Goal: Information Seeking & Learning: Learn about a topic

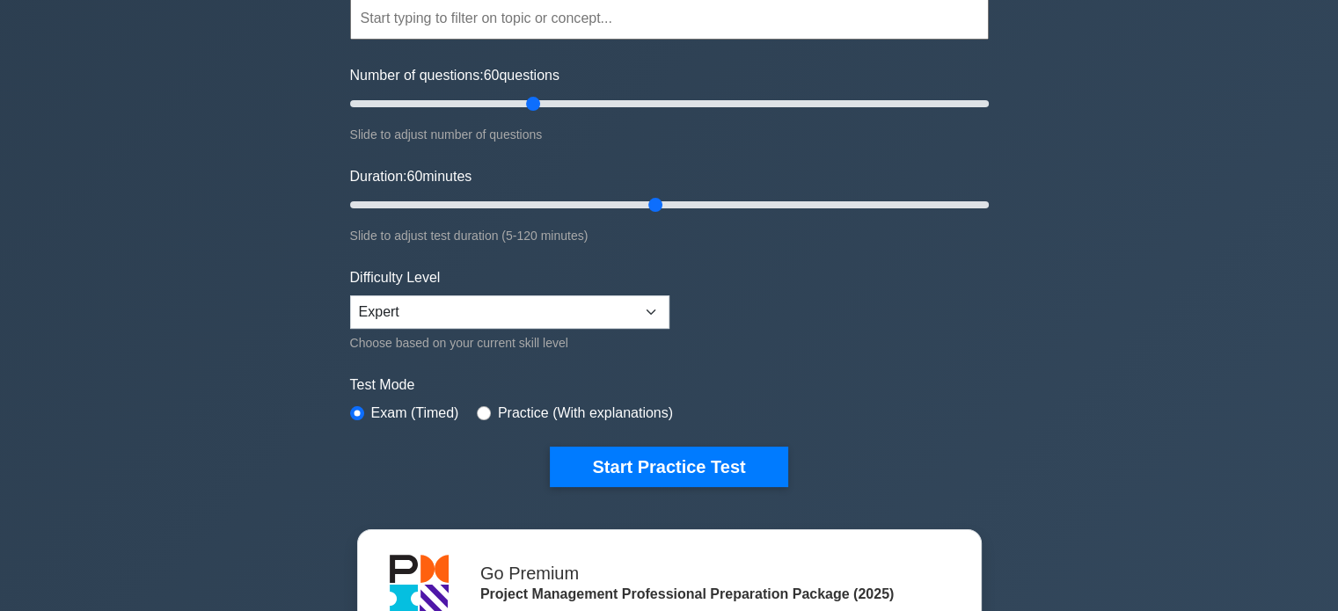
click at [677, 450] on button "Start Practice Test" at bounding box center [669, 467] width 238 height 40
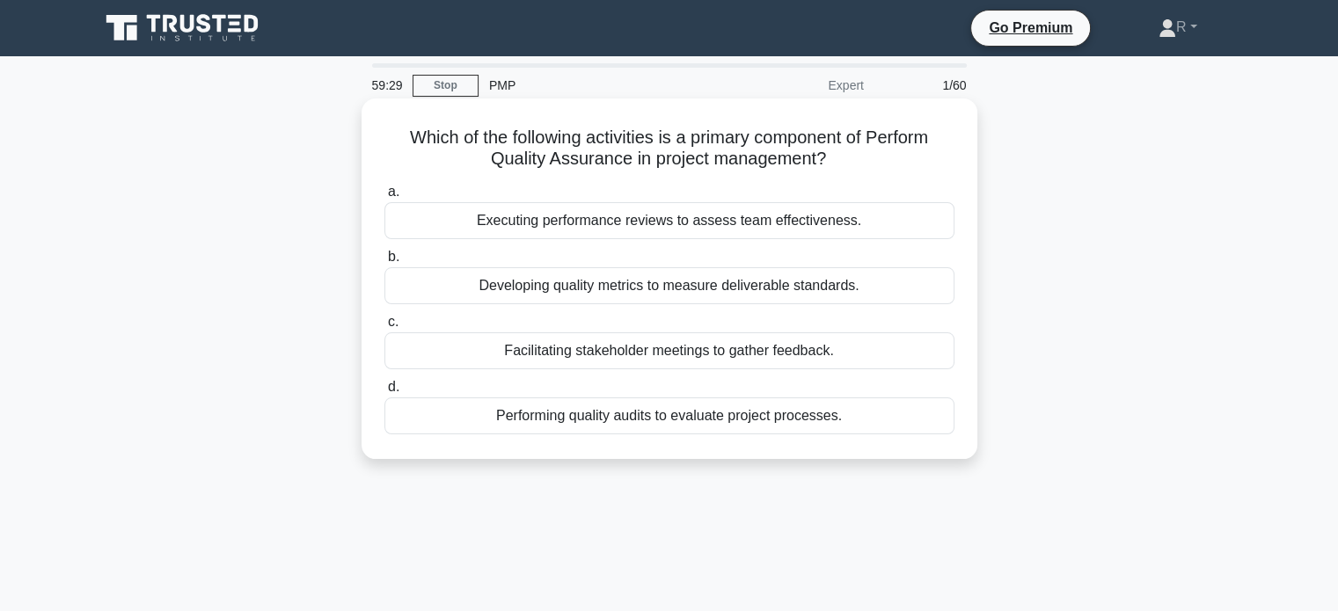
click at [802, 429] on div "Performing quality audits to evaluate project processes." at bounding box center [669, 416] width 570 height 37
click at [384, 393] on input "d. Performing quality audits to evaluate project processes." at bounding box center [384, 387] width 0 height 11
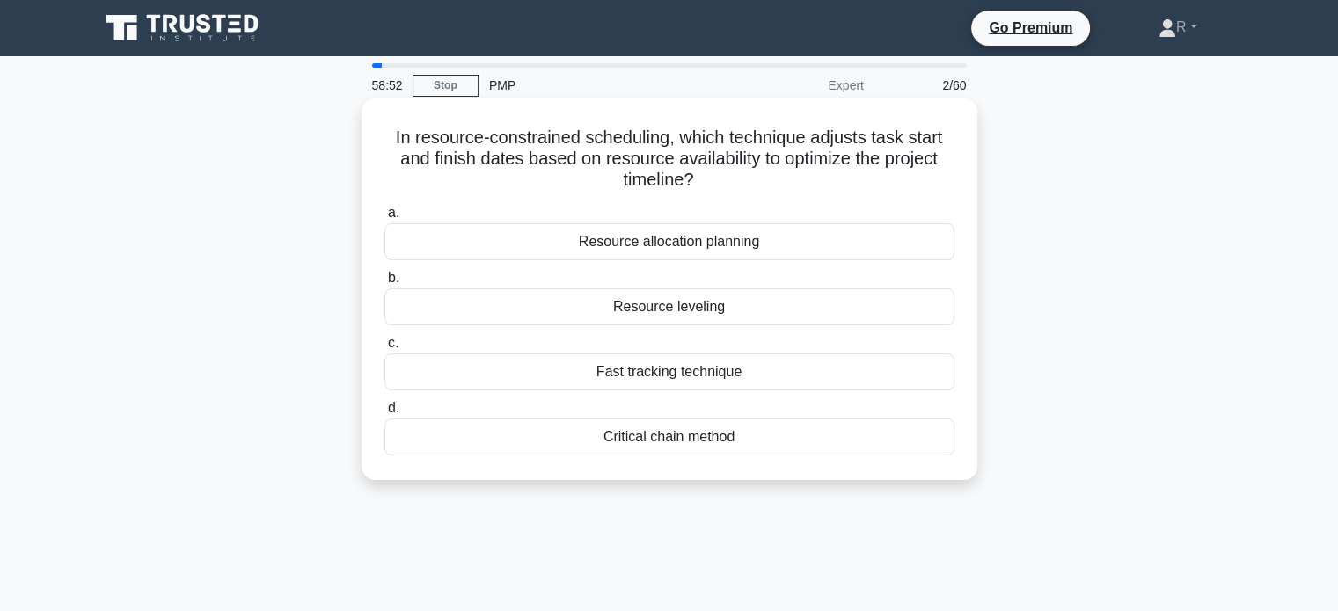
click at [743, 315] on div "Resource leveling" at bounding box center [669, 307] width 570 height 37
click at [384, 284] on input "b. Resource leveling" at bounding box center [384, 278] width 0 height 11
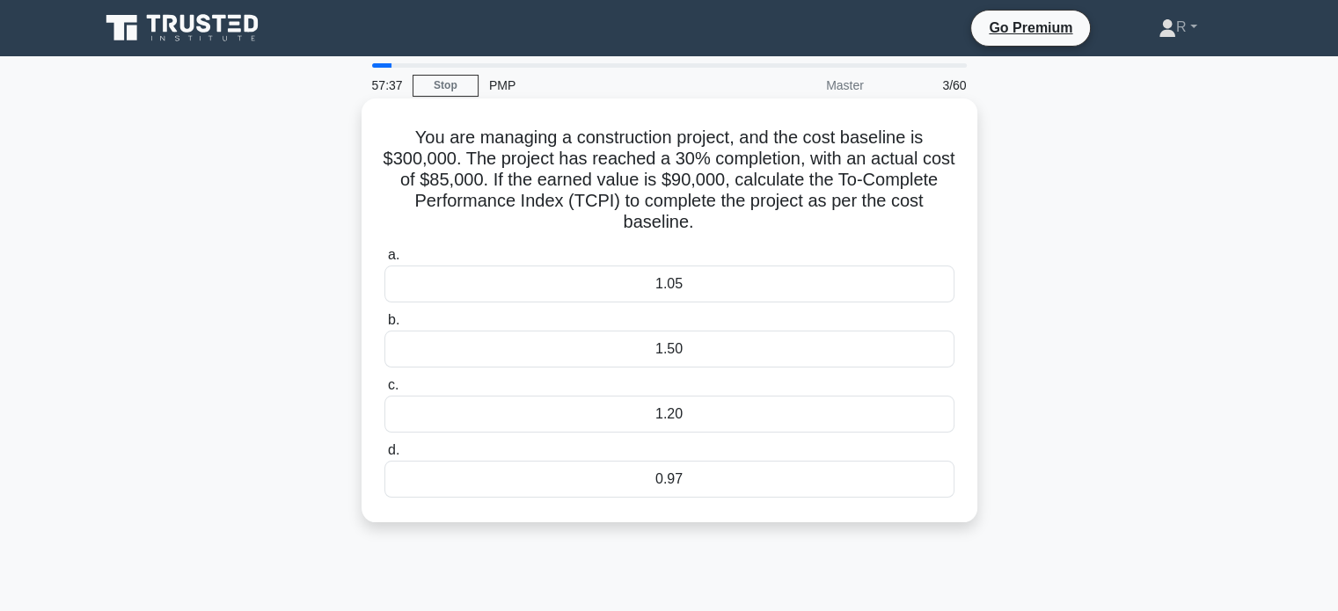
click at [762, 289] on div "1.05" at bounding box center [669, 284] width 570 height 37
click at [384, 261] on input "a. 1.05" at bounding box center [384, 255] width 0 height 11
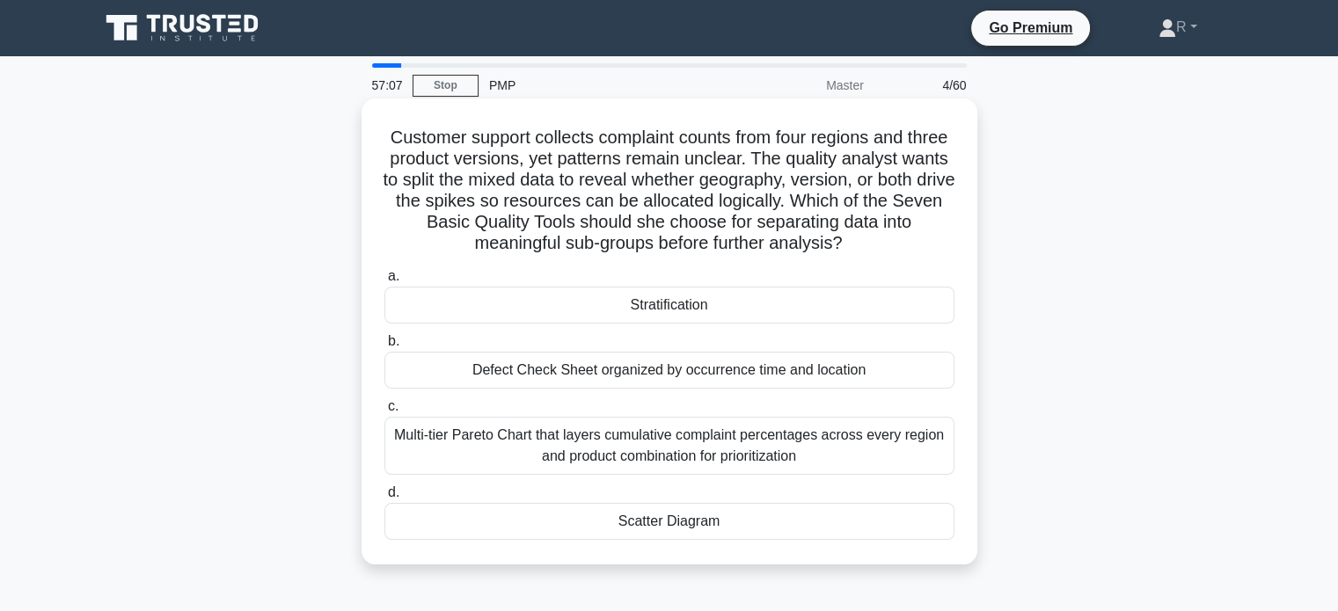
click at [754, 461] on div "Multi-tier Pareto Chart that layers cumulative complaint percentages across eve…" at bounding box center [669, 446] width 570 height 58
click at [384, 413] on input "c. Multi-tier Pareto Chart that layers cumulative complaint percentages across …" at bounding box center [384, 406] width 0 height 11
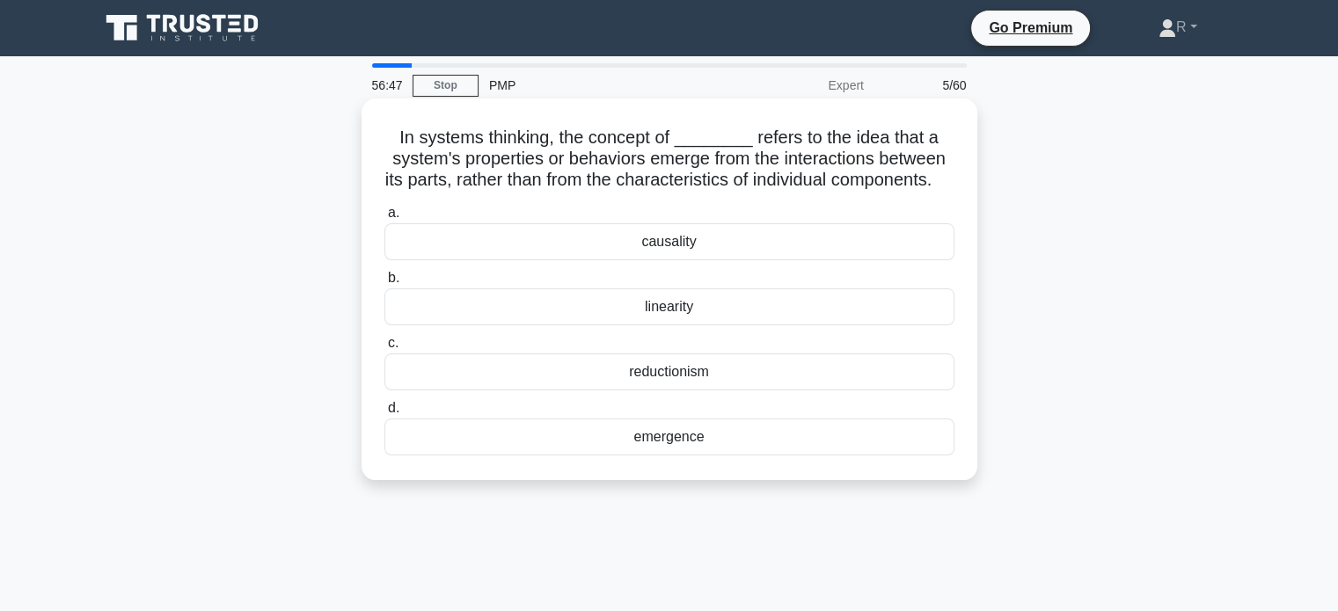
click at [839, 260] on div "causality" at bounding box center [669, 241] width 570 height 37
click at [384, 219] on input "a. causality" at bounding box center [384, 213] width 0 height 11
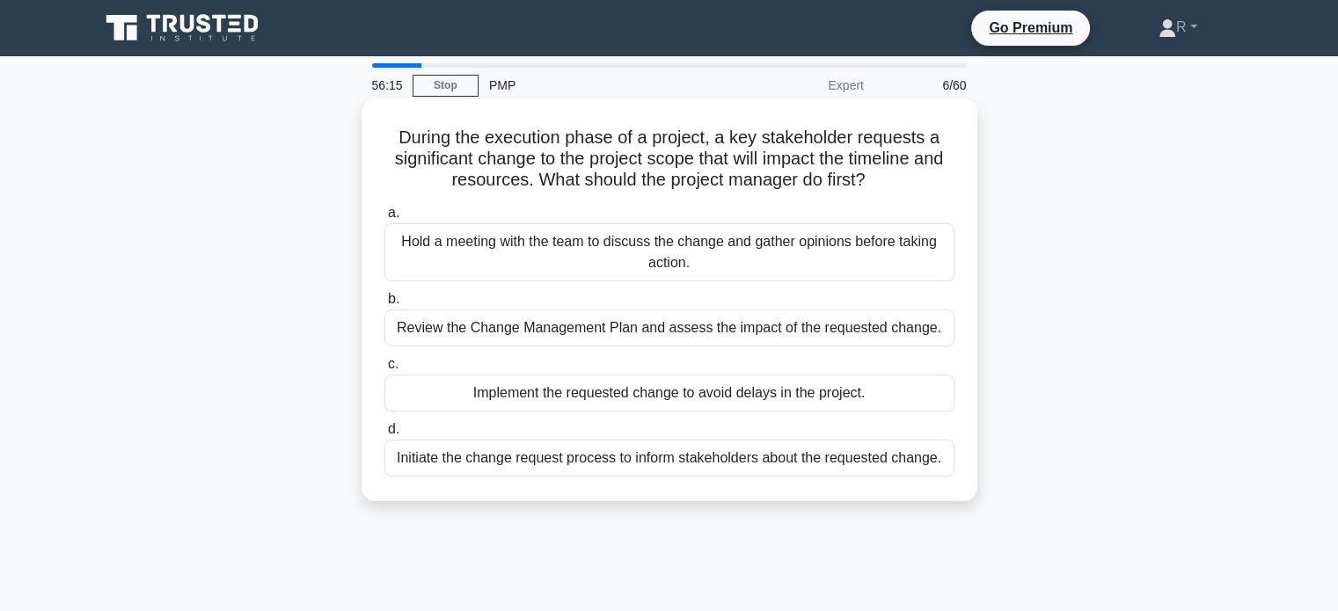
click at [928, 331] on div "Review the Change Management Plan and assess the impact of the requested change." at bounding box center [669, 328] width 570 height 37
click at [384, 305] on input "b. Review the Change Management Plan and assess the impact of the requested cha…" at bounding box center [384, 299] width 0 height 11
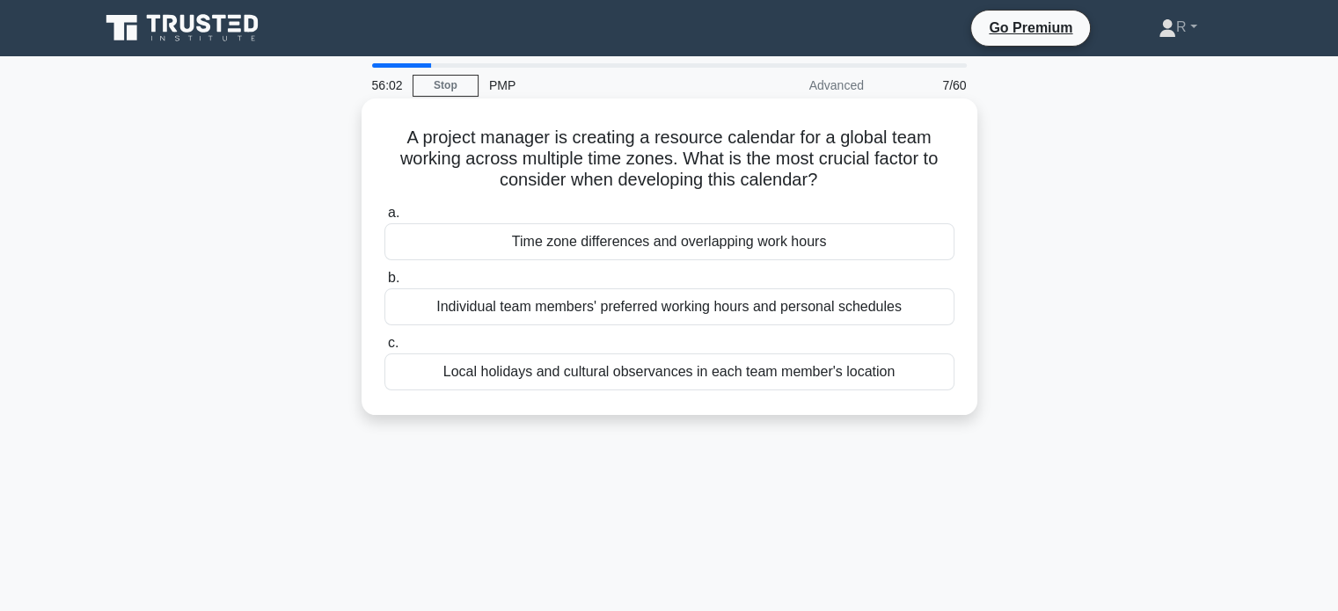
click at [736, 245] on div "Time zone differences and overlapping work hours" at bounding box center [669, 241] width 570 height 37
click at [384, 219] on input "a. Time zone differences and overlapping work hours" at bounding box center [384, 213] width 0 height 11
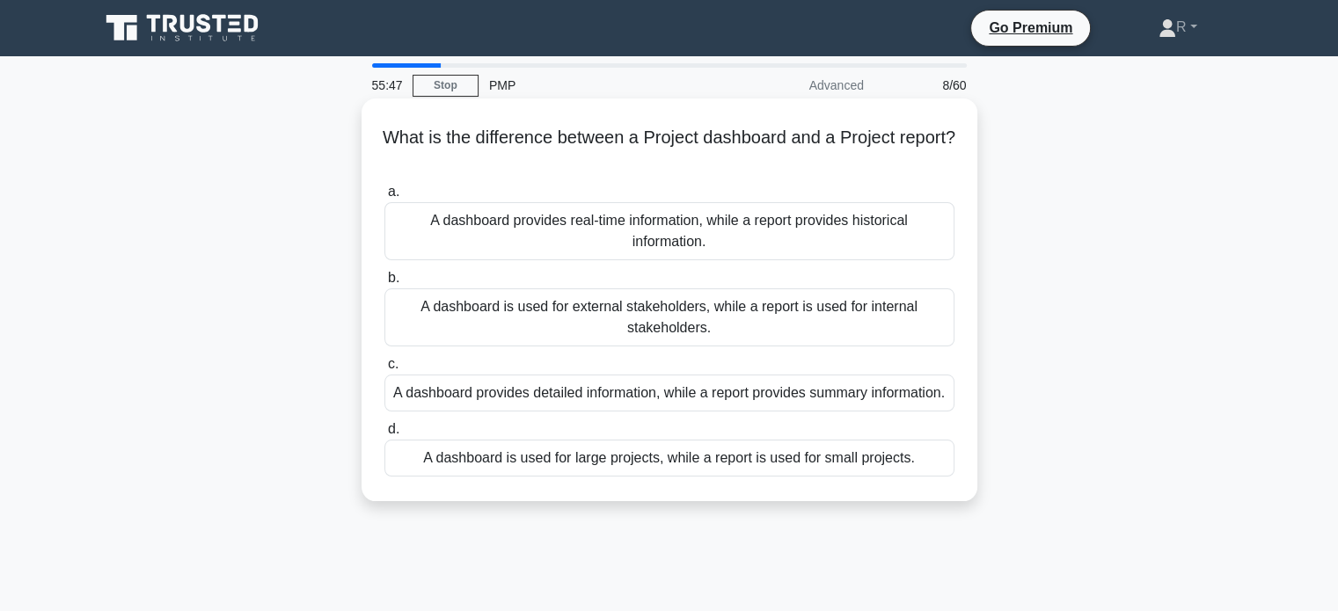
click at [842, 237] on div "A dashboard provides real-time information, while a report provides historical …" at bounding box center [669, 231] width 570 height 58
click at [384, 198] on input "a. A dashboard provides real-time information, while a report provides historic…" at bounding box center [384, 192] width 0 height 11
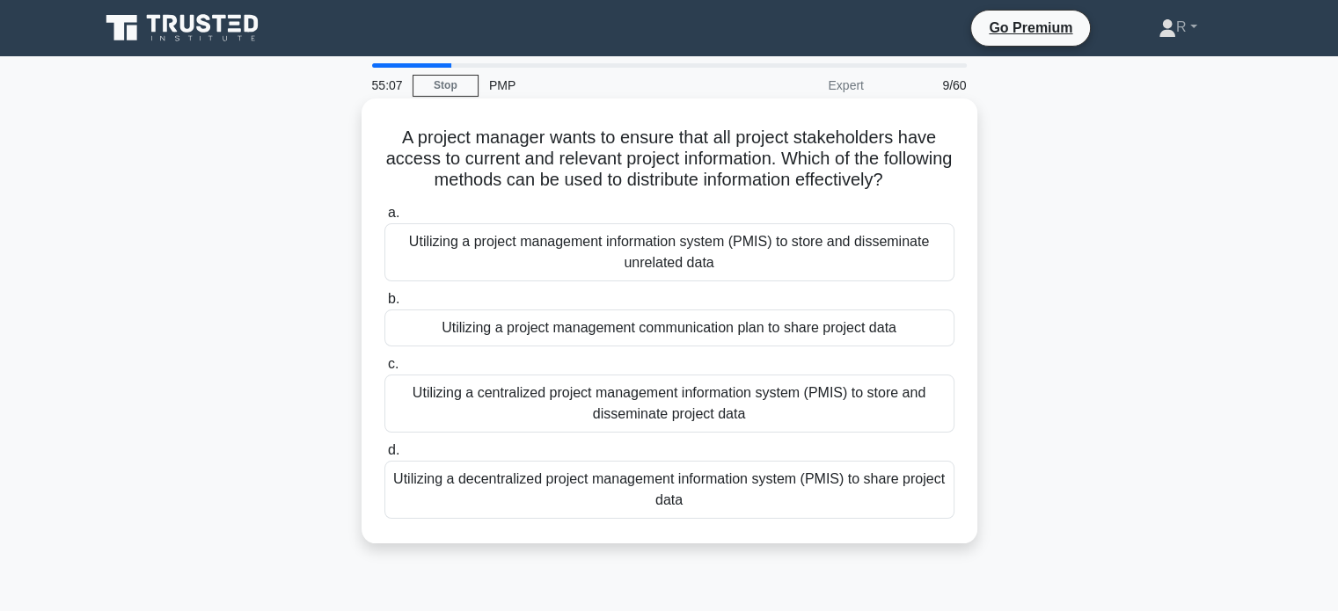
click at [911, 326] on div "Utilizing a project management communication plan to share project data" at bounding box center [669, 328] width 570 height 37
click at [384, 305] on input "b. Utilizing a project management communication plan to share project data" at bounding box center [384, 299] width 0 height 11
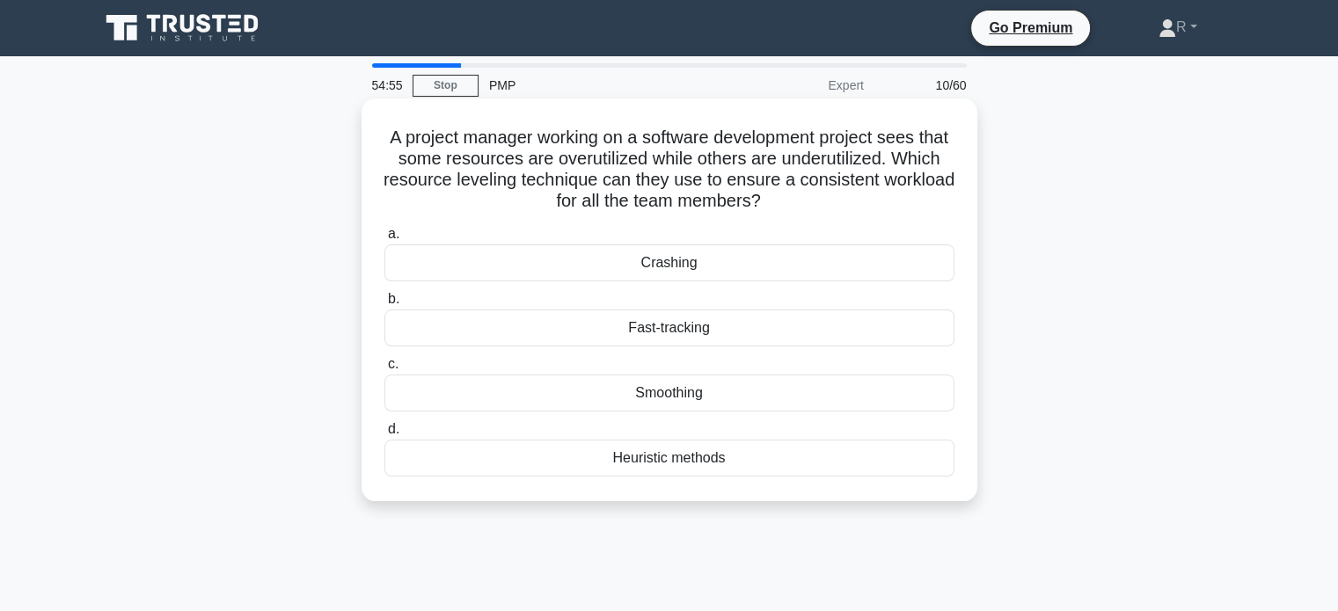
click at [670, 392] on div "Smoothing" at bounding box center [669, 393] width 570 height 37
click at [384, 370] on input "c. Smoothing" at bounding box center [384, 364] width 0 height 11
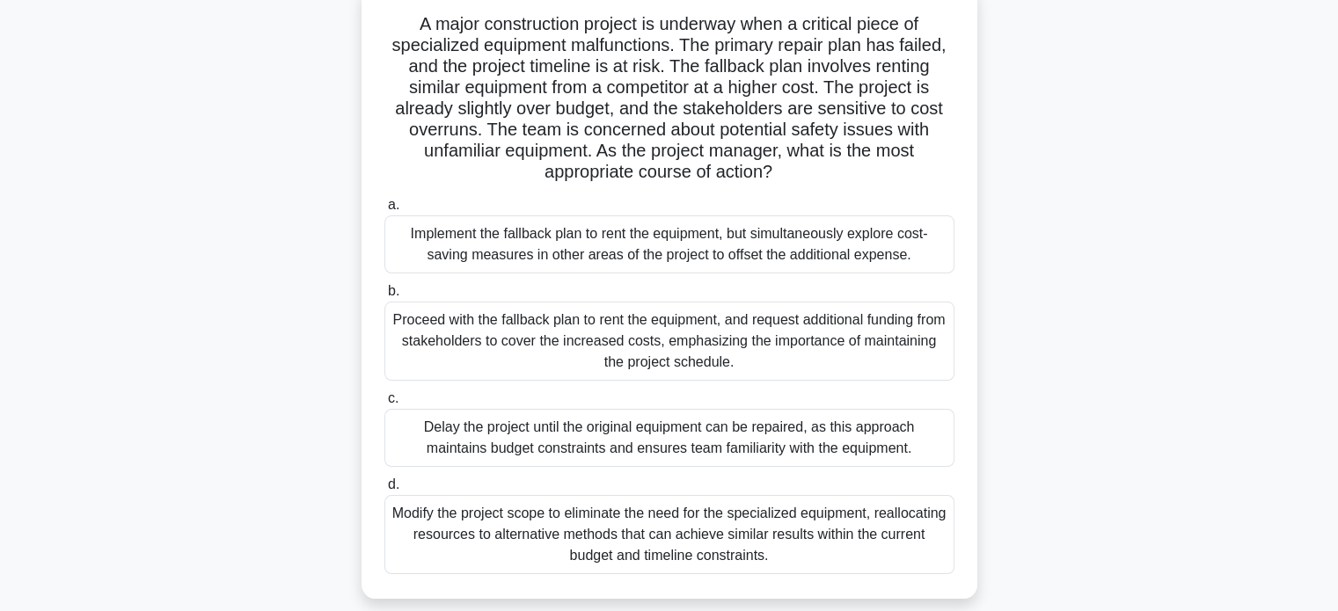
scroll to position [88, 0]
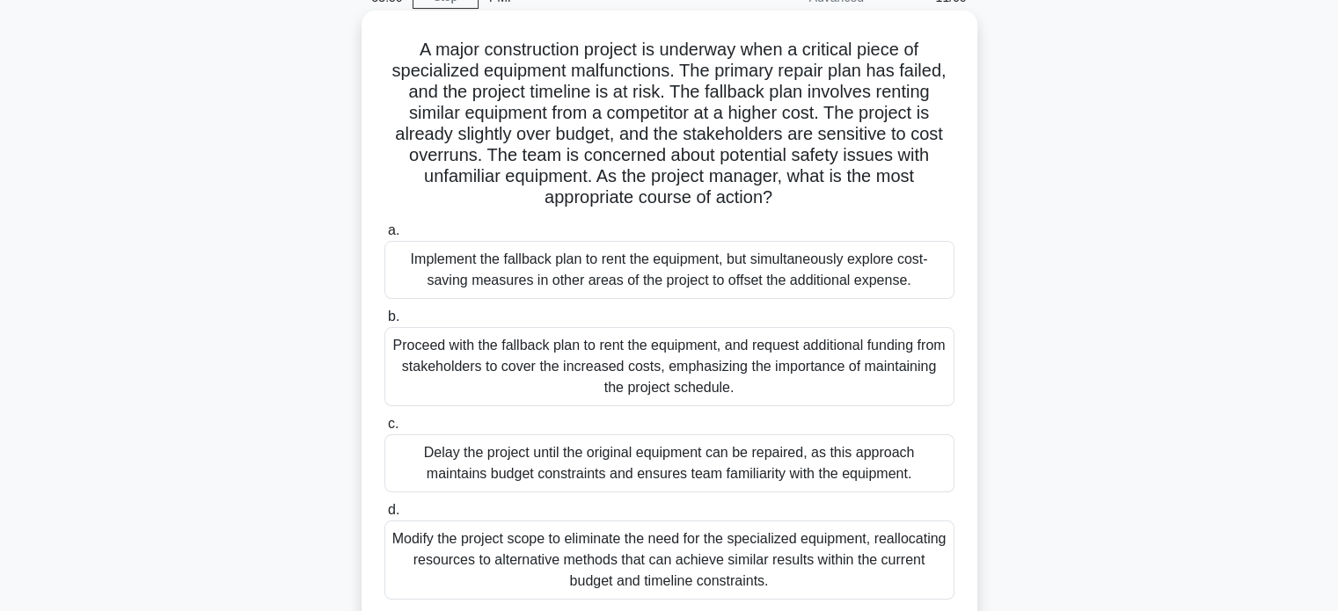
click at [771, 282] on div "Implement the fallback plan to rent the equipment, but simultaneously explore c…" at bounding box center [669, 270] width 570 height 58
click at [384, 237] on input "a. Implement the fallback plan to rent the equipment, but simultaneously explor…" at bounding box center [384, 230] width 0 height 11
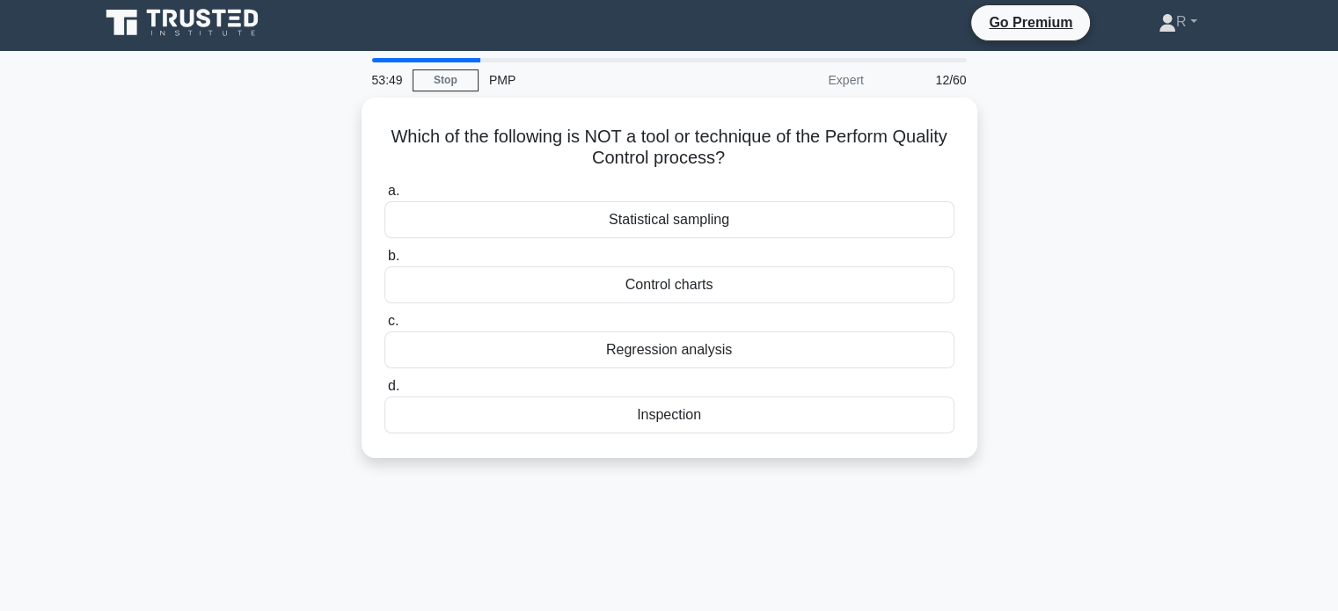
scroll to position [0, 0]
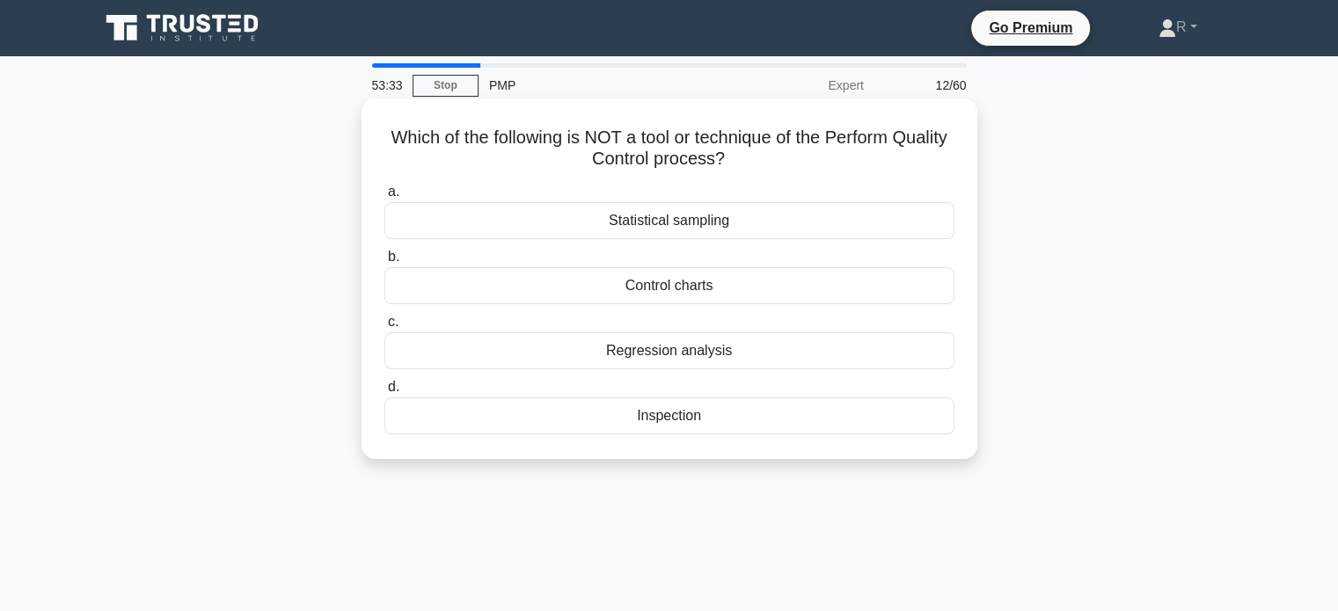
click at [765, 418] on div "Inspection" at bounding box center [669, 416] width 570 height 37
click at [384, 393] on input "d. Inspection" at bounding box center [384, 387] width 0 height 11
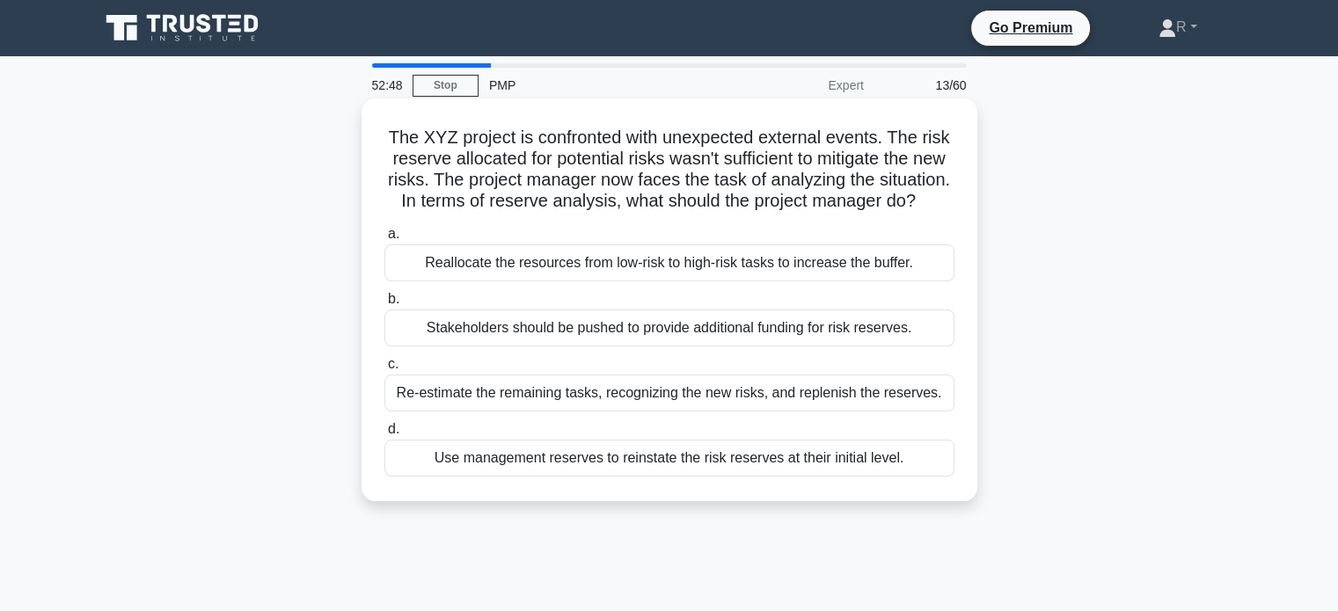
click at [891, 412] on div "Re-estimate the remaining tasks, recognizing the new risks, and replenish the r…" at bounding box center [669, 393] width 570 height 37
click at [384, 370] on input "c. Re-estimate the remaining tasks, recognizing the new risks, and replenish th…" at bounding box center [384, 364] width 0 height 11
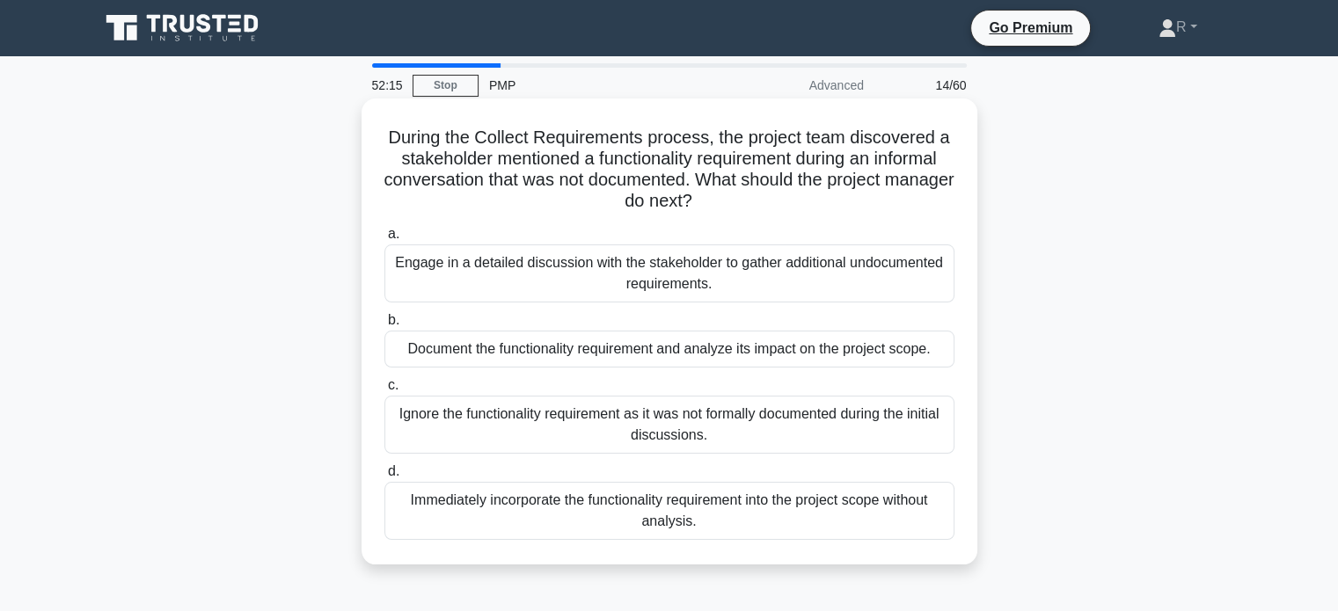
click at [820, 284] on div "Engage in a detailed discussion with the stakeholder to gather additional undoc…" at bounding box center [669, 274] width 570 height 58
click at [384, 240] on input "a. Engage in a detailed discussion with the stakeholder to gather additional un…" at bounding box center [384, 234] width 0 height 11
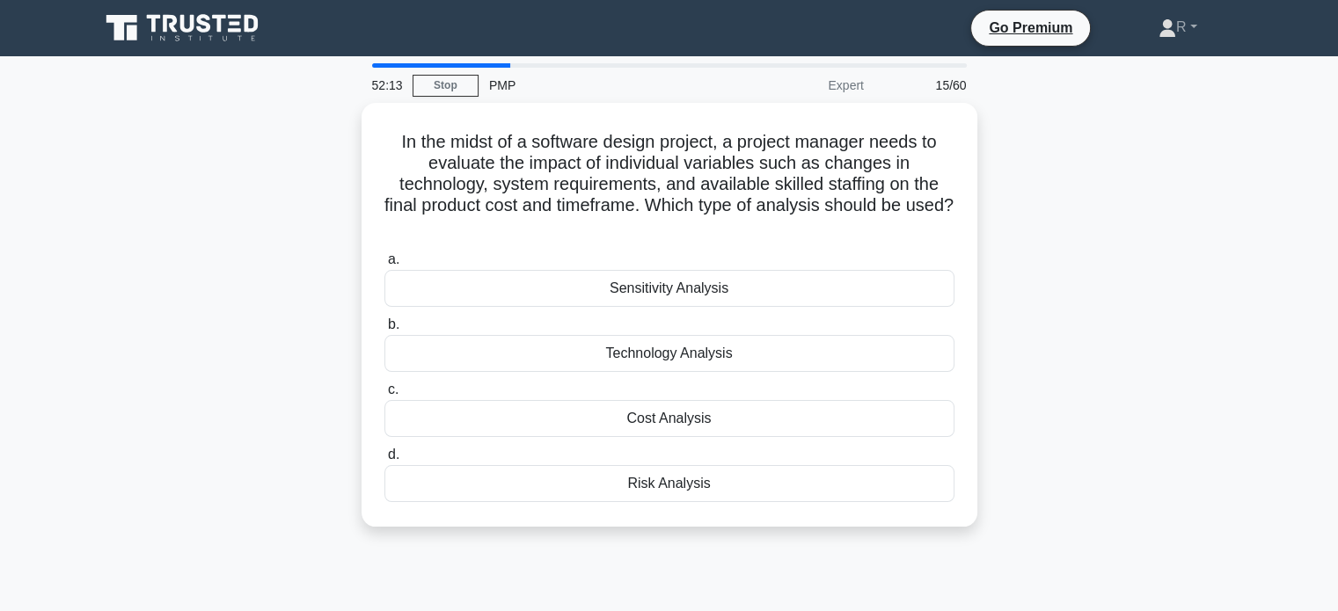
click at [1151, 288] on div "In the midst of a software design project, a project manager needs to evaluate …" at bounding box center [669, 325] width 1161 height 445
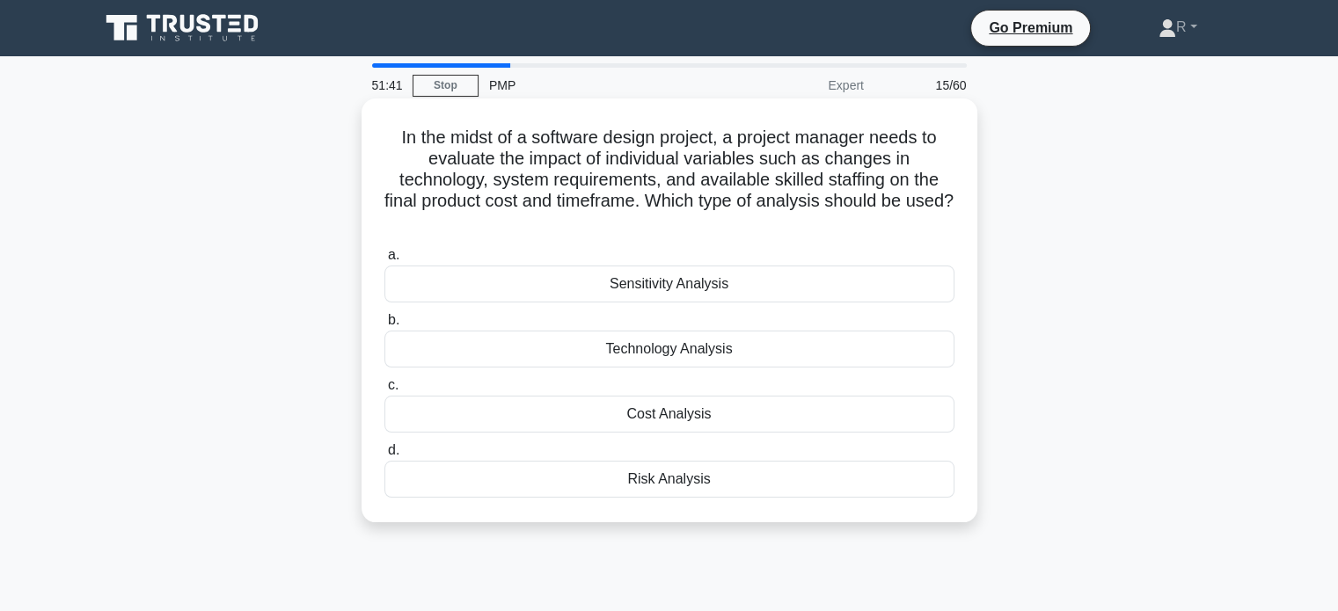
click at [636, 492] on div "Risk Analysis" at bounding box center [669, 479] width 570 height 37
click at [384, 457] on input "d. Risk Analysis" at bounding box center [384, 450] width 0 height 11
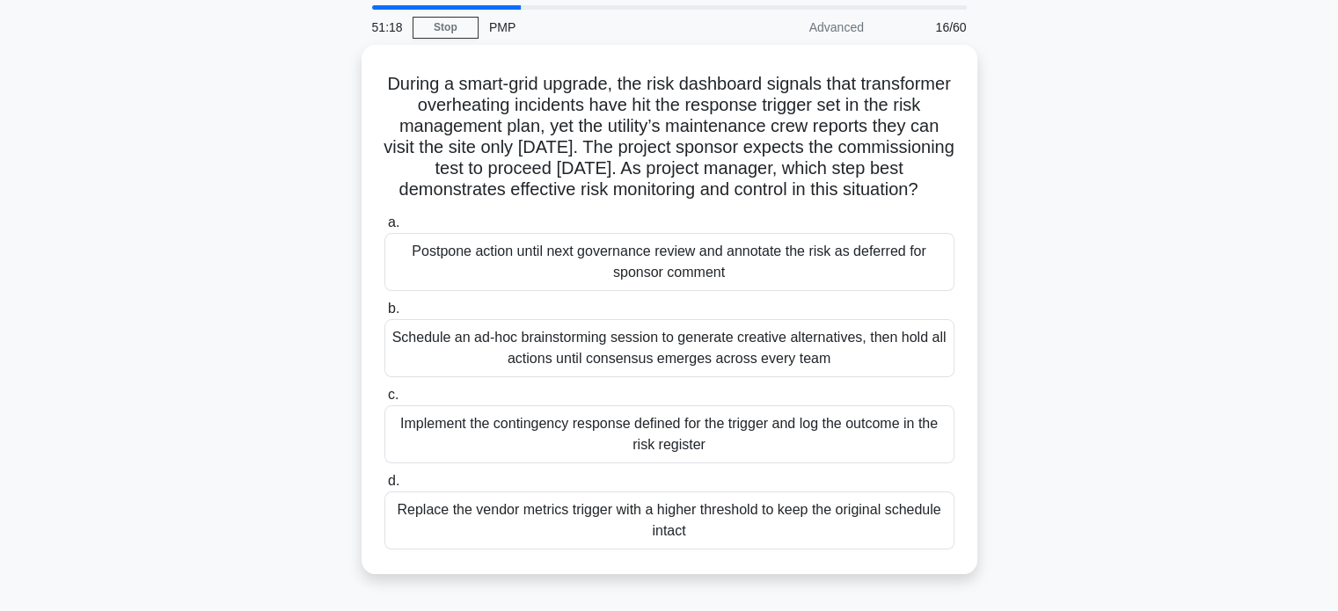
scroll to position [88, 0]
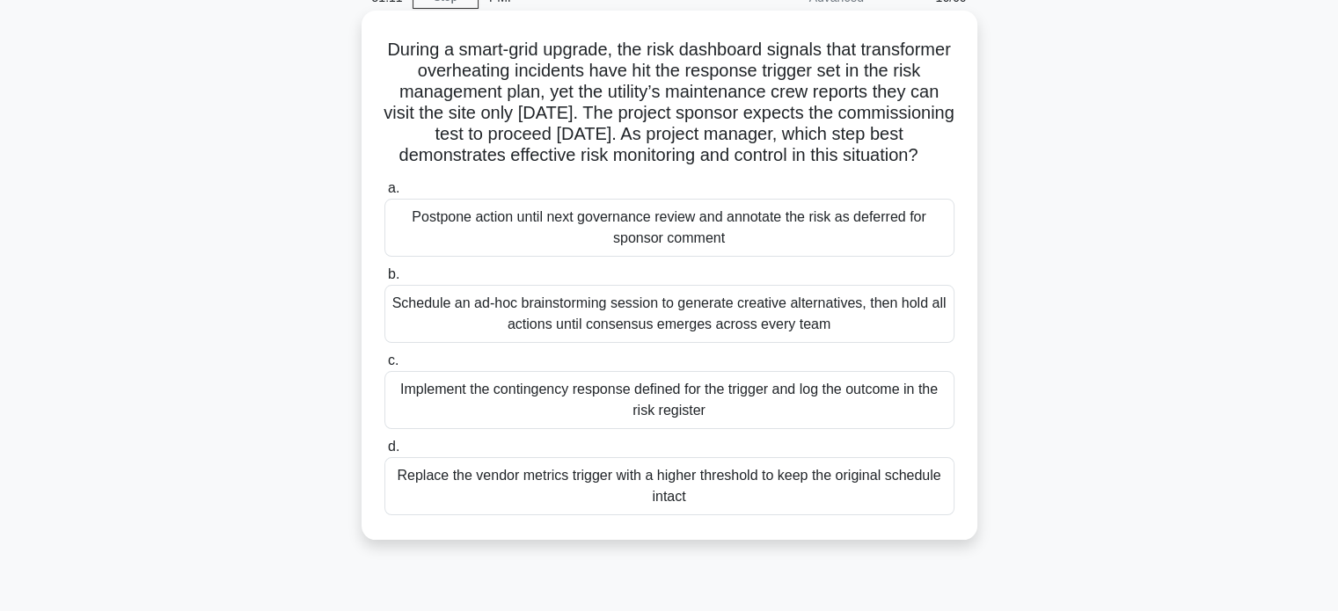
click at [802, 429] on div "Implement the contingency response defined for the trigger and log the outcome …" at bounding box center [669, 400] width 570 height 58
click at [384, 367] on input "c. Implement the contingency response defined for the trigger and log the outco…" at bounding box center [384, 360] width 0 height 11
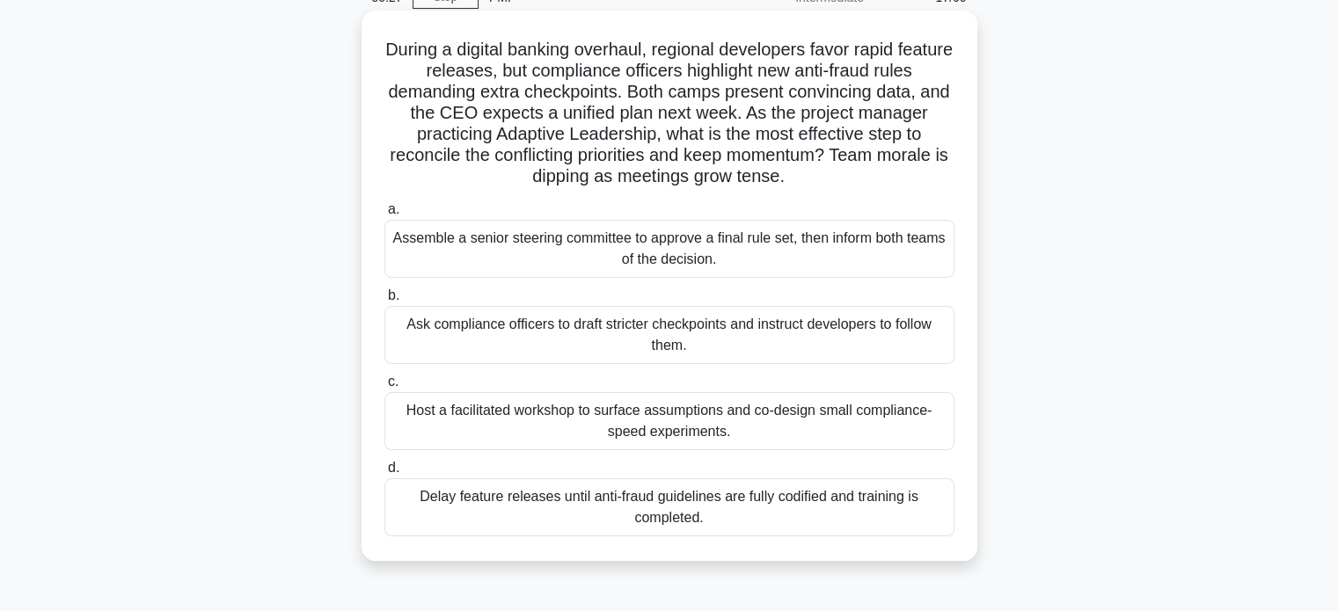
click at [896, 432] on div "Host a facilitated workshop to surface assumptions and co-design small complian…" at bounding box center [669, 421] width 570 height 58
click at [384, 388] on input "c. Host a facilitated workshop to surface assumptions and co-design small compl…" at bounding box center [384, 382] width 0 height 11
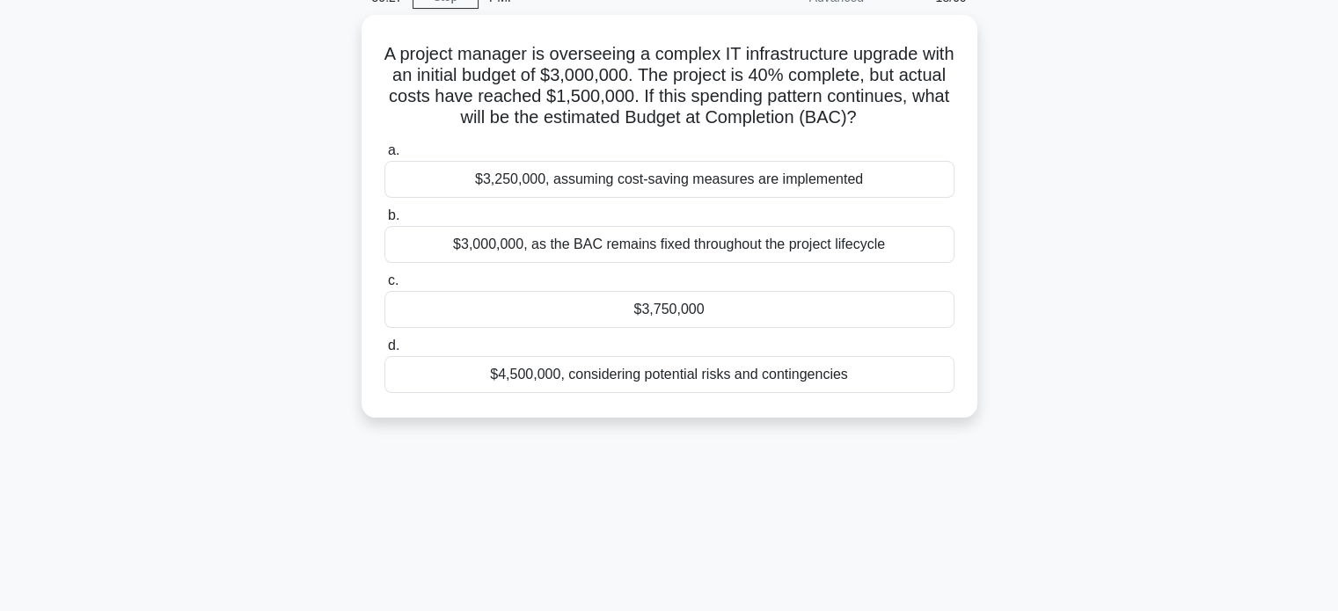
scroll to position [0, 0]
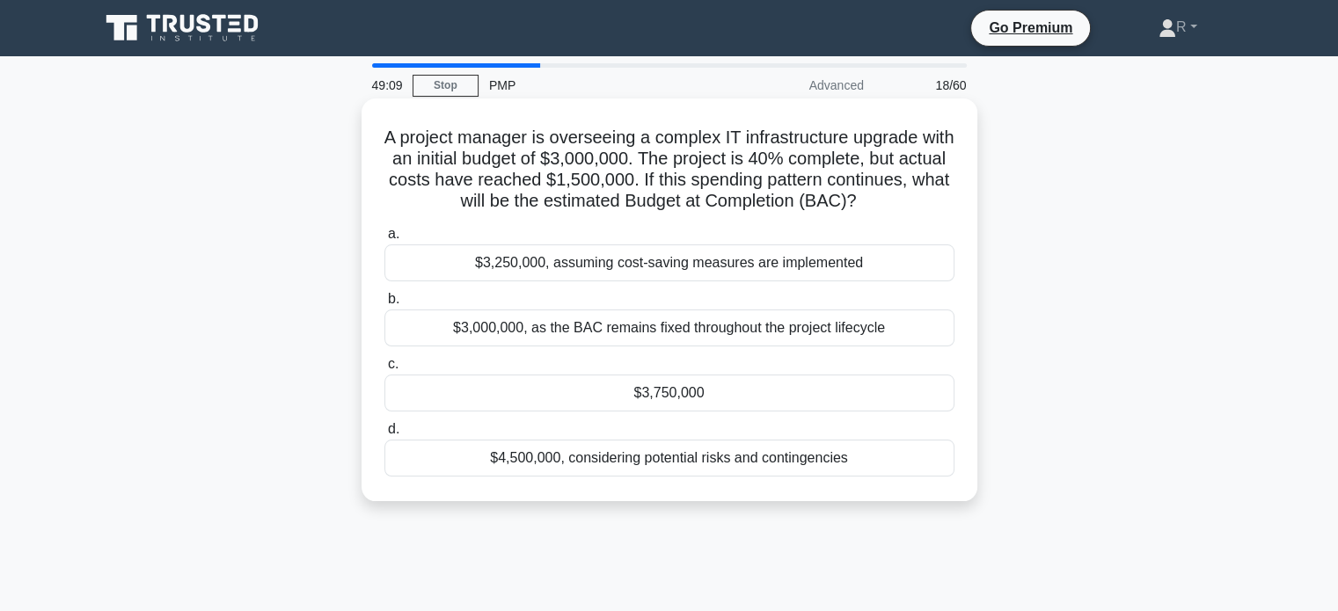
click at [659, 274] on div "$3,250,000, assuming cost-saving measures are implemented" at bounding box center [669, 263] width 570 height 37
click at [384, 240] on input "a. $3,250,000, assuming cost-saving measures are implemented" at bounding box center [384, 234] width 0 height 11
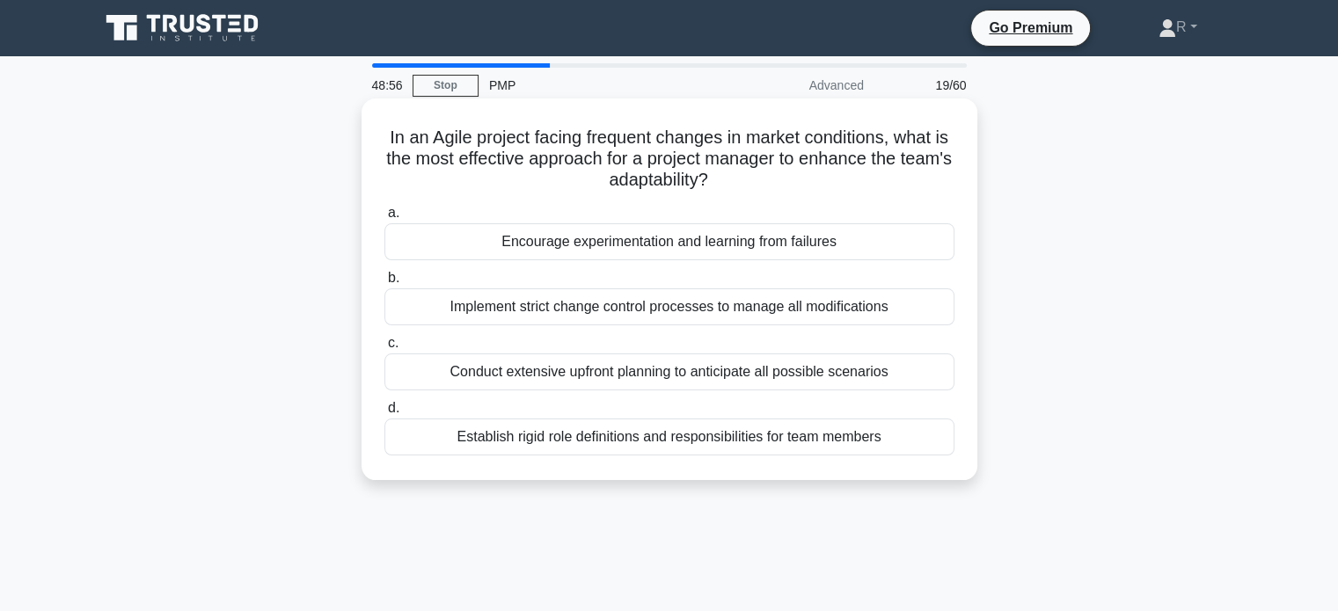
click at [841, 236] on div "Encourage experimentation and learning from failures" at bounding box center [669, 241] width 570 height 37
click at [384, 219] on input "a. Encourage experimentation and learning from failures" at bounding box center [384, 213] width 0 height 11
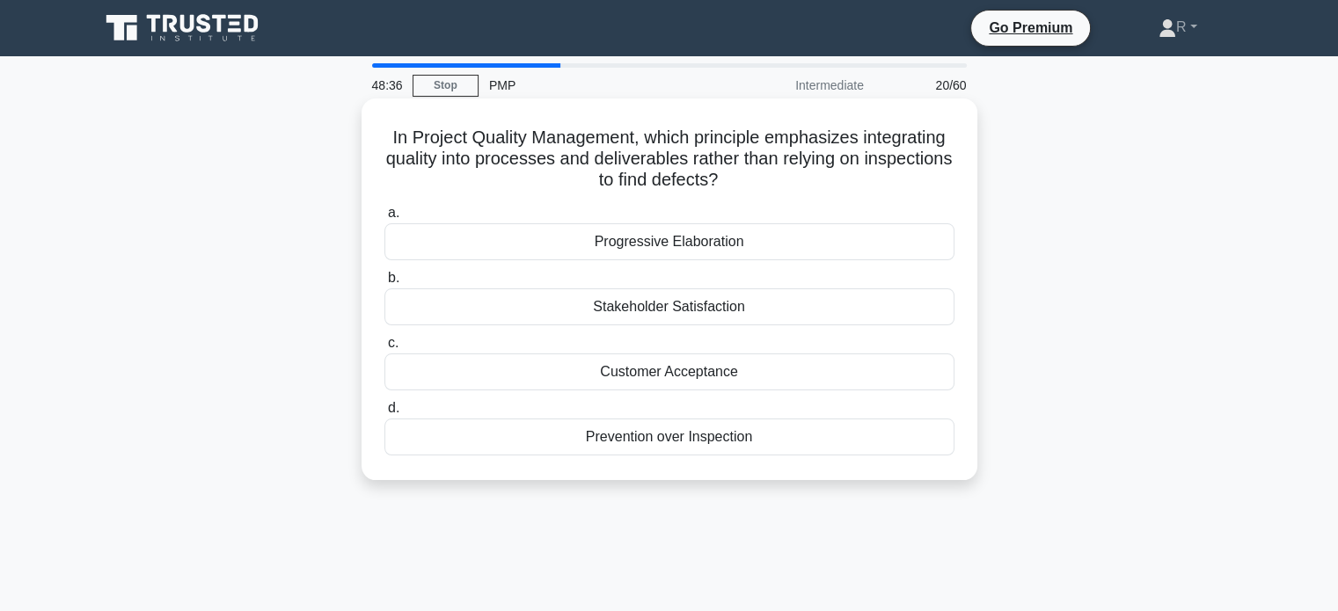
click at [656, 448] on div "Prevention over Inspection" at bounding box center [669, 437] width 570 height 37
click at [384, 414] on input "d. Prevention over Inspection" at bounding box center [384, 408] width 0 height 11
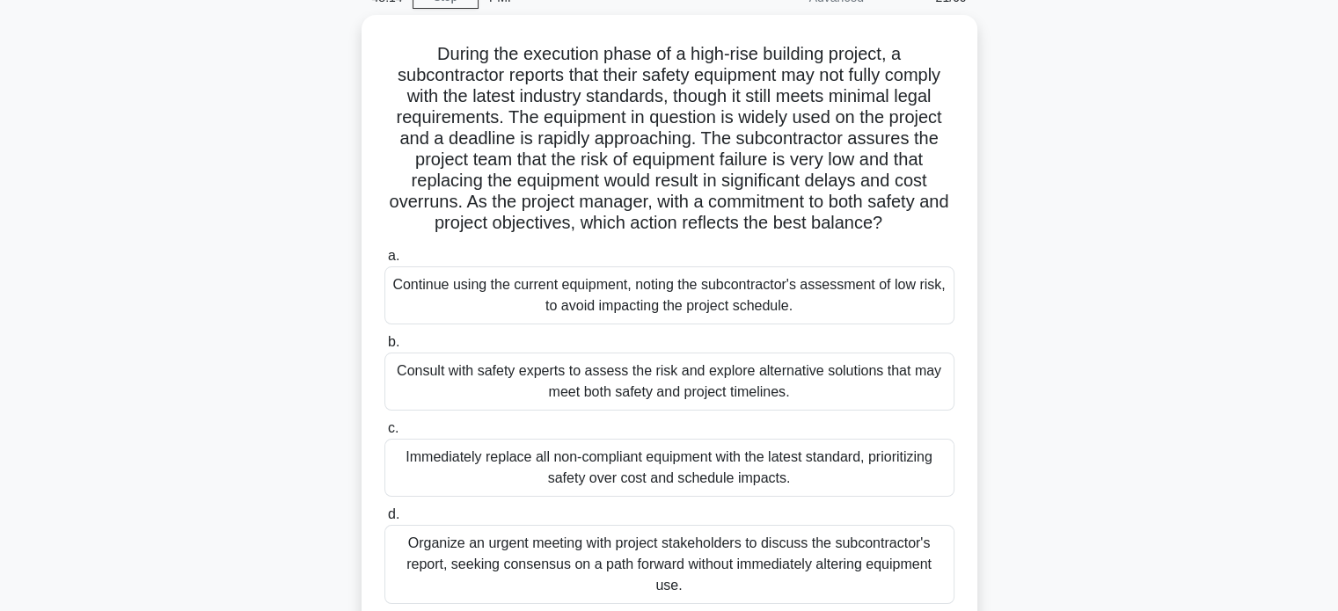
scroll to position [176, 0]
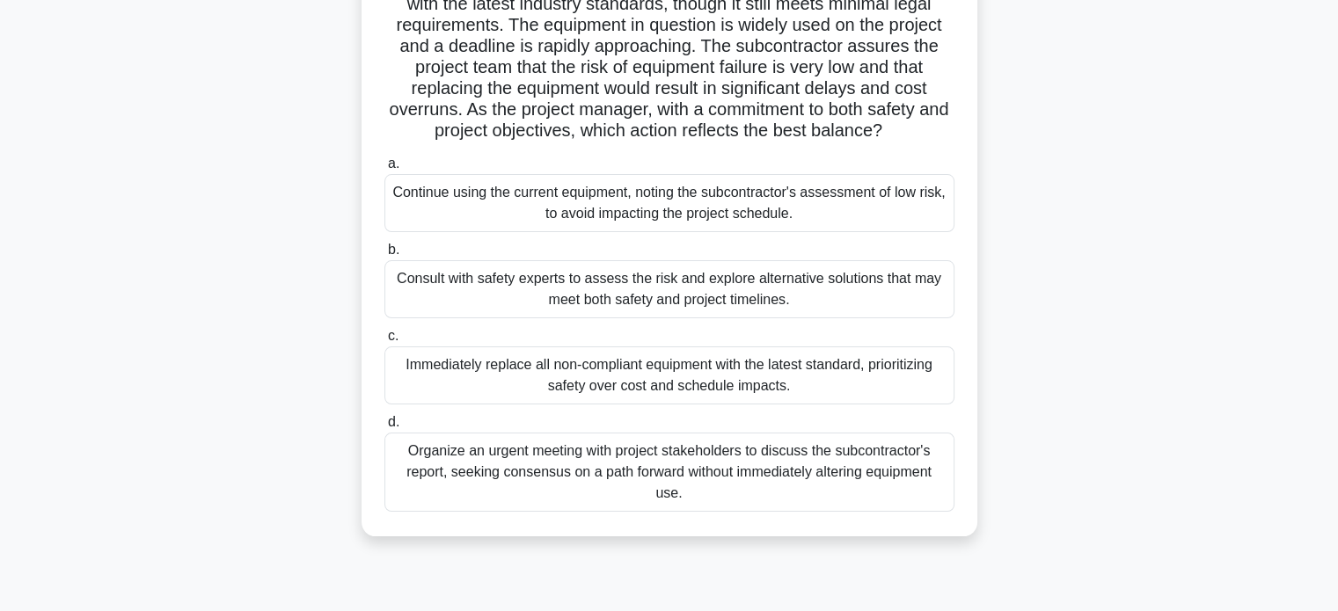
click at [685, 302] on div "Consult with safety experts to assess the risk and explore alternative solution…" at bounding box center [669, 289] width 570 height 58
click at [384, 256] on input "b. Consult with safety experts to assess the risk and explore alternative solut…" at bounding box center [384, 250] width 0 height 11
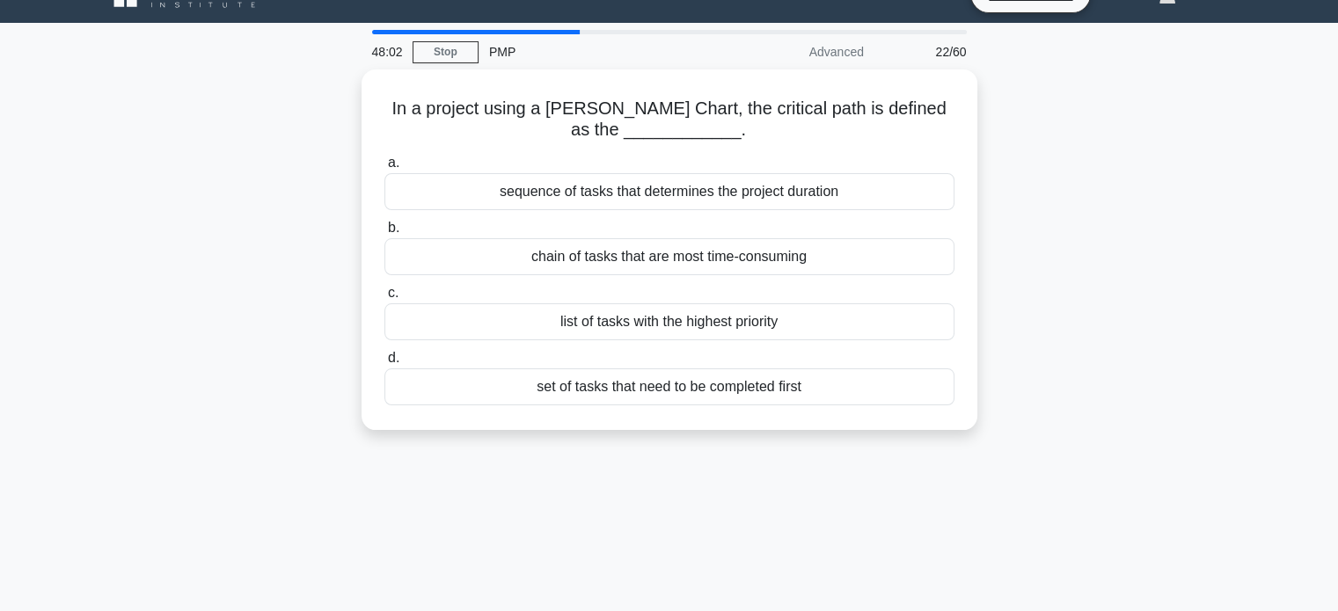
scroll to position [0, 0]
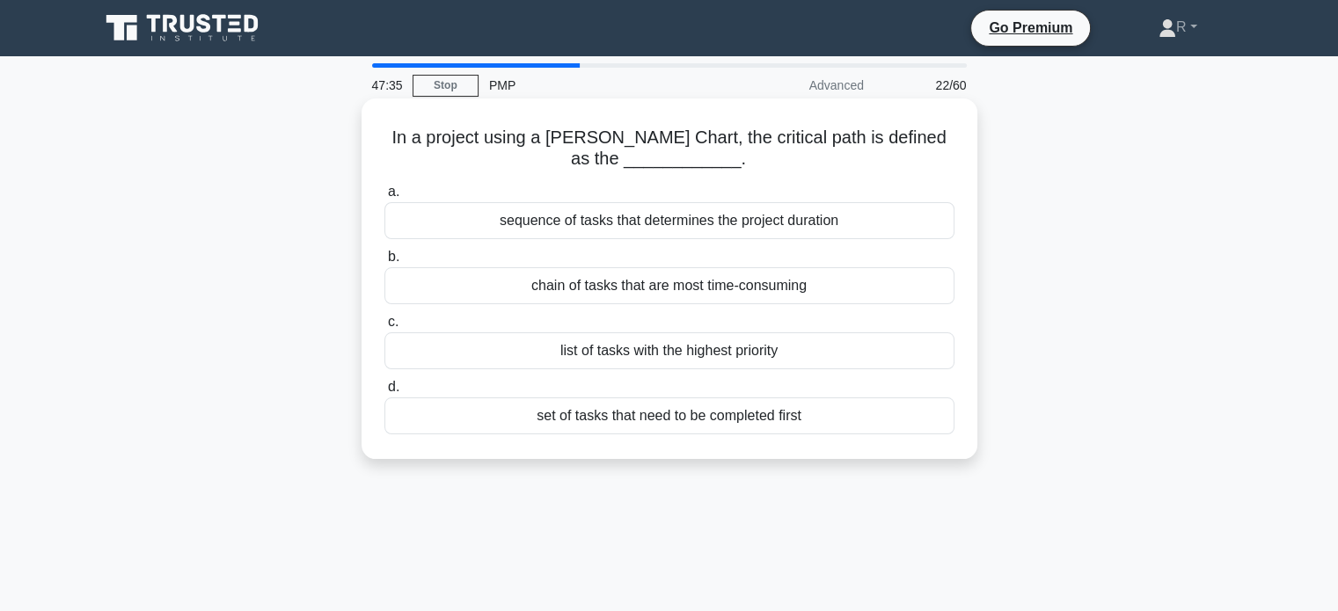
click at [864, 282] on div "chain of tasks that are most time-consuming" at bounding box center [669, 285] width 570 height 37
click at [384, 263] on input "b. chain of tasks that are most time-consuming" at bounding box center [384, 257] width 0 height 11
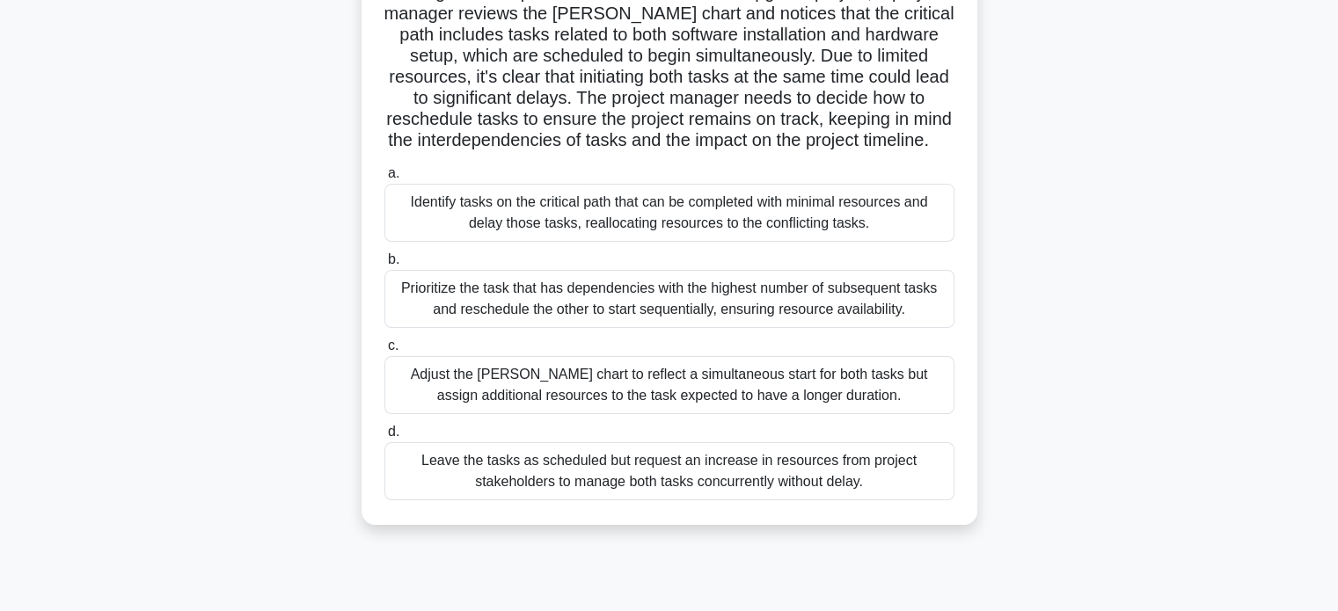
scroll to position [176, 0]
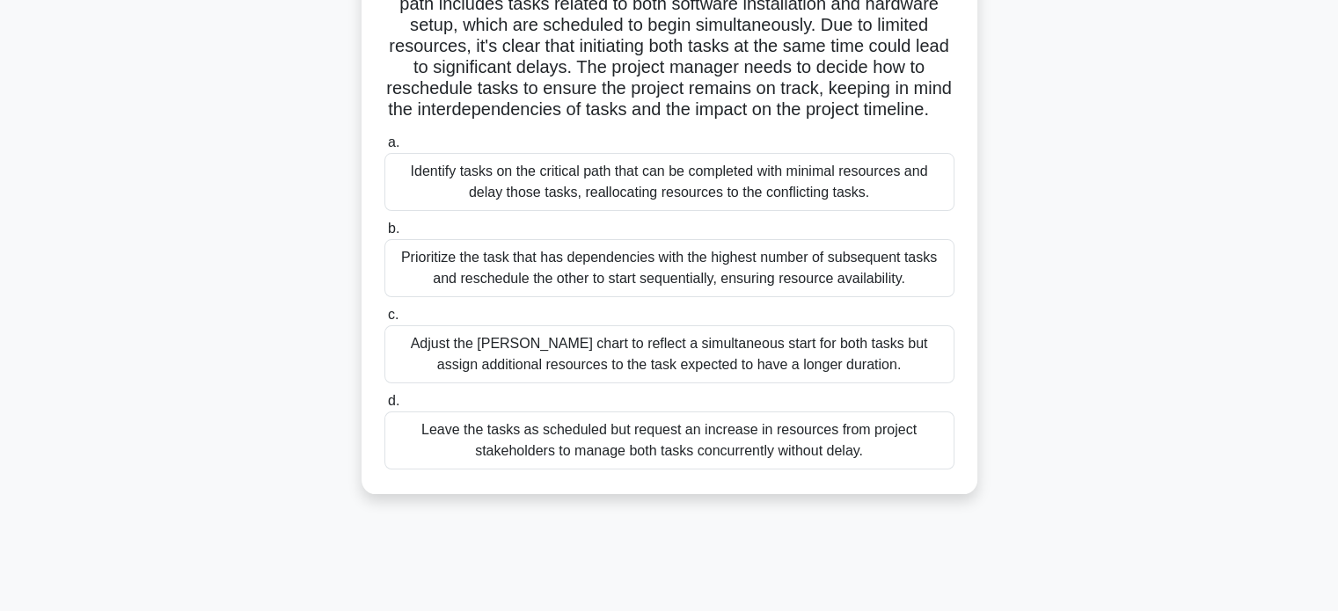
click at [881, 297] on div "Prioritize the task that has dependencies with the highest number of subsequent…" at bounding box center [669, 268] width 570 height 58
click at [384, 235] on input "b. Prioritize the task that has dependencies with the highest number of subsequ…" at bounding box center [384, 228] width 0 height 11
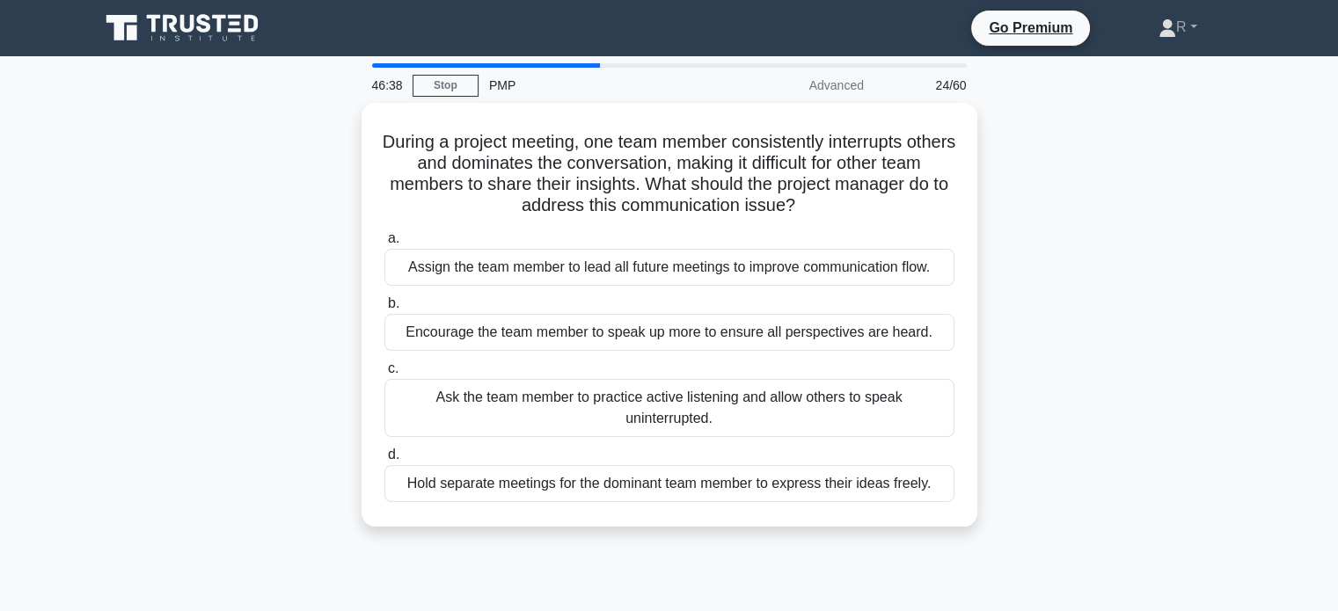
scroll to position [0, 0]
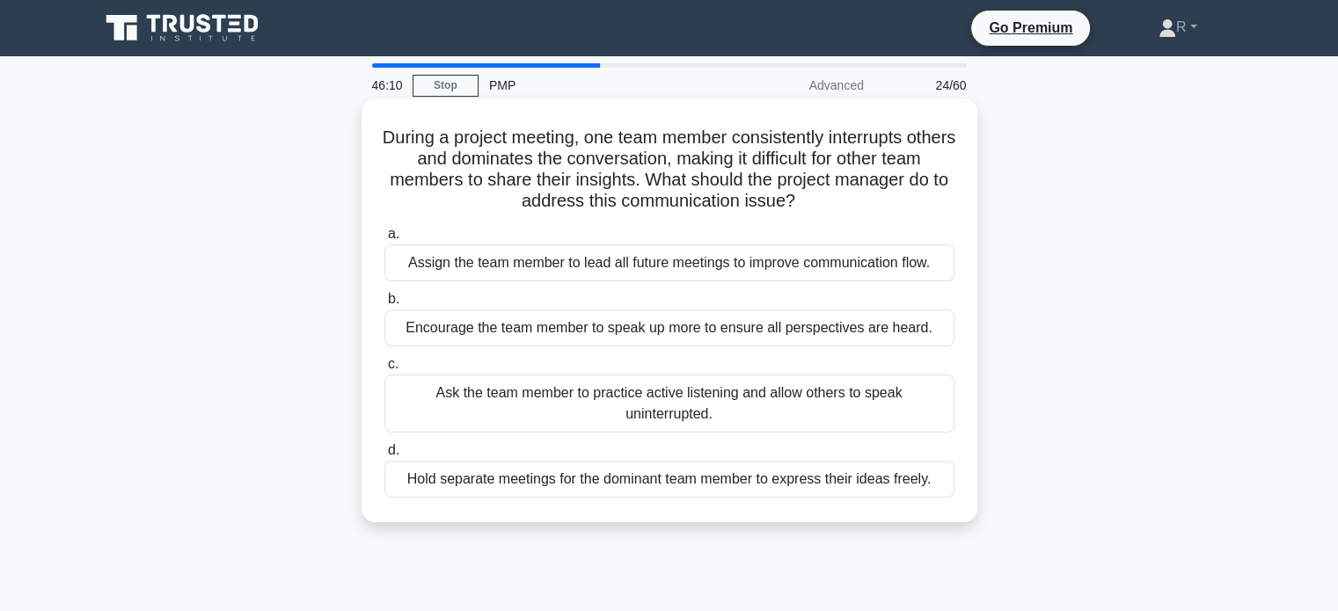
click at [820, 406] on div "Ask the team member to practice active listening and allow others to speak unin…" at bounding box center [669, 404] width 570 height 58
click at [384, 370] on input "c. Ask the team member to practice active listening and allow others to speak u…" at bounding box center [384, 364] width 0 height 11
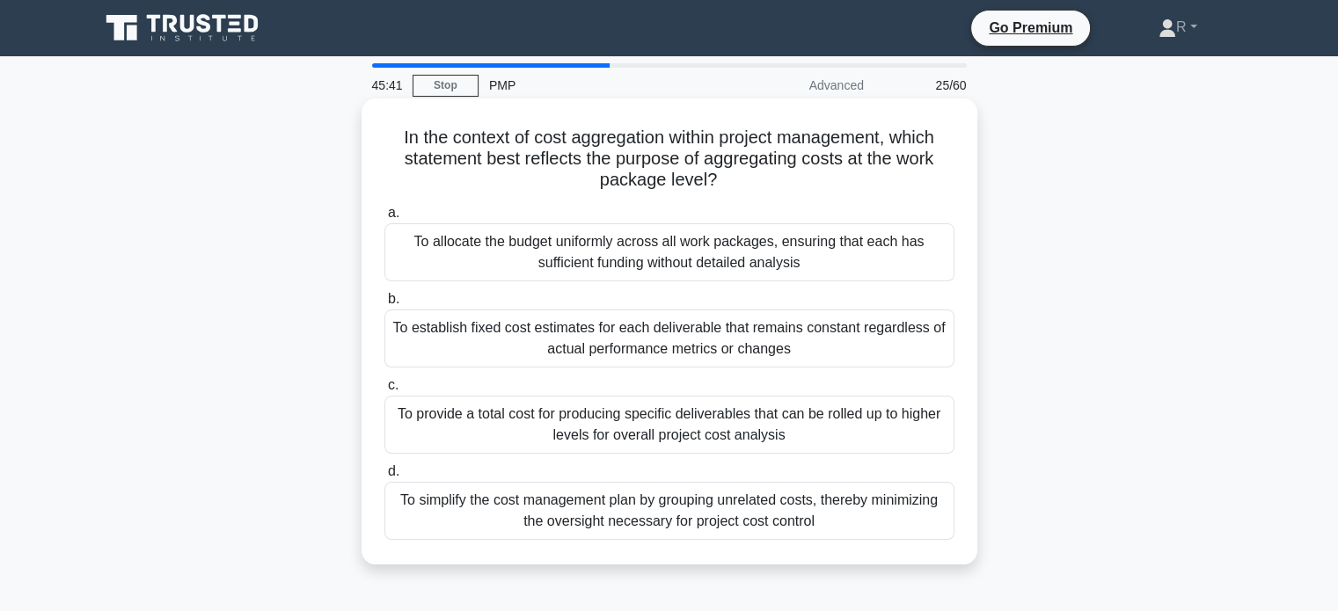
click at [802, 432] on div "To provide a total cost for producing specific deliverables that can be rolled …" at bounding box center [669, 425] width 570 height 58
click at [384, 392] on input "c. To provide a total cost for producing specific deliverables that can be roll…" at bounding box center [384, 385] width 0 height 11
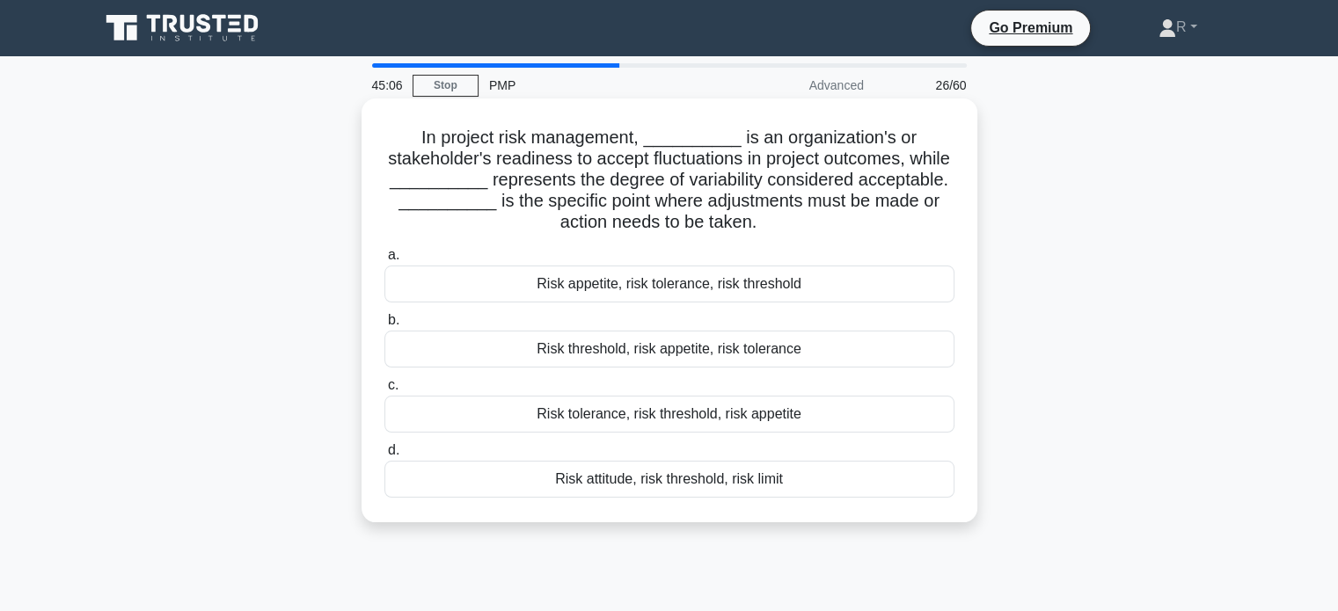
click at [823, 285] on div "Risk appetite, risk tolerance, risk threshold" at bounding box center [669, 284] width 570 height 37
click at [384, 261] on input "a. Risk appetite, risk tolerance, risk threshold" at bounding box center [384, 255] width 0 height 11
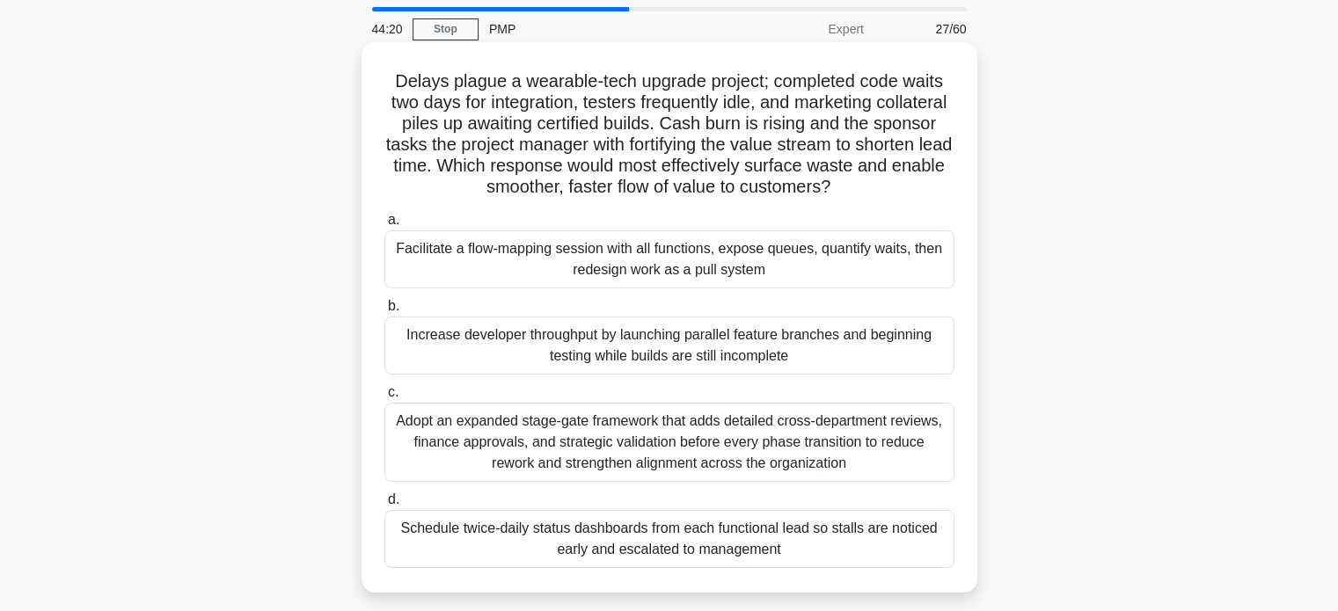
scroll to position [88, 0]
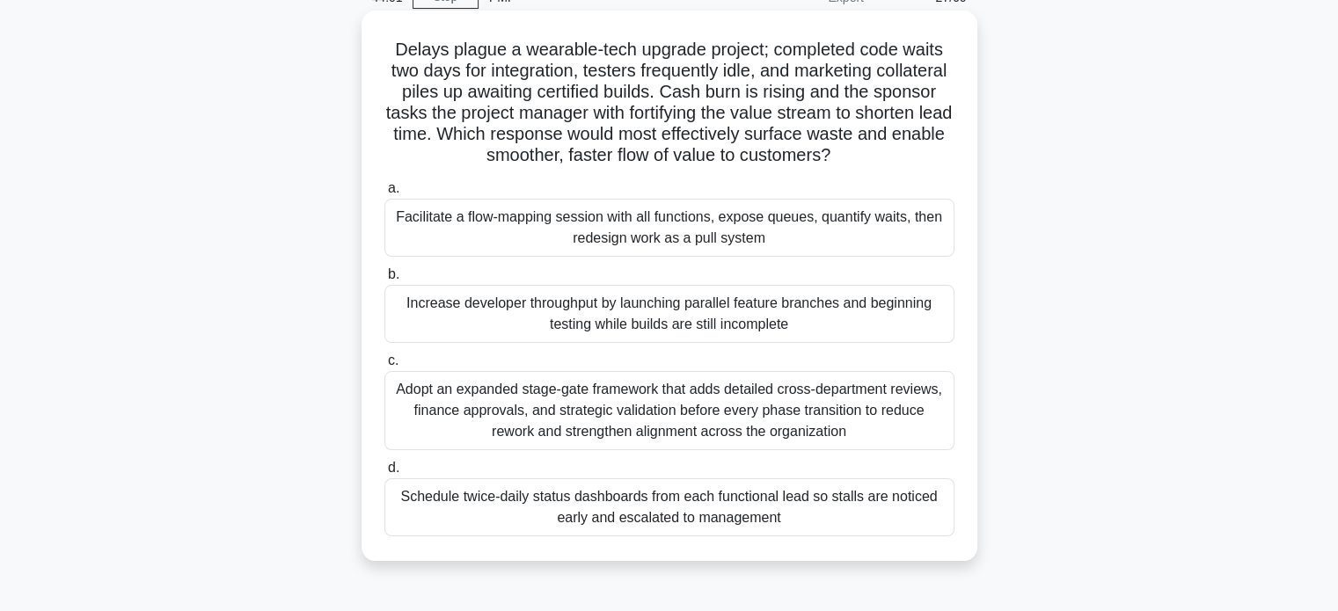
click at [728, 246] on div "Facilitate a flow-mapping session with all functions, expose queues, quantify w…" at bounding box center [669, 228] width 570 height 58
click at [384, 194] on input "a. Facilitate a flow-mapping session with all functions, expose queues, quantif…" at bounding box center [384, 188] width 0 height 11
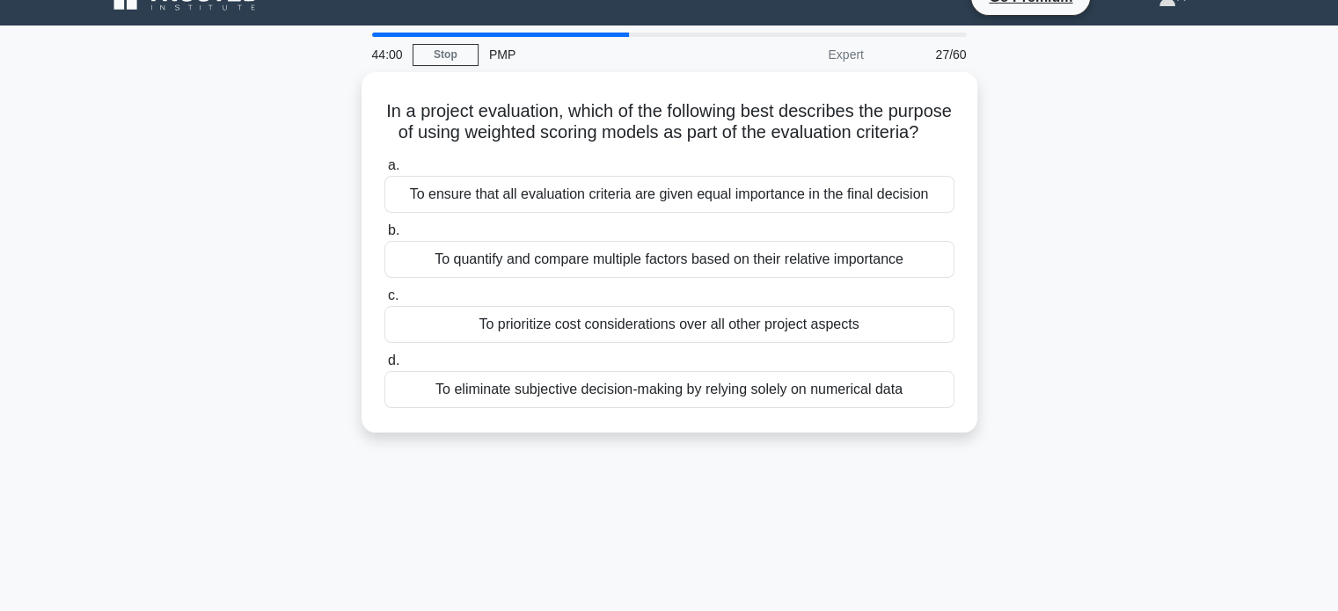
scroll to position [0, 0]
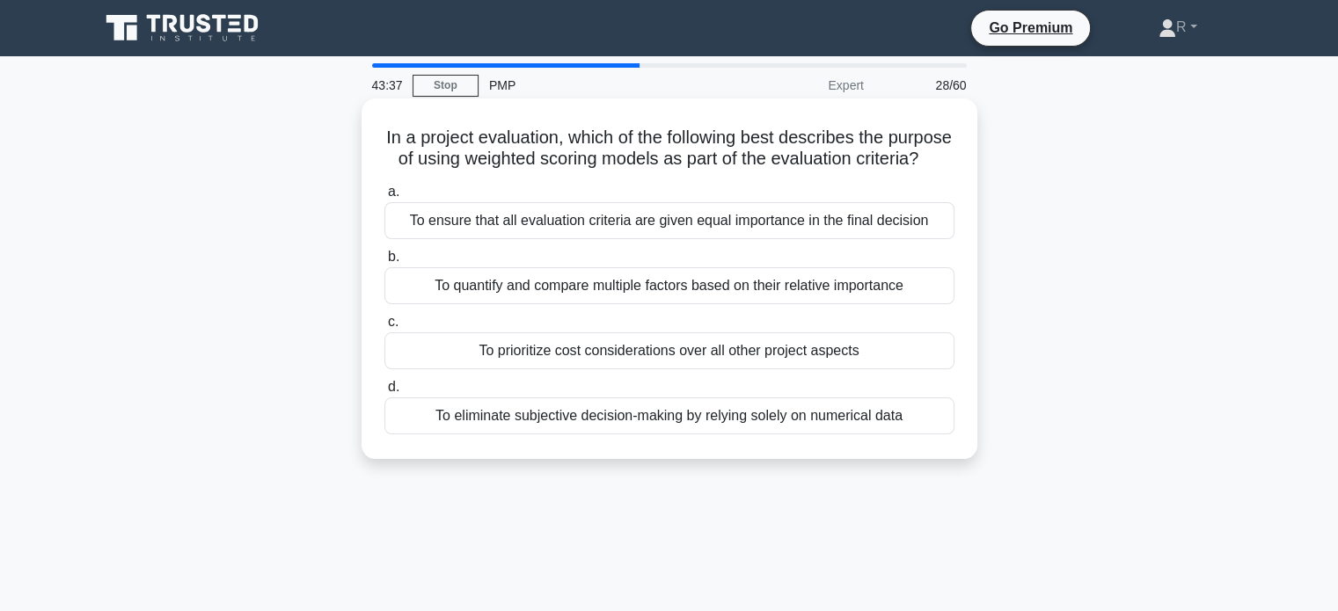
click at [902, 304] on div "To quantify and compare multiple factors based on their relative importance" at bounding box center [669, 285] width 570 height 37
click at [384, 263] on input "b. To quantify and compare multiple factors based on their relative importance" at bounding box center [384, 257] width 0 height 11
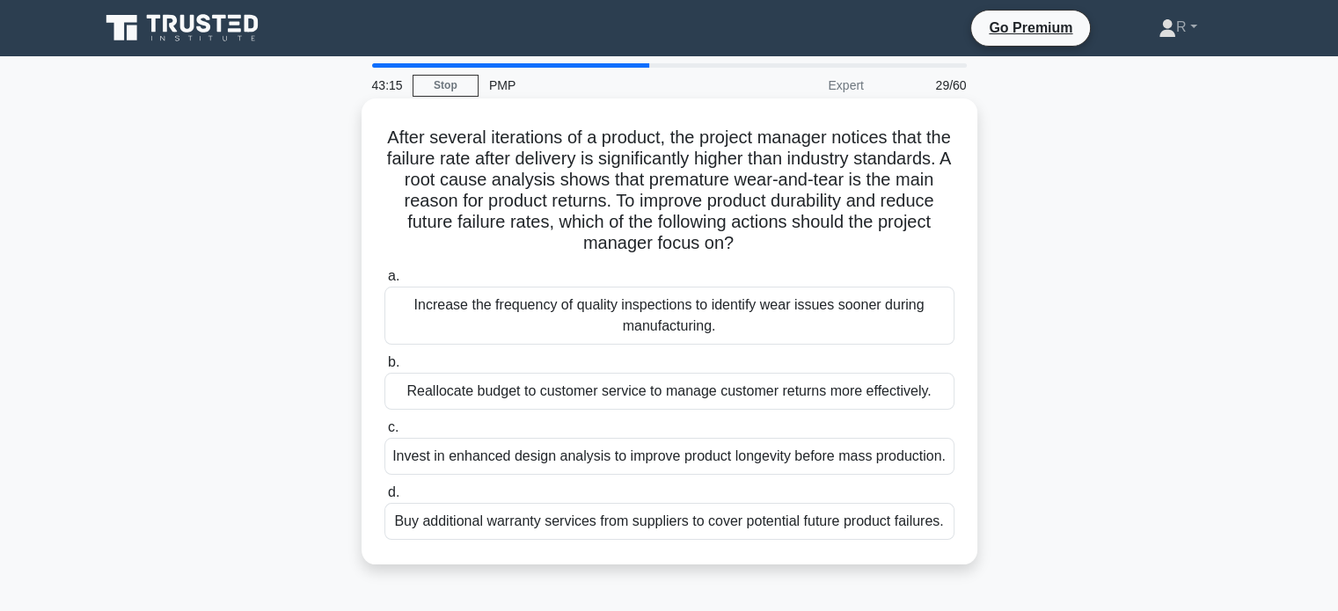
click at [860, 463] on div "Invest in enhanced design analysis to improve product longevity before mass pro…" at bounding box center [669, 456] width 570 height 37
click at [384, 434] on input "c. Invest in enhanced design analysis to improve product longevity before mass …" at bounding box center [384, 427] width 0 height 11
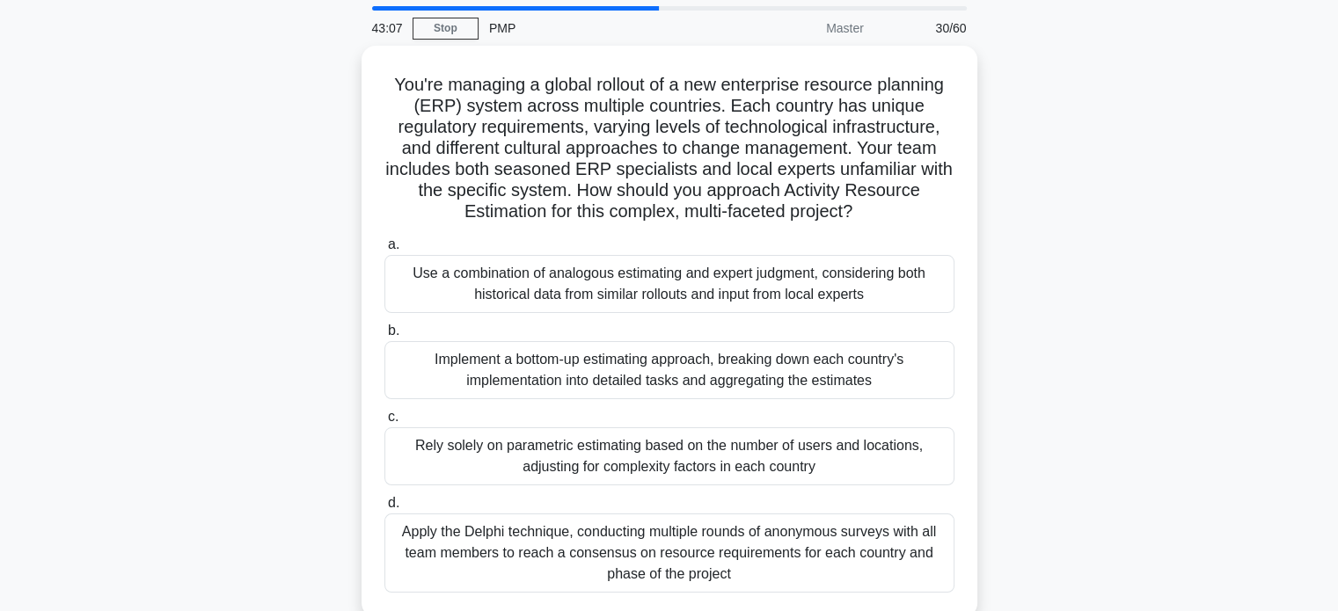
scroll to position [88, 0]
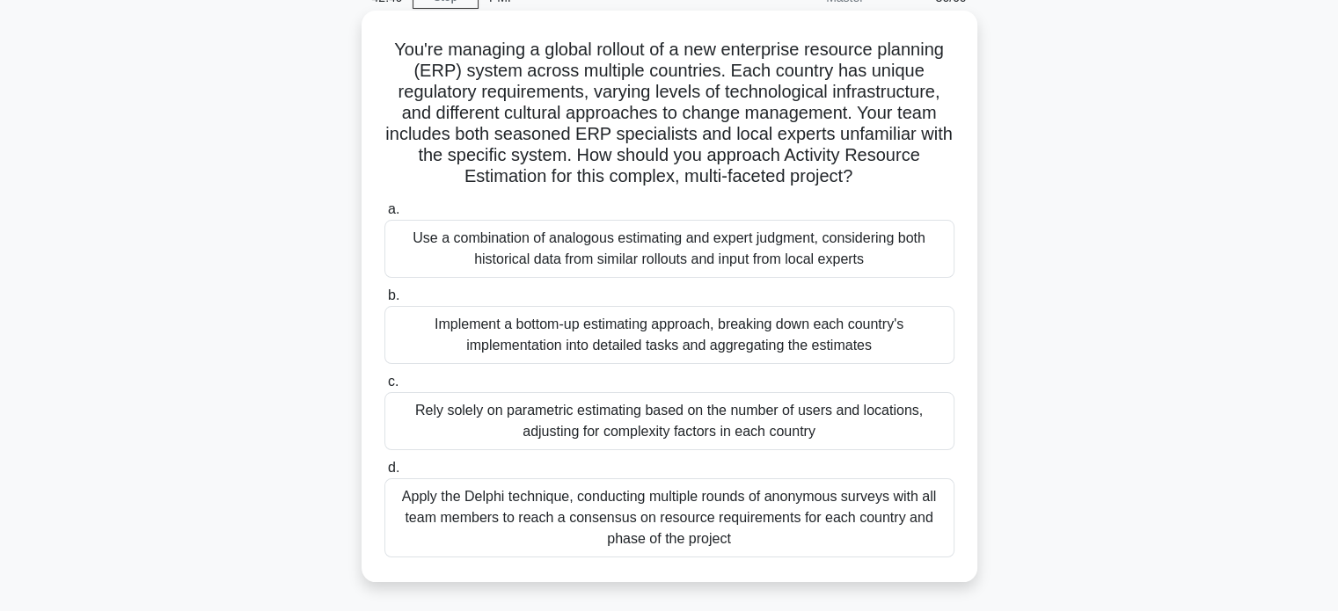
click at [757, 259] on div "Use a combination of analogous estimating and expert judgment, considering both…" at bounding box center [669, 249] width 570 height 58
click at [384, 216] on input "a. Use a combination of analogous estimating and expert judgment, considering b…" at bounding box center [384, 209] width 0 height 11
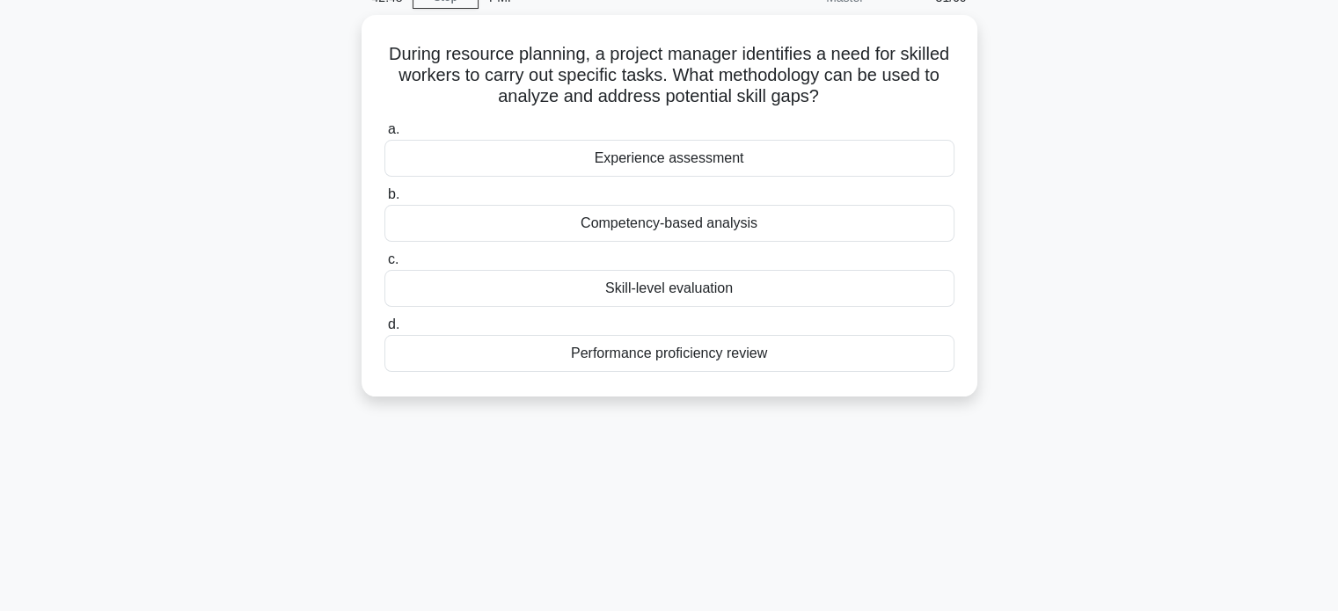
scroll to position [0, 0]
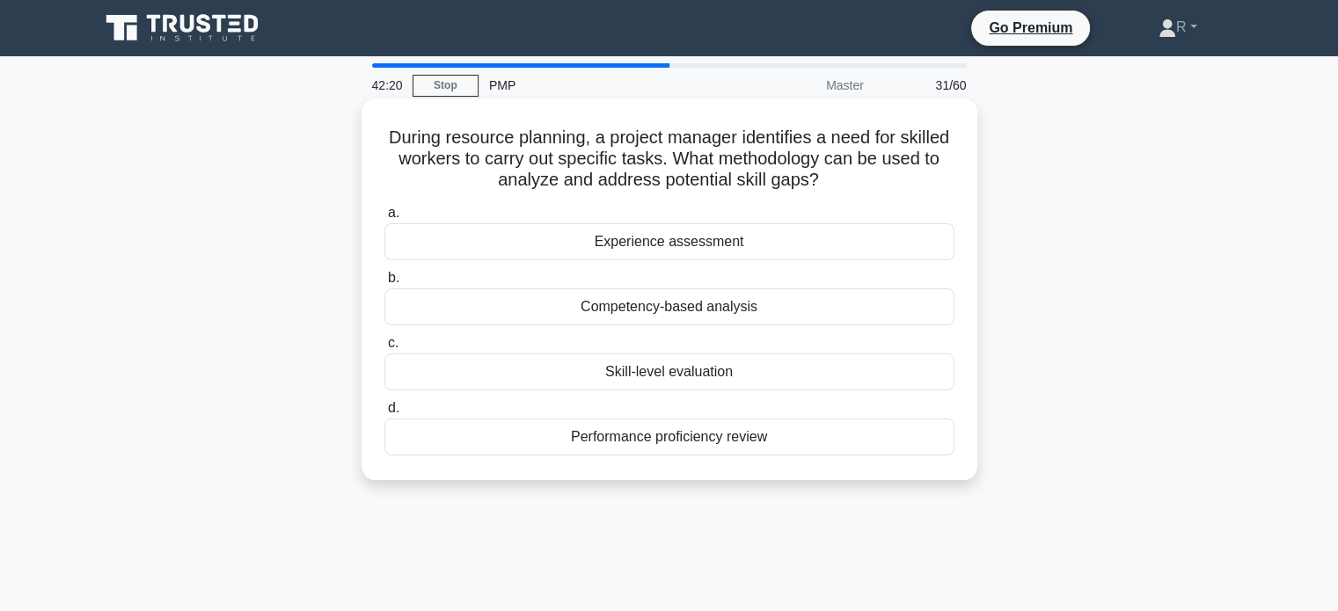
click at [771, 313] on div "Competency-based analysis" at bounding box center [669, 307] width 570 height 37
click at [384, 284] on input "b. Competency-based analysis" at bounding box center [384, 278] width 0 height 11
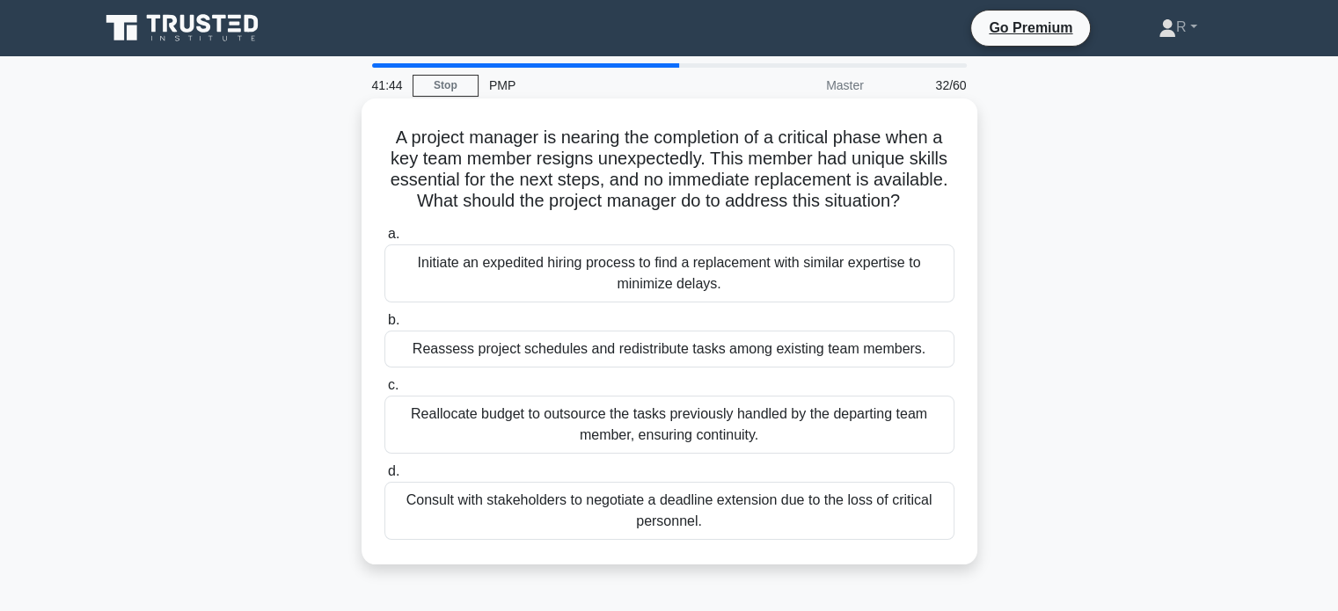
click at [781, 275] on div "Initiate an expedited hiring process to find a replacement with similar experti…" at bounding box center [669, 274] width 570 height 58
click at [384, 240] on input "a. Initiate an expedited hiring process to find a replacement with similar expe…" at bounding box center [384, 234] width 0 height 11
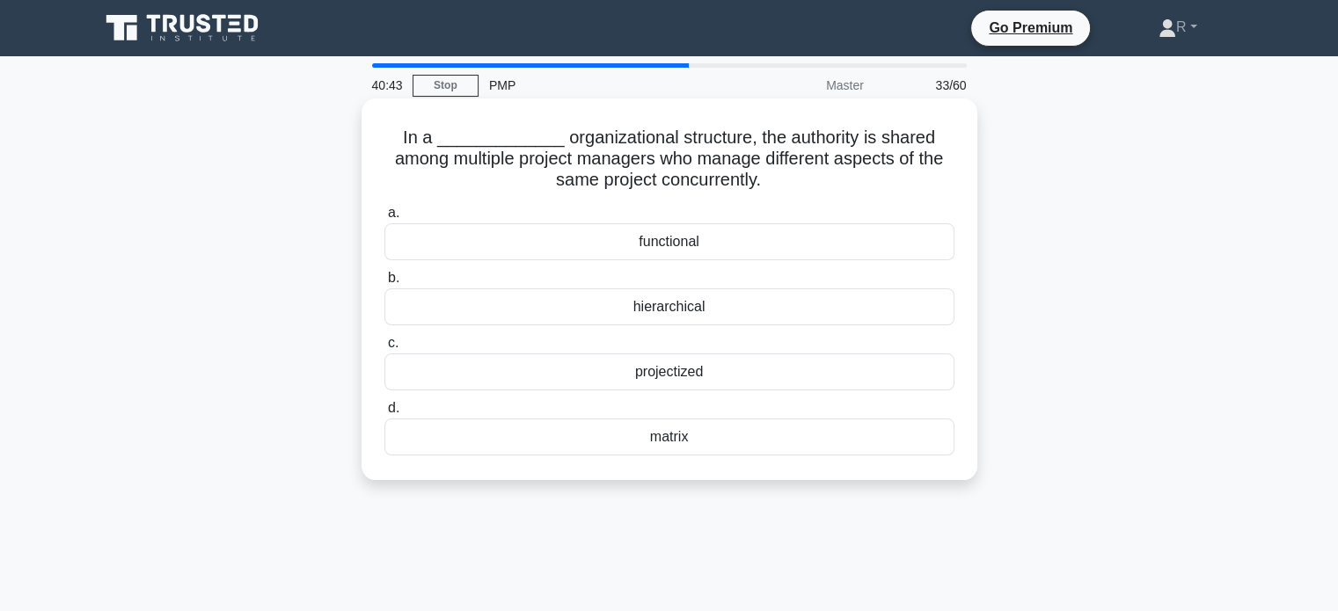
click at [680, 234] on div "functional" at bounding box center [669, 241] width 570 height 37
click at [384, 219] on input "a. functional" at bounding box center [384, 213] width 0 height 11
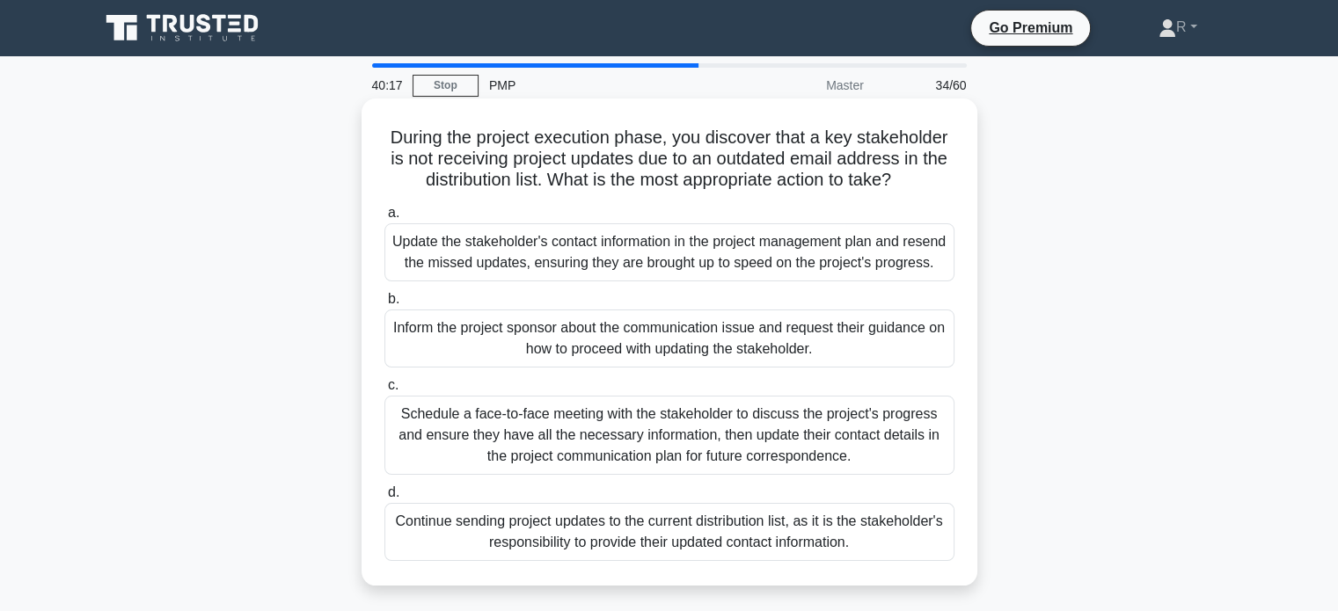
click at [880, 471] on div "Schedule a face-to-face meeting with the stakeholder to discuss the project's p…" at bounding box center [669, 435] width 570 height 79
click at [384, 392] on input "c. Schedule a face-to-face meeting with the stakeholder to discuss the project'…" at bounding box center [384, 385] width 0 height 11
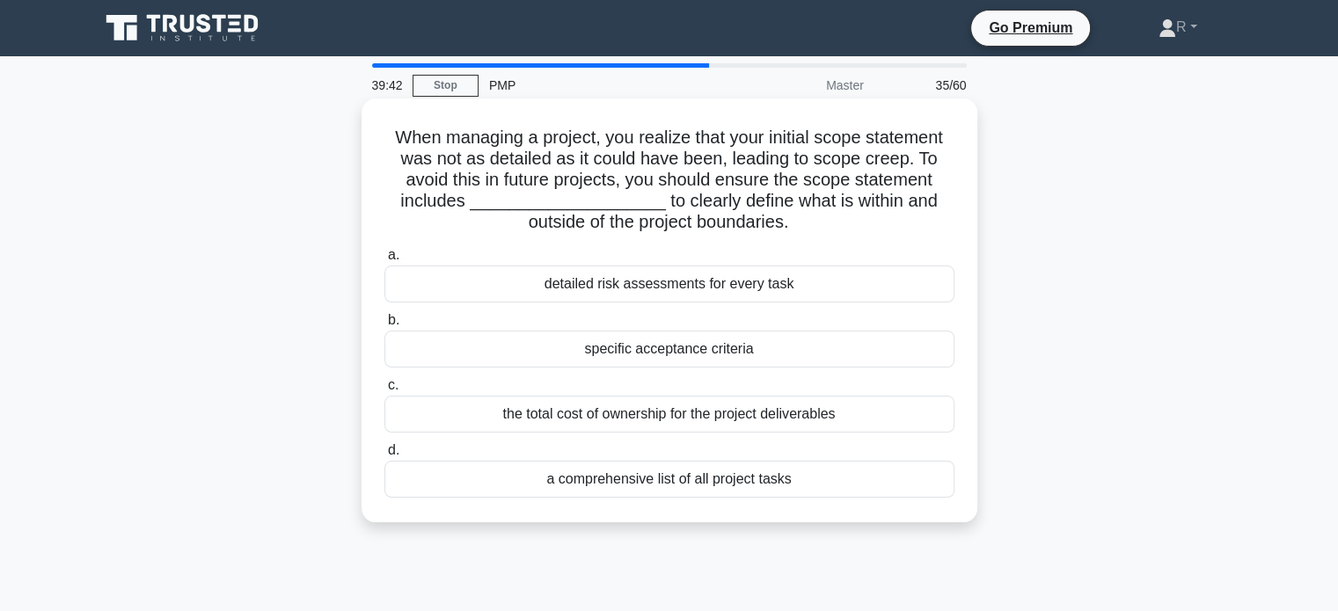
click at [682, 490] on div "a comprehensive list of all project tasks" at bounding box center [669, 479] width 570 height 37
click at [384, 457] on input "d. a comprehensive list of all project tasks" at bounding box center [384, 450] width 0 height 11
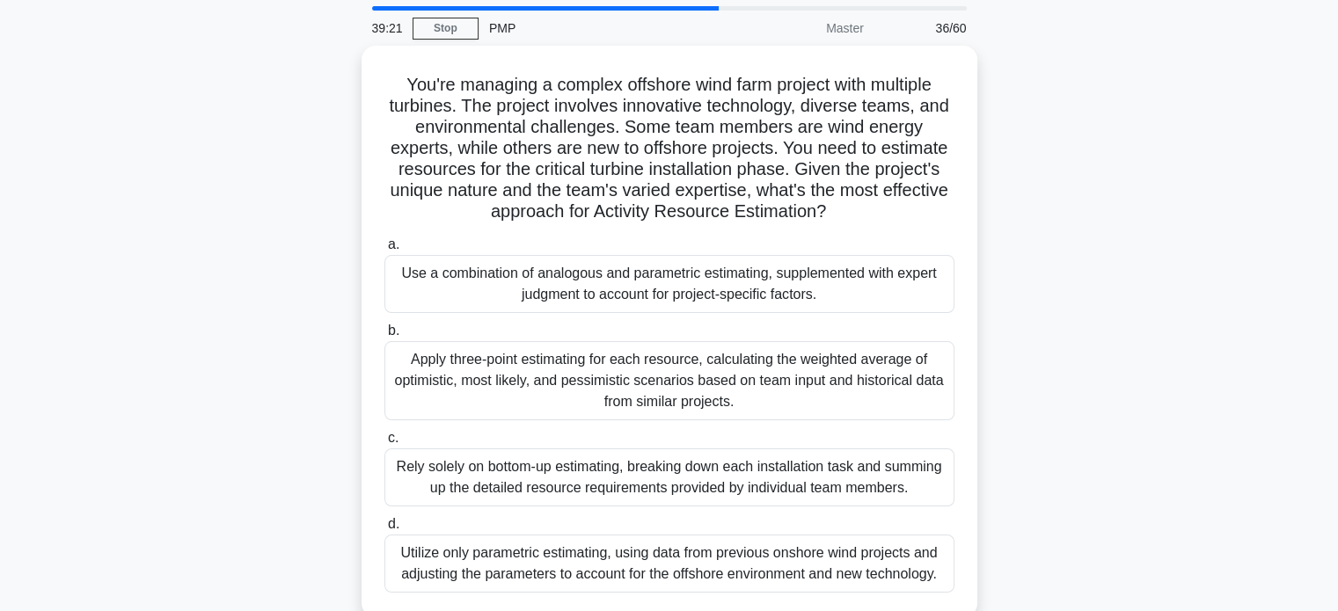
scroll to position [88, 0]
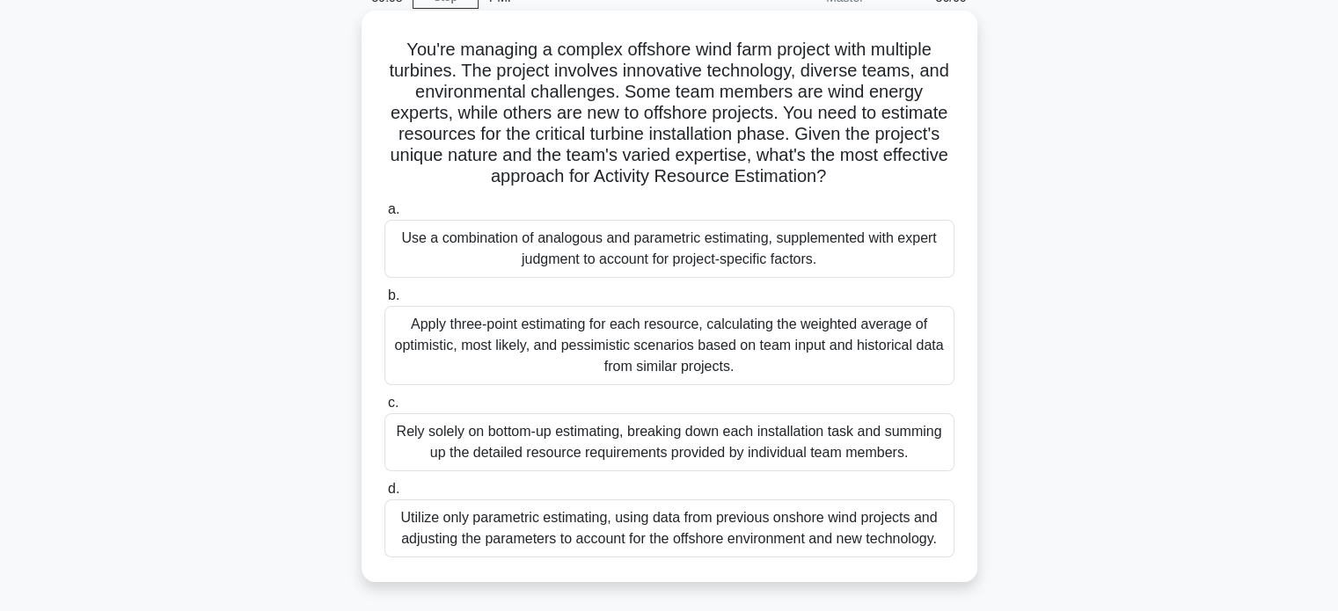
click at [888, 340] on div "Apply three-point estimating for each resource, calculating the weighted averag…" at bounding box center [669, 345] width 570 height 79
click at [384, 302] on input "b. Apply three-point estimating for each resource, calculating the weighted ave…" at bounding box center [384, 295] width 0 height 11
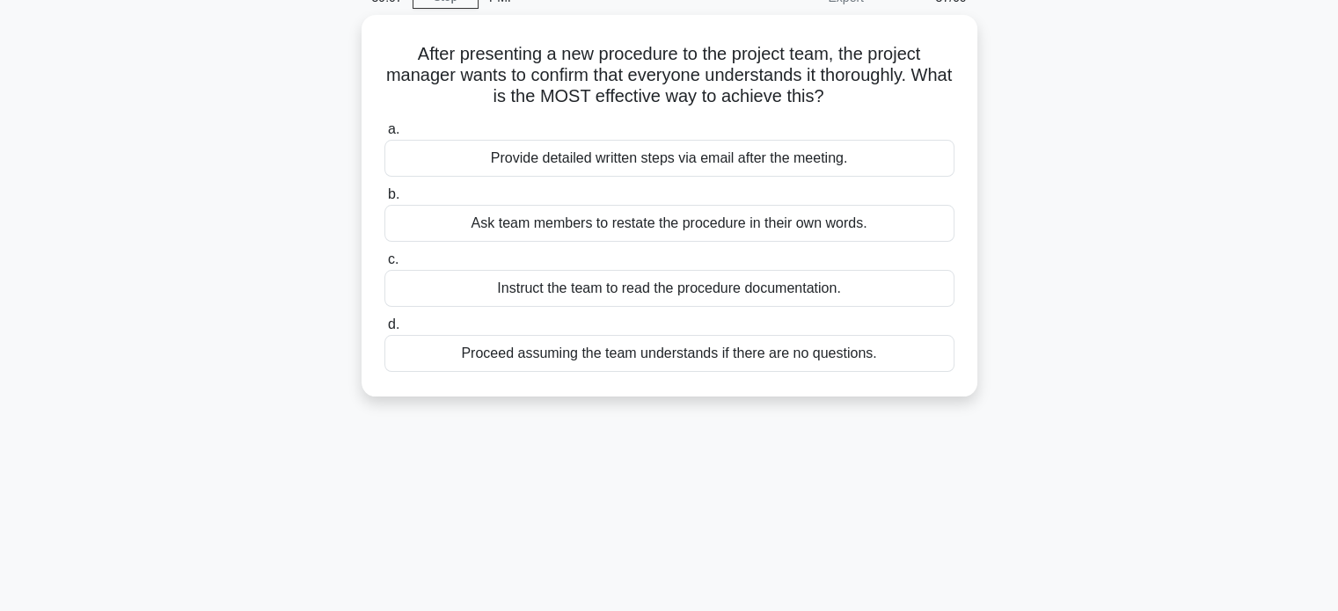
scroll to position [0, 0]
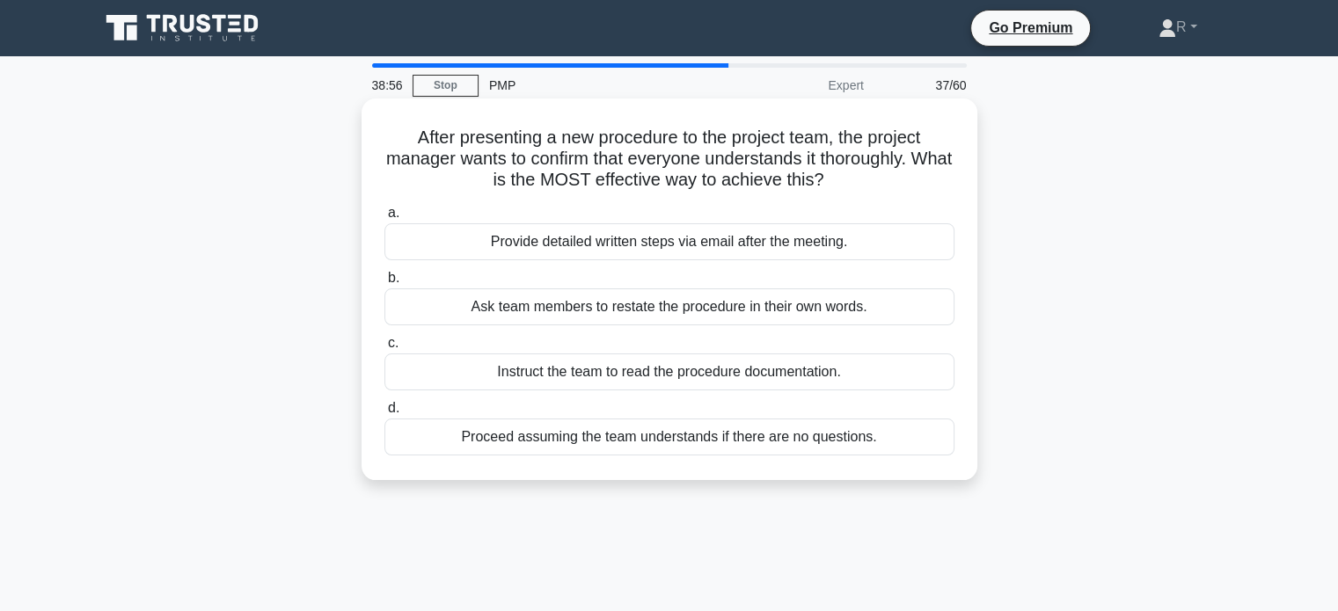
click at [753, 312] on div "Ask team members to restate the procedure in their own words." at bounding box center [669, 307] width 570 height 37
click at [384, 284] on input "b. Ask team members to restate the procedure in their own words." at bounding box center [384, 278] width 0 height 11
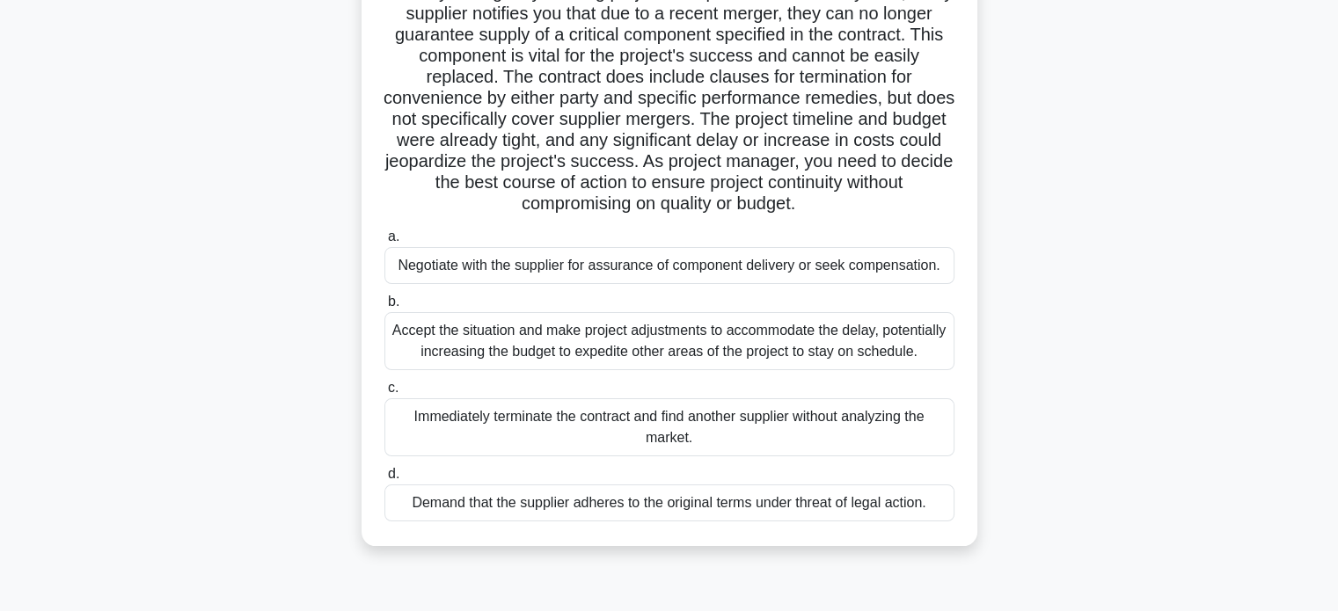
scroll to position [176, 0]
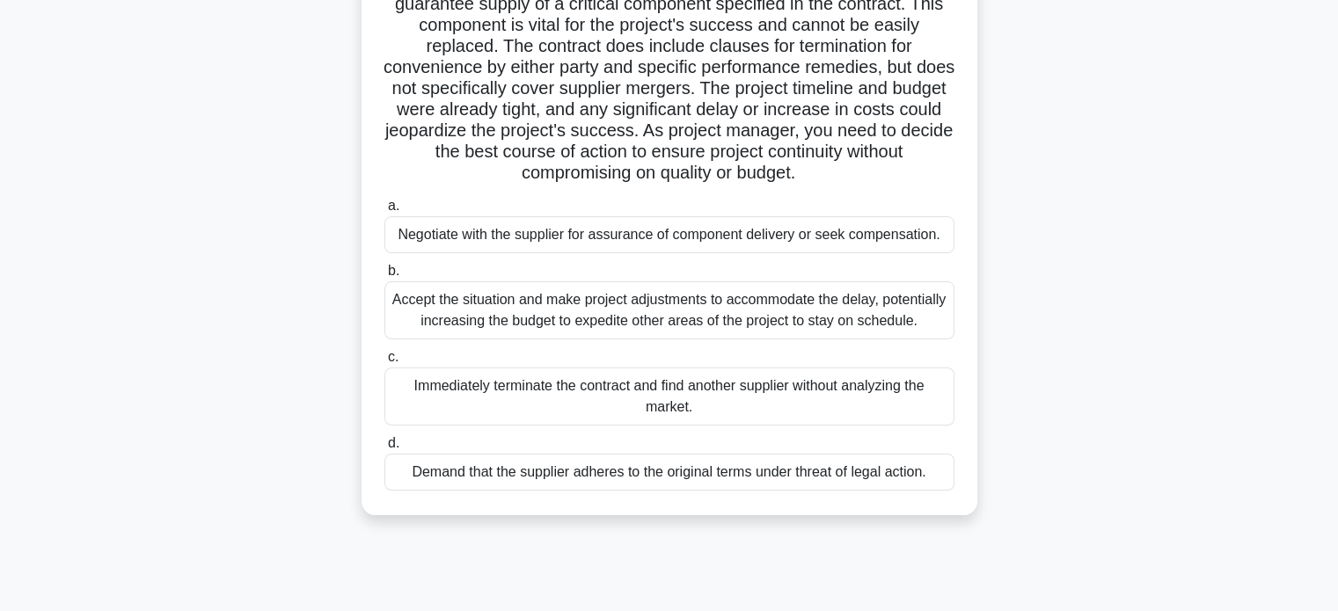
click at [855, 236] on div "Negotiate with the supplier for assurance of component delivery or seek compens…" at bounding box center [669, 234] width 570 height 37
click at [384, 212] on input "a. Negotiate with the supplier for assurance of component delivery or seek comp…" at bounding box center [384, 206] width 0 height 11
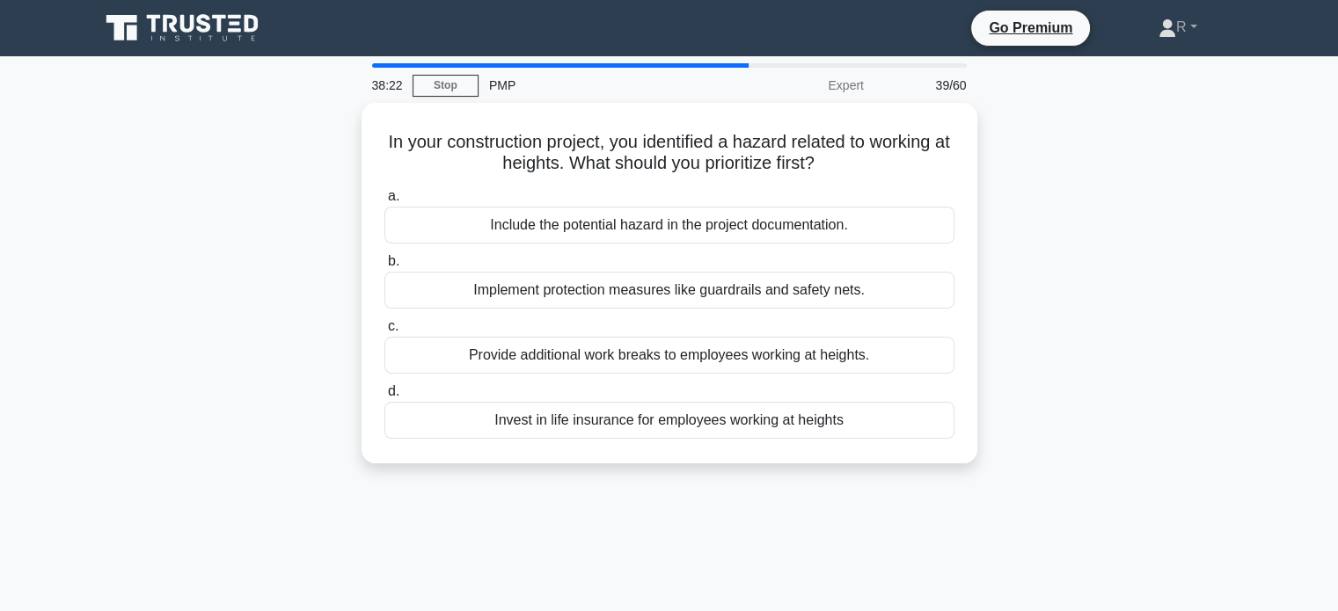
scroll to position [0, 0]
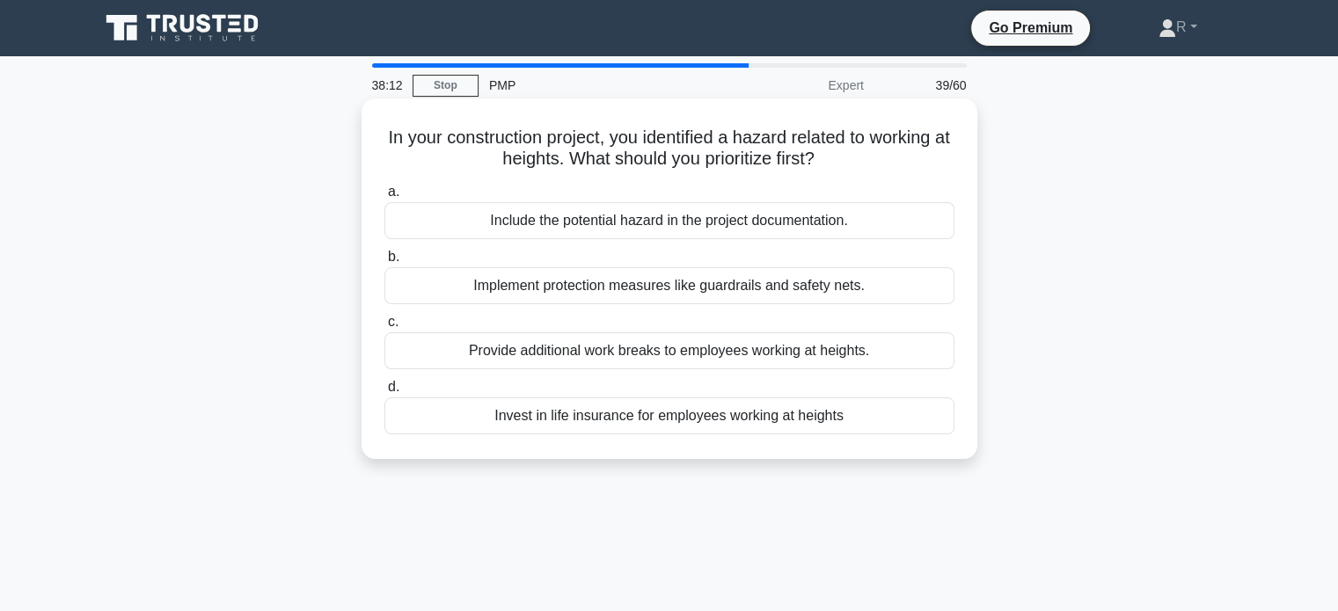
click at [837, 287] on div "Implement protection measures like guardrails and safety nets." at bounding box center [669, 285] width 570 height 37
click at [384, 263] on input "b. Implement protection measures like guardrails and safety nets." at bounding box center [384, 257] width 0 height 11
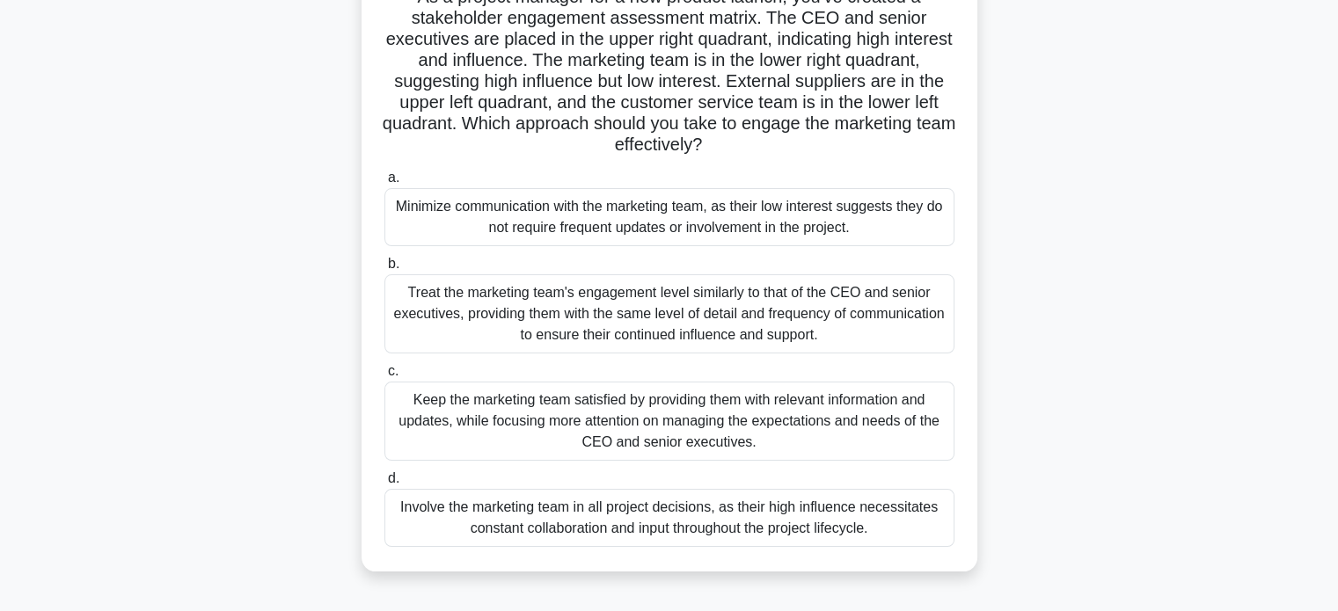
scroll to position [176, 0]
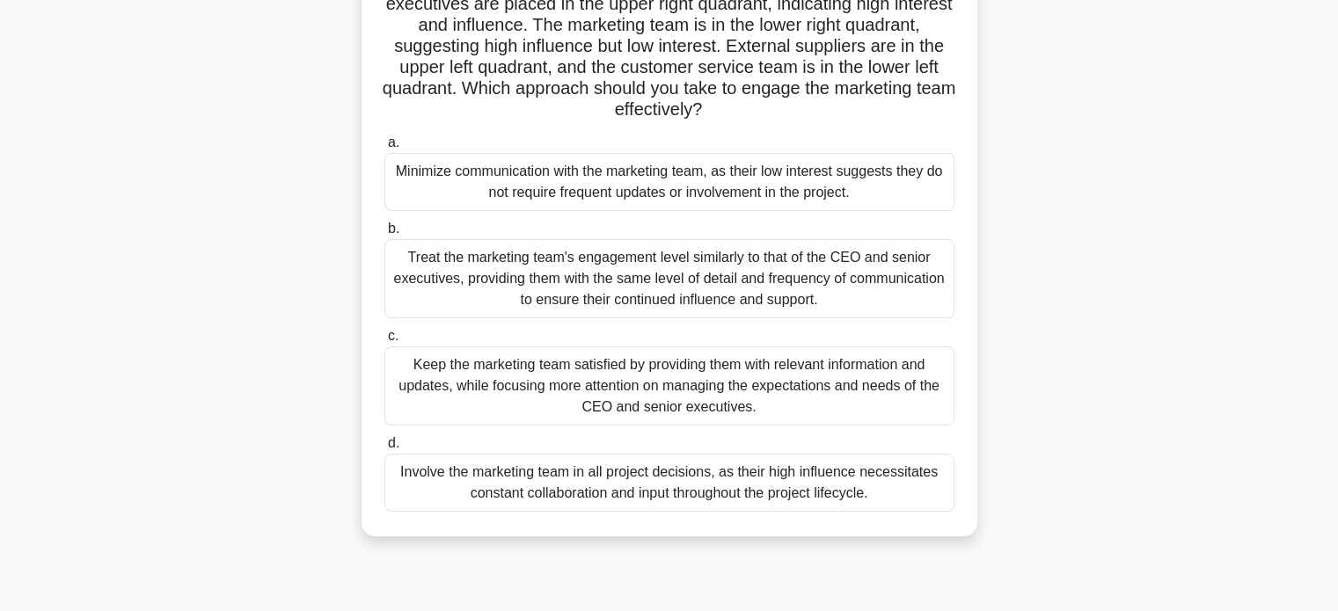
click at [897, 405] on div "Keep the marketing team satisfied by providing them with relevant information a…" at bounding box center [669, 386] width 570 height 79
click at [384, 342] on input "c. Keep the marketing team satisfied by providing them with relevant informatio…" at bounding box center [384, 336] width 0 height 11
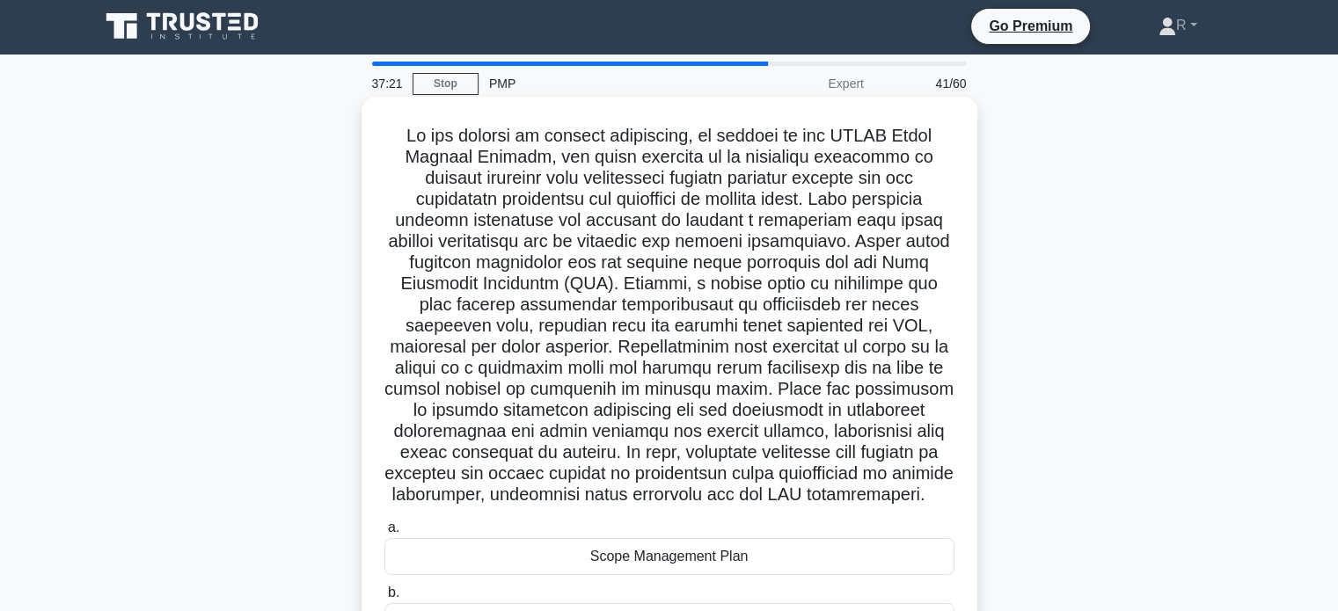
scroll to position [0, 0]
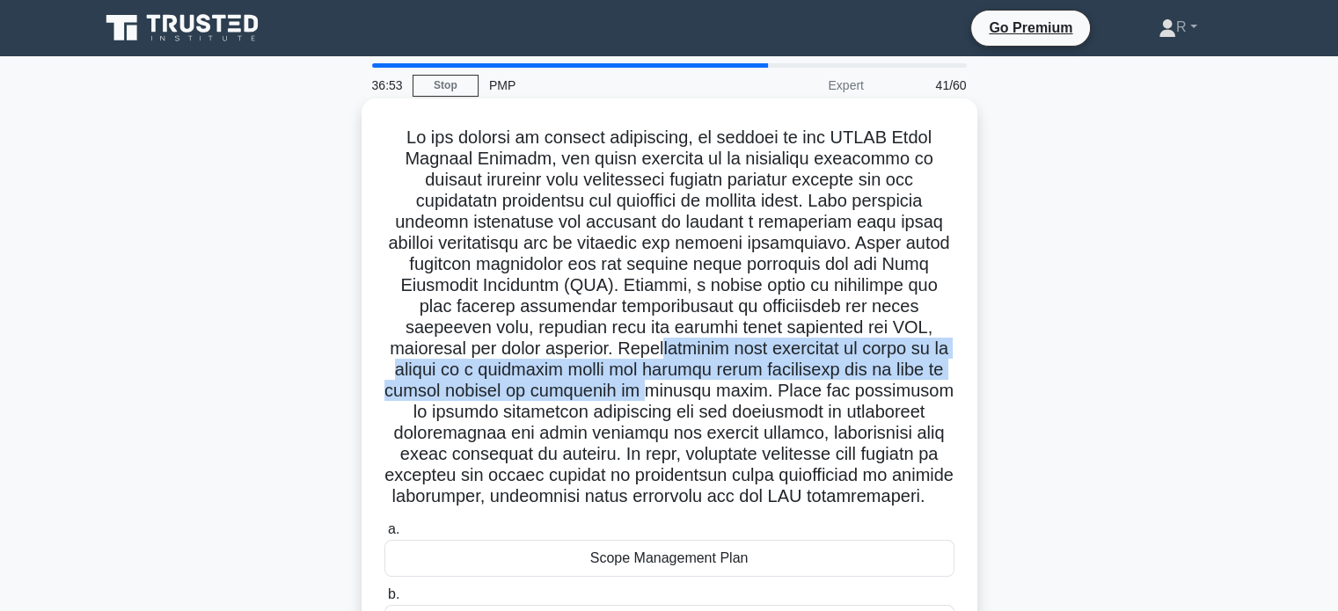
drag, startPoint x: 755, startPoint y: 354, endPoint x: 756, endPoint y: 398, distance: 44.0
click at [756, 398] on h5 ".spinner_0XTQ{transform-origin:center;animation:spinner_y6GP .75s linear infini…" at bounding box center [670, 318] width 574 height 382
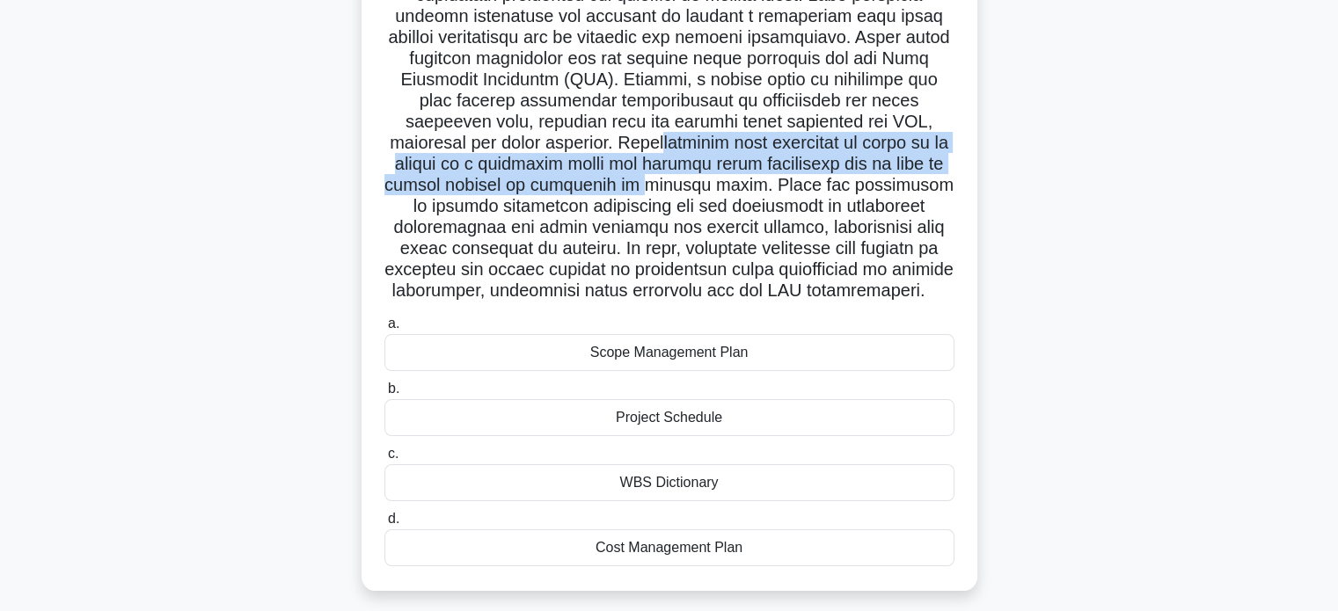
scroll to position [176, 0]
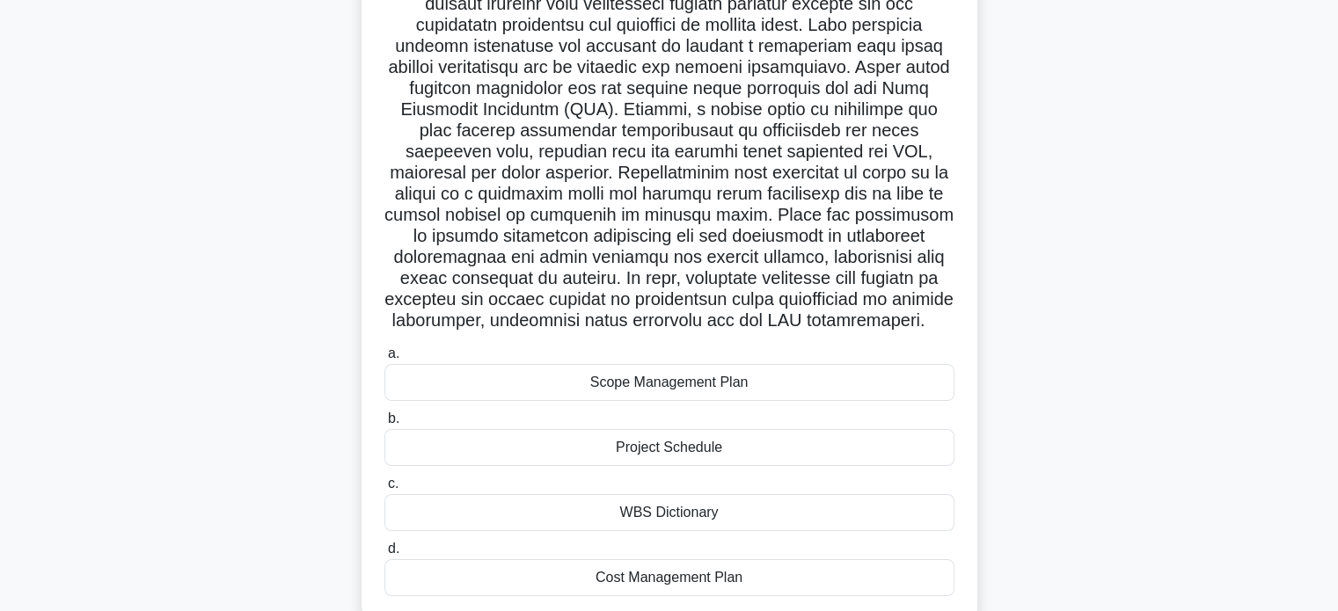
click at [738, 401] on div "Scope Management Plan" at bounding box center [669, 382] width 570 height 37
click at [384, 360] on input "a. Scope Management Plan" at bounding box center [384, 353] width 0 height 11
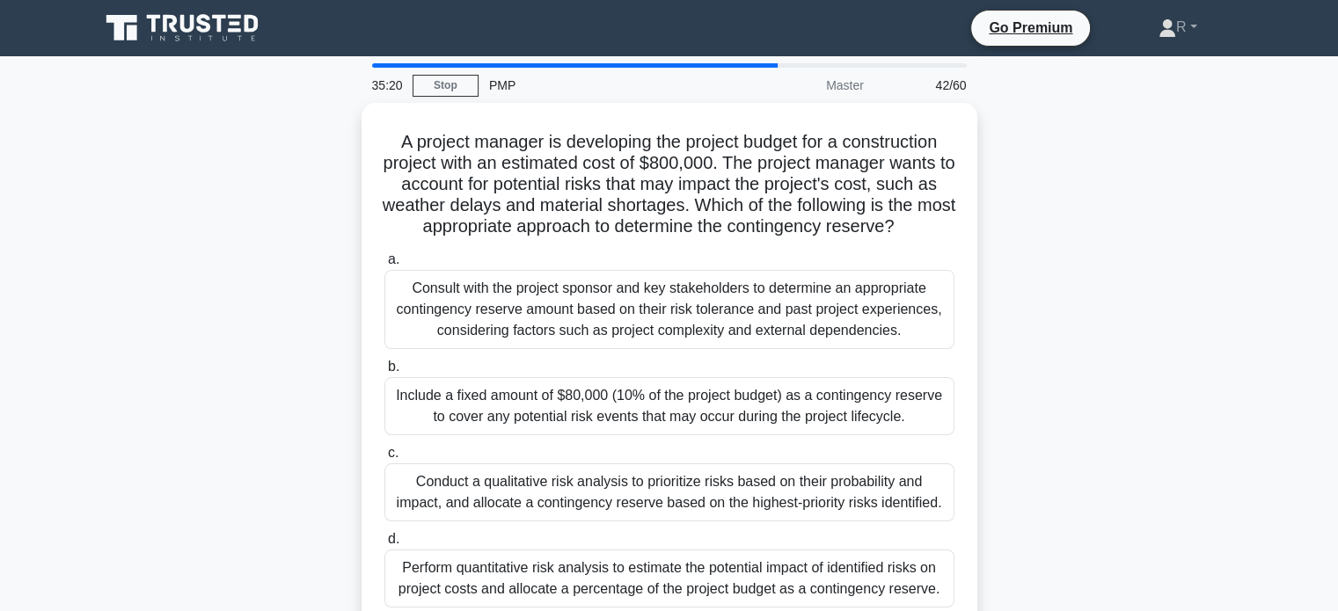
scroll to position [88, 0]
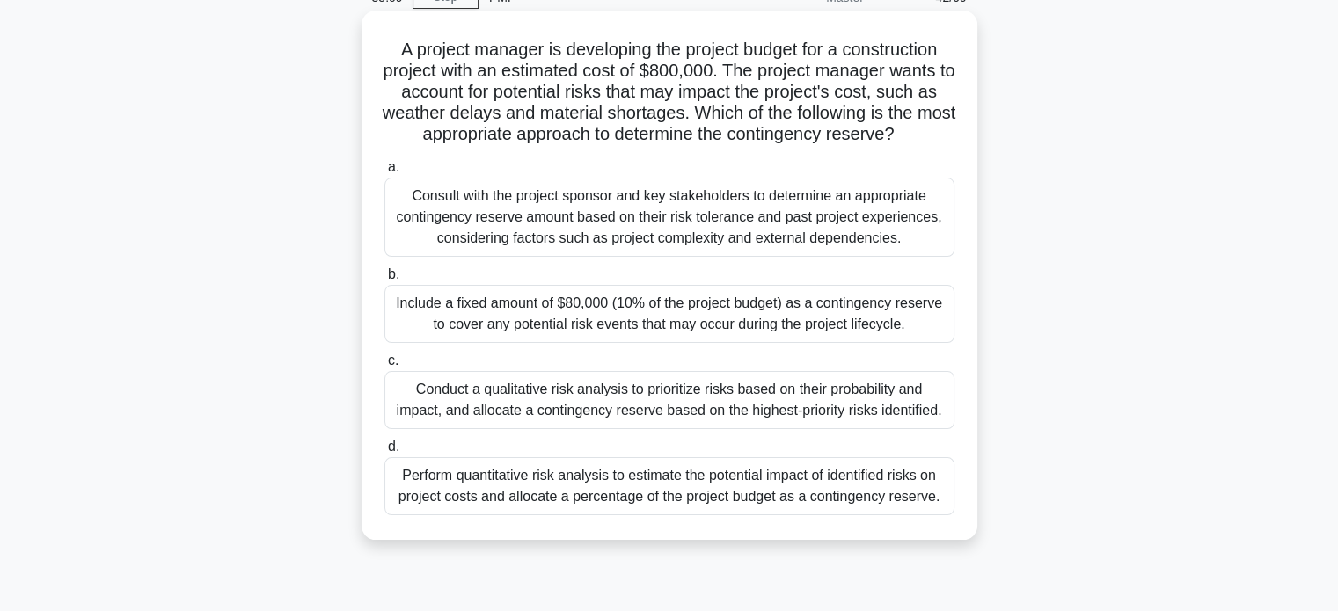
click at [806, 248] on div "Consult with the project sponsor and key stakeholders to determine an appropria…" at bounding box center [669, 217] width 570 height 79
click at [384, 173] on input "a. Consult with the project sponsor and key stakeholders to determine an approp…" at bounding box center [384, 167] width 0 height 11
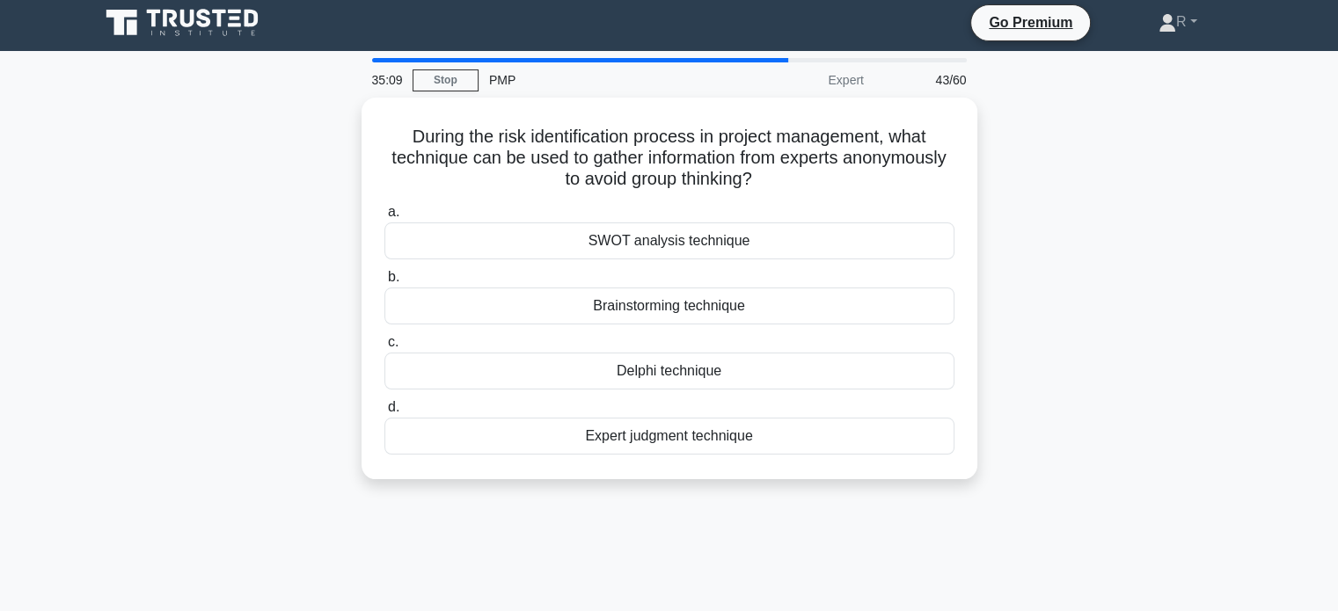
scroll to position [0, 0]
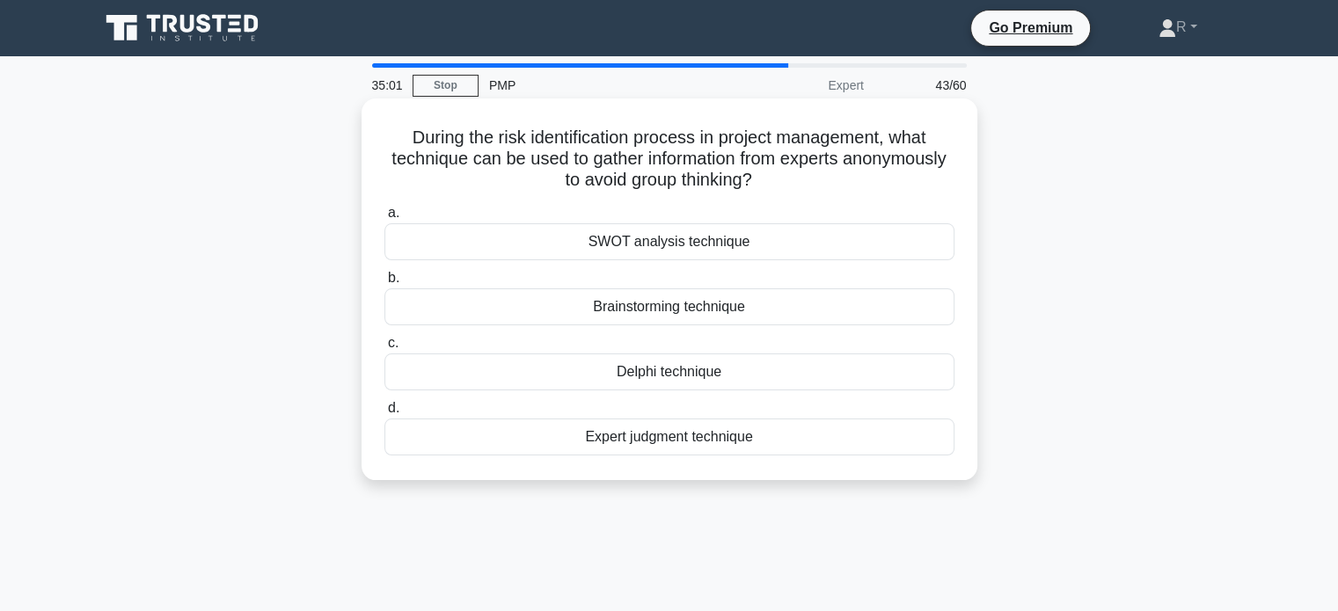
click at [717, 445] on div "Expert judgment technique" at bounding box center [669, 437] width 570 height 37
click at [384, 414] on input "d. Expert judgment technique" at bounding box center [384, 408] width 0 height 11
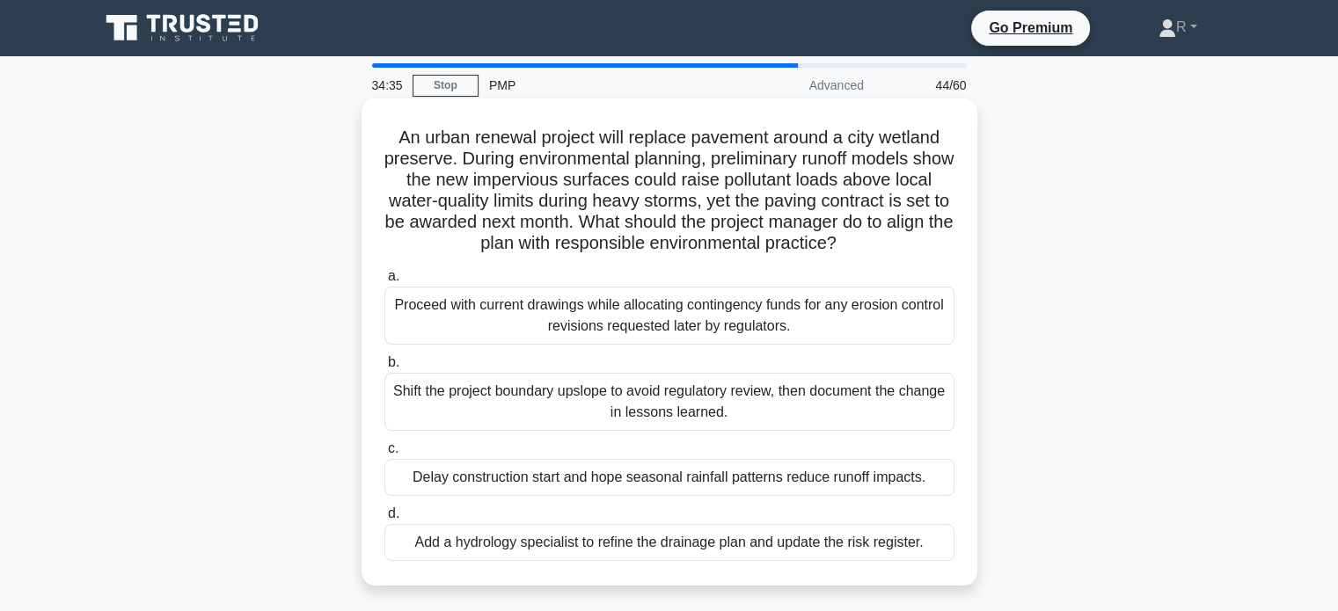
click at [565, 545] on div "Add a hydrology specialist to refine the drainage plan and update the risk regi…" at bounding box center [669, 542] width 570 height 37
click at [384, 520] on input "d. Add a hydrology specialist to refine the drainage plan and update the risk r…" at bounding box center [384, 514] width 0 height 11
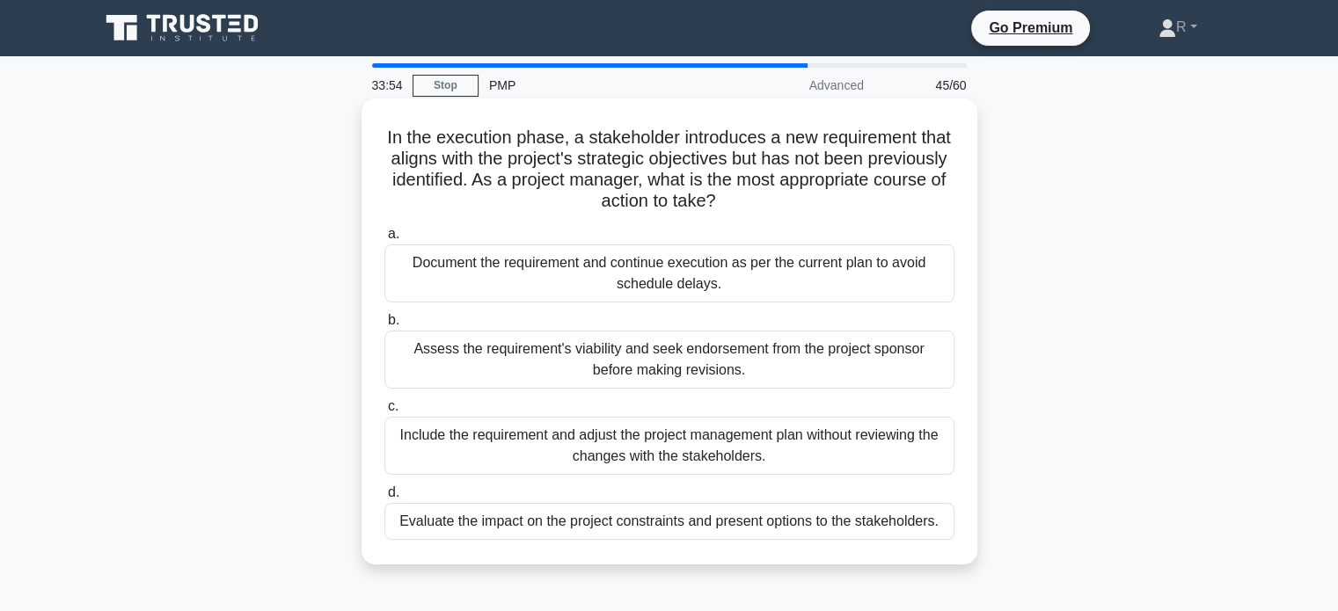
click at [755, 529] on div "Evaluate the impact on the project constraints and present options to the stake…" at bounding box center [669, 521] width 570 height 37
click at [384, 499] on input "d. Evaluate the impact on the project constraints and present options to the st…" at bounding box center [384, 492] width 0 height 11
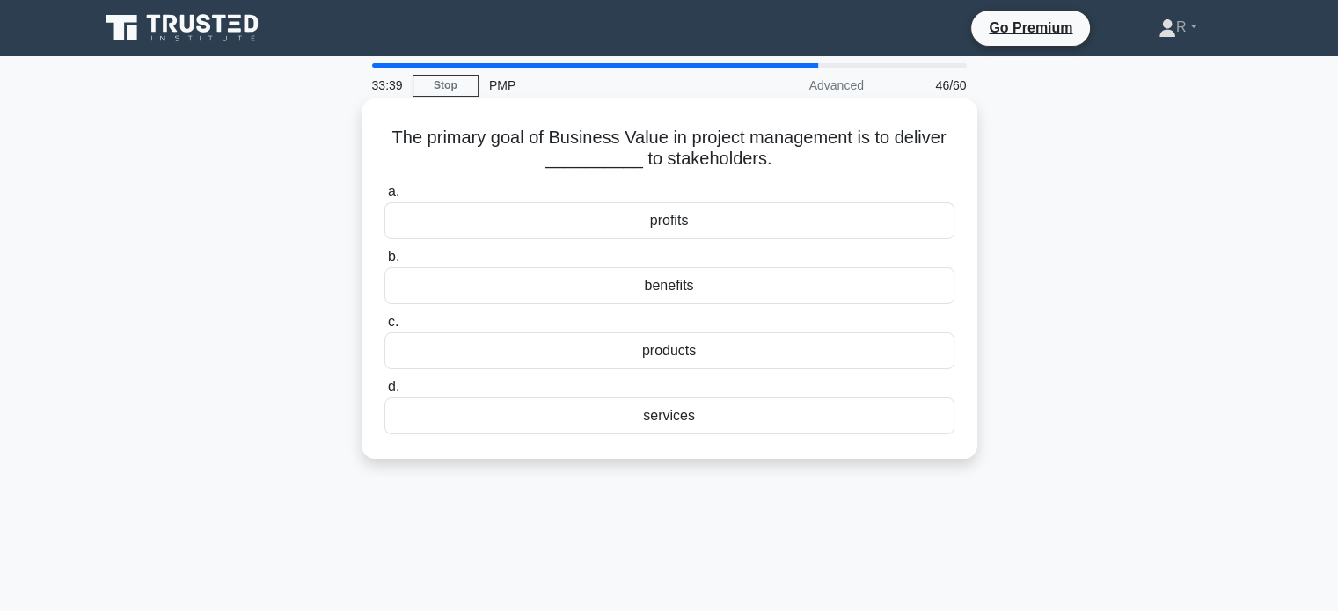
click at [693, 290] on div "benefits" at bounding box center [669, 285] width 570 height 37
click at [384, 263] on input "b. benefits" at bounding box center [384, 257] width 0 height 11
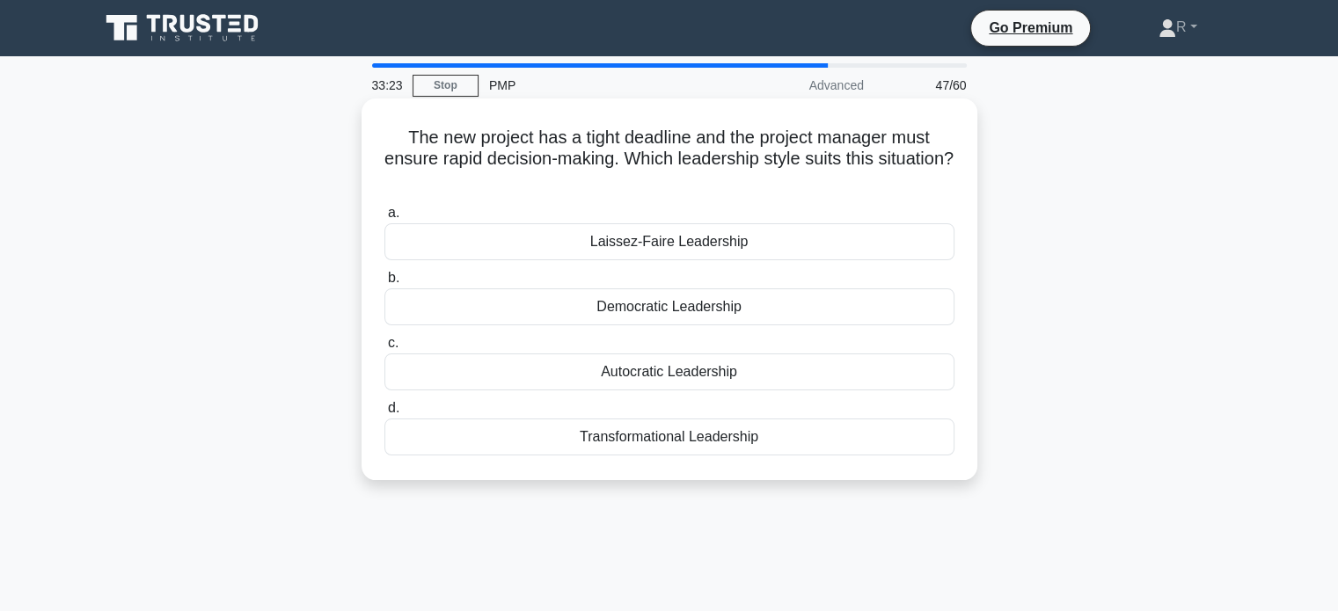
click at [680, 372] on div "Autocratic Leadership" at bounding box center [669, 372] width 570 height 37
click at [384, 349] on input "c. Autocratic Leadership" at bounding box center [384, 343] width 0 height 11
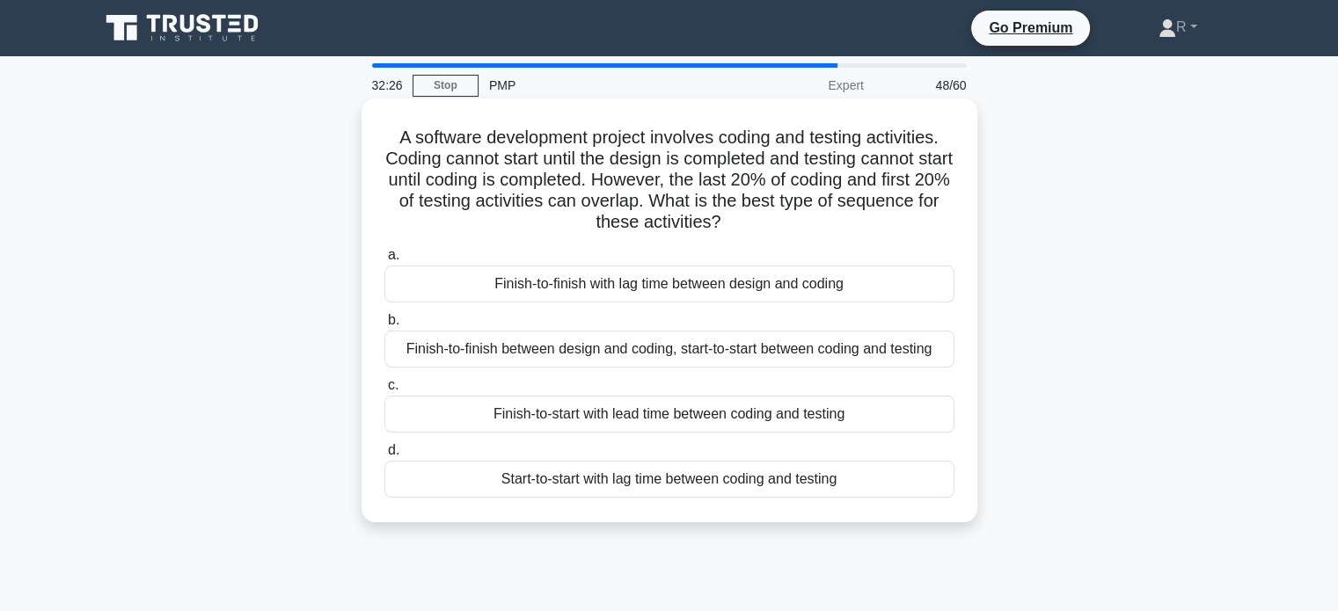
click at [523, 421] on div "Finish-to-start with lead time between coding and testing" at bounding box center [669, 414] width 570 height 37
click at [384, 392] on input "c. Finish-to-start with lead time between coding and testing" at bounding box center [384, 385] width 0 height 11
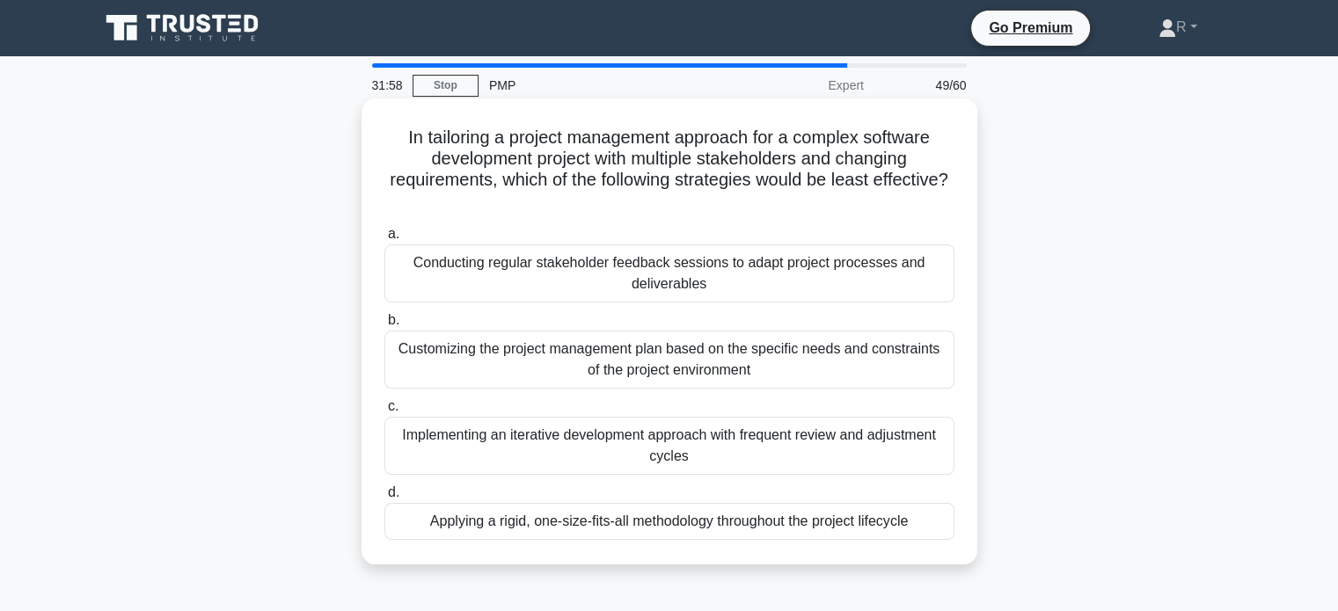
click at [771, 447] on div "Implementing an iterative development approach with frequent review and adjustm…" at bounding box center [669, 446] width 570 height 58
click at [384, 413] on input "c. Implementing an iterative development approach with frequent review and adju…" at bounding box center [384, 406] width 0 height 11
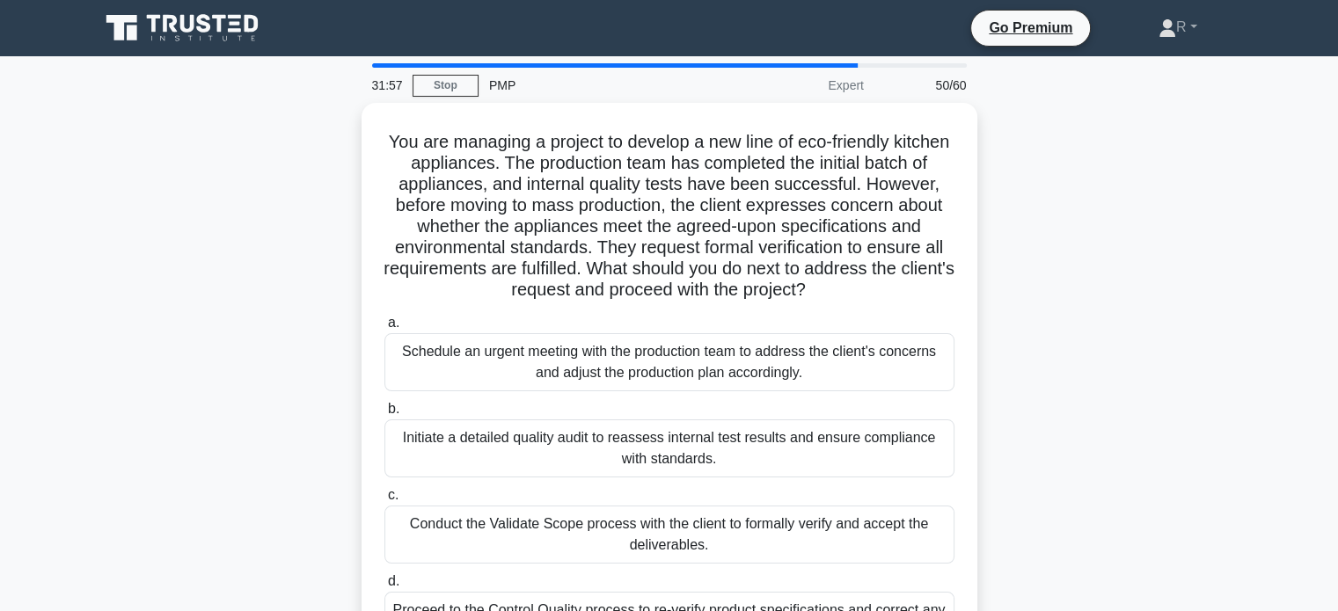
scroll to position [88, 0]
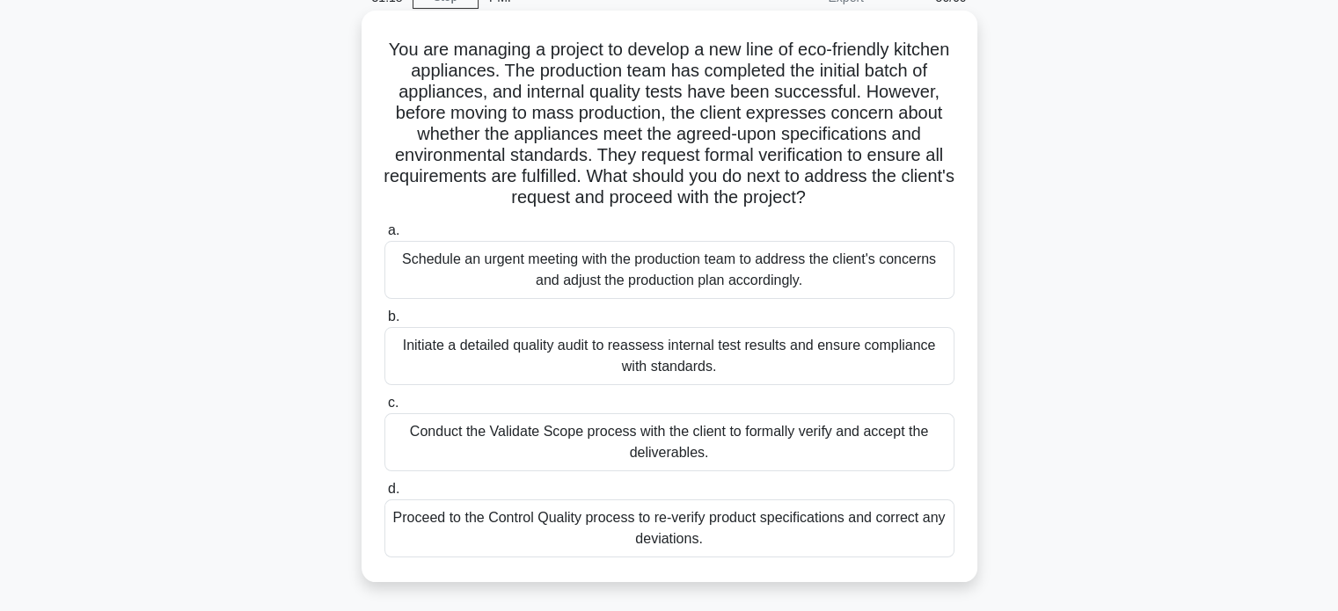
click at [669, 448] on div "Conduct the Validate Scope process with the client to formally verify and accep…" at bounding box center [669, 443] width 570 height 58
click at [384, 409] on input "c. Conduct the Validate Scope process with the client to formally verify and ac…" at bounding box center [384, 403] width 0 height 11
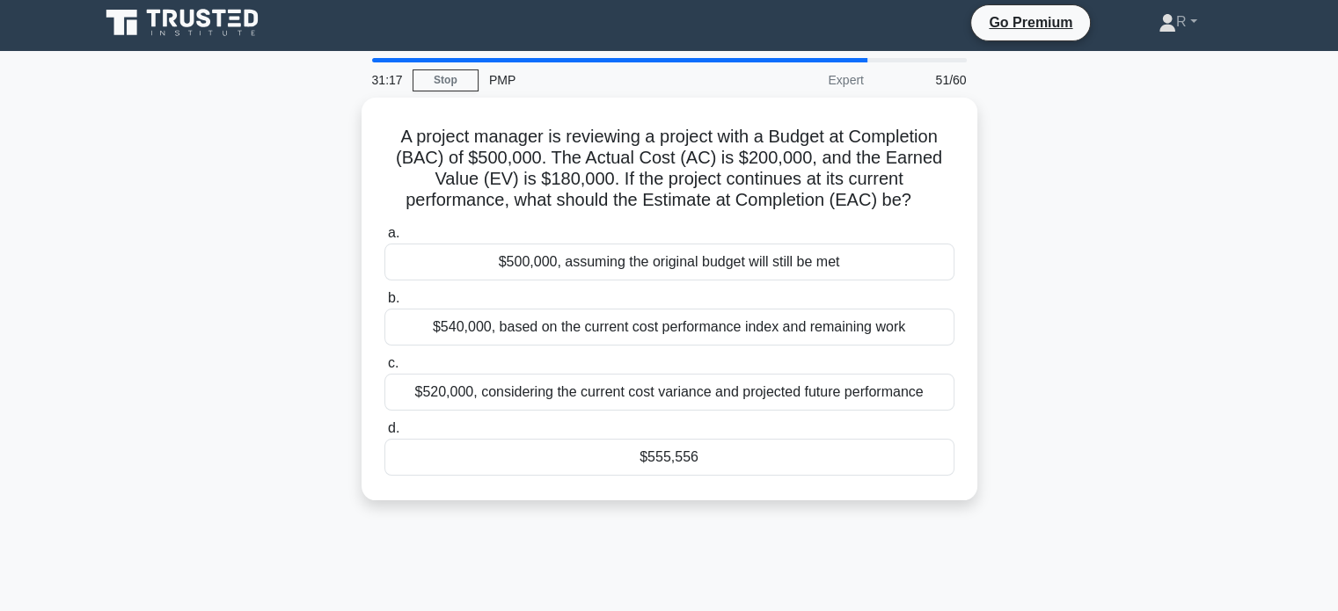
scroll to position [0, 0]
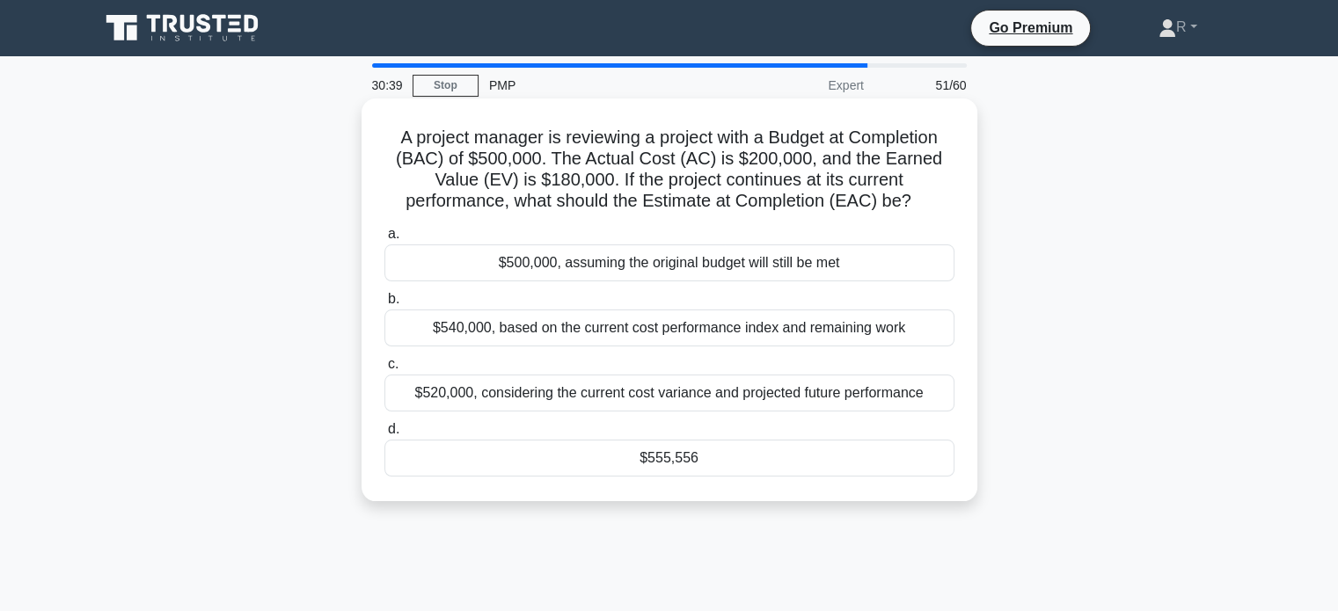
click at [675, 394] on div "$520,000, considering the current cost variance and projected future performance" at bounding box center [669, 393] width 570 height 37
click at [384, 370] on input "c. $520,000, considering the current cost variance and projected future perform…" at bounding box center [384, 364] width 0 height 11
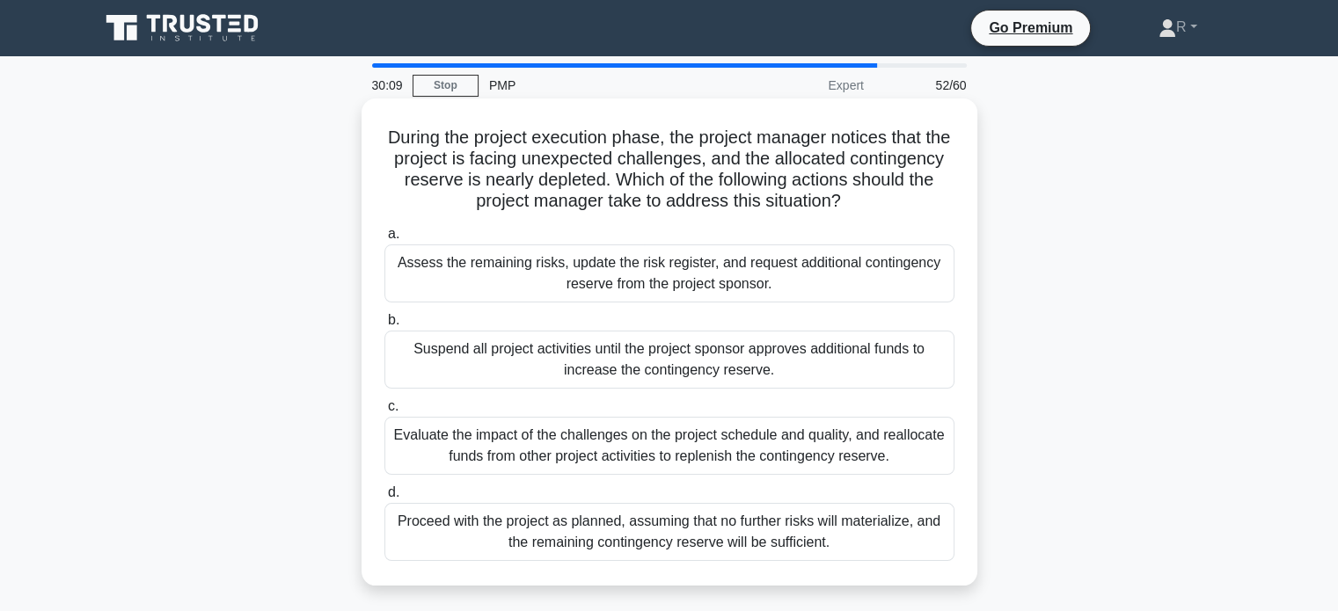
click at [641, 465] on div "Evaluate the impact of the challenges on the project schedule and quality, and …" at bounding box center [669, 446] width 570 height 58
click at [384, 413] on input "c. Evaluate the impact of the challenges on the project schedule and quality, a…" at bounding box center [384, 406] width 0 height 11
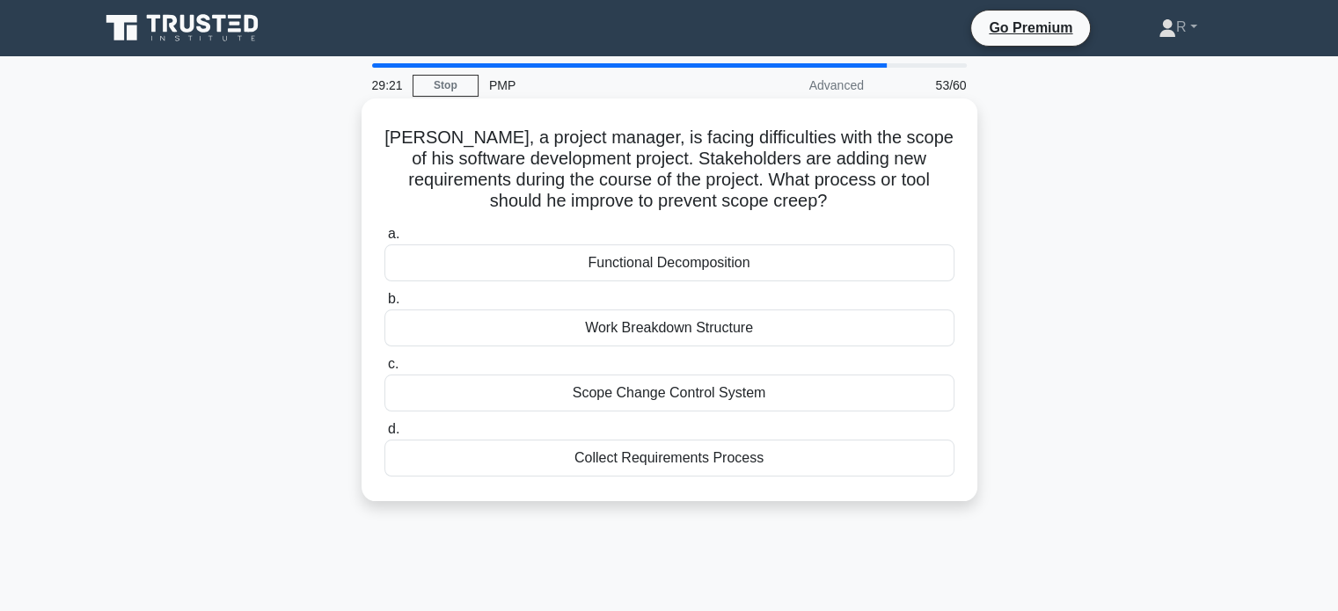
click at [637, 393] on div "Scope Change Control System" at bounding box center [669, 393] width 570 height 37
click at [384, 370] on input "c. Scope Change Control System" at bounding box center [384, 364] width 0 height 11
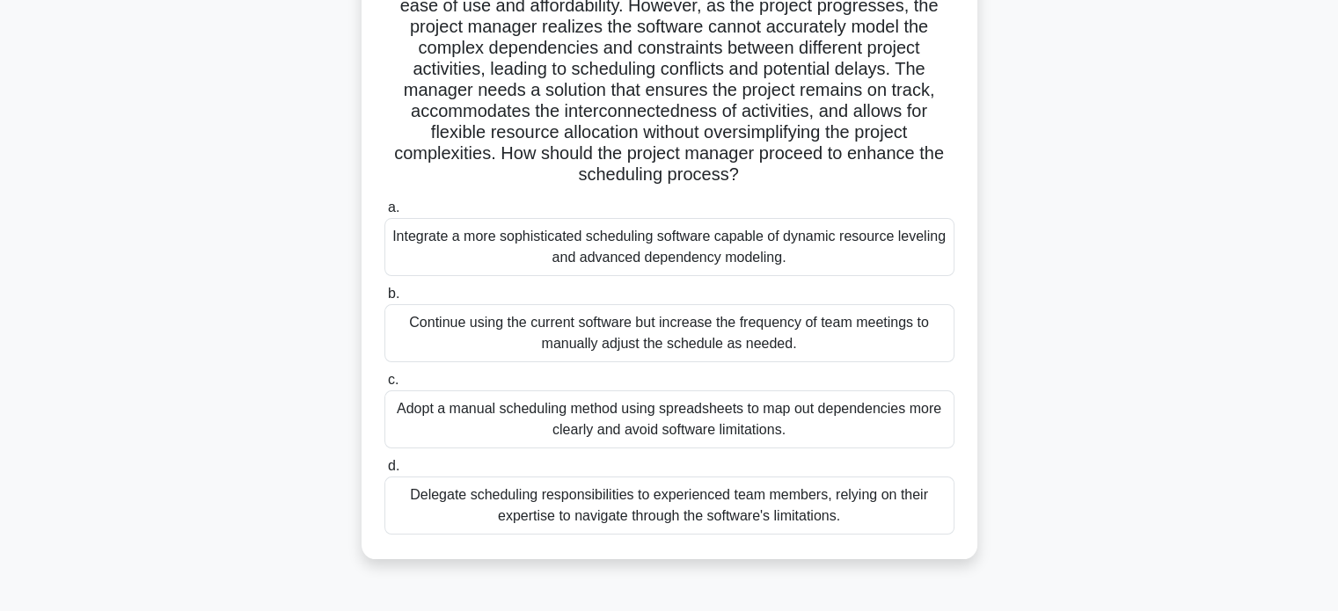
scroll to position [264, 0]
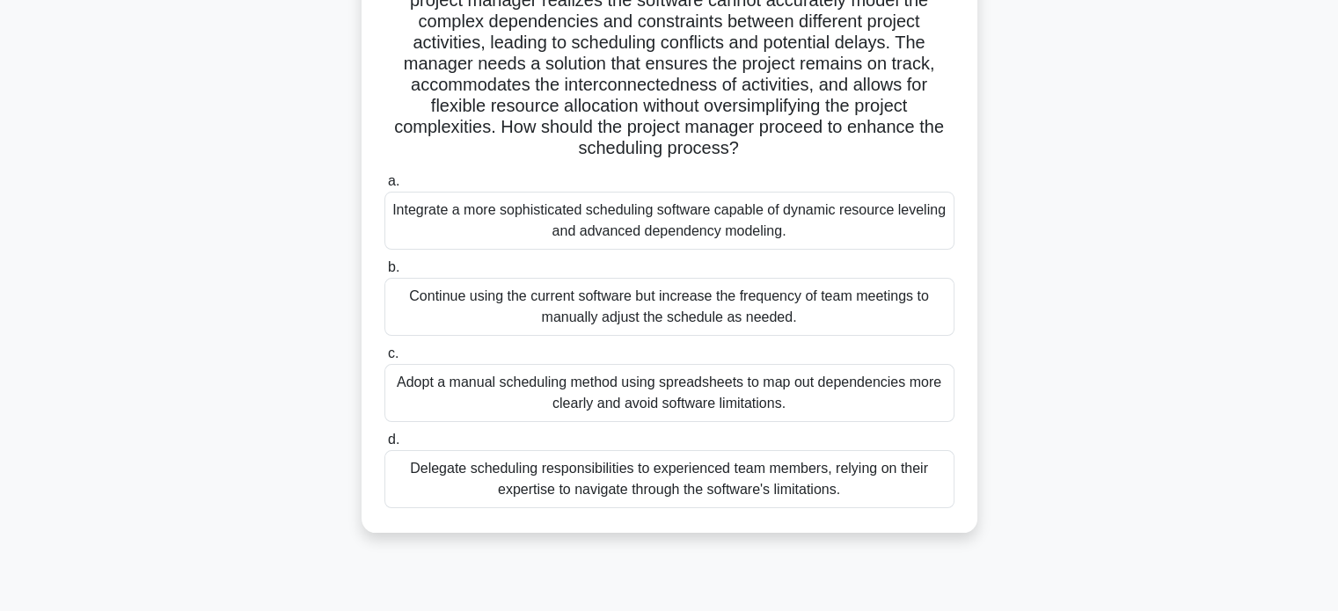
click at [687, 218] on div "Integrate a more sophisticated scheduling software capable of dynamic resource …" at bounding box center [669, 221] width 570 height 58
click at [384, 187] on input "a. Integrate a more sophisticated scheduling software capable of dynamic resour…" at bounding box center [384, 181] width 0 height 11
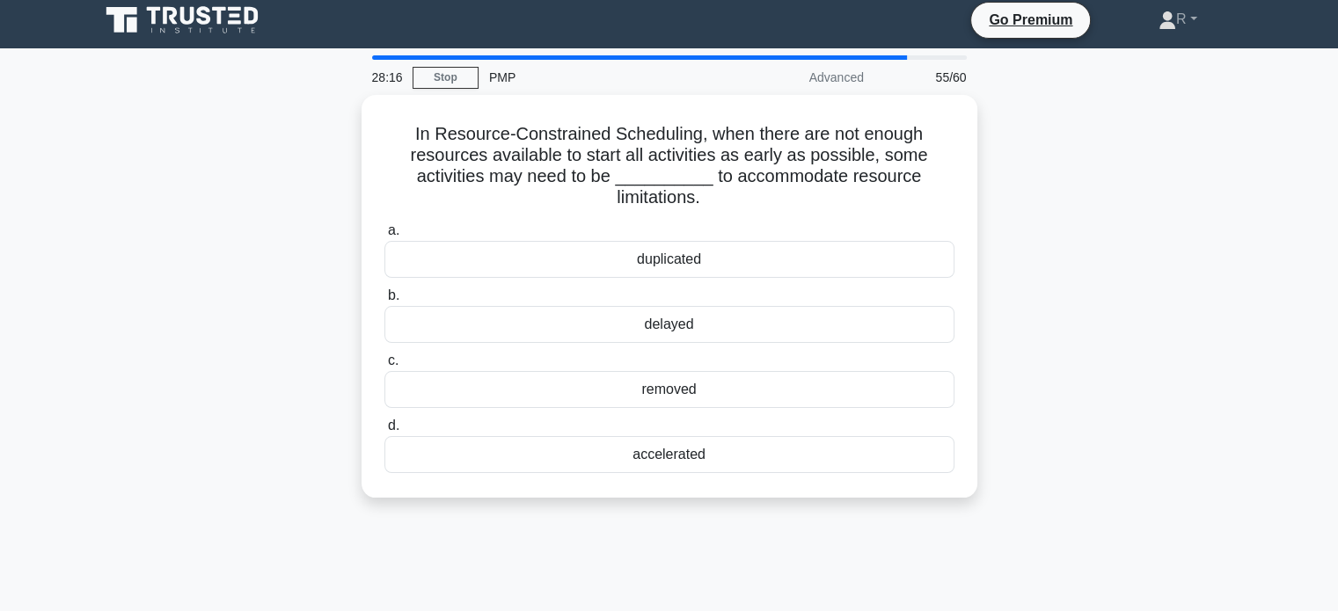
scroll to position [0, 0]
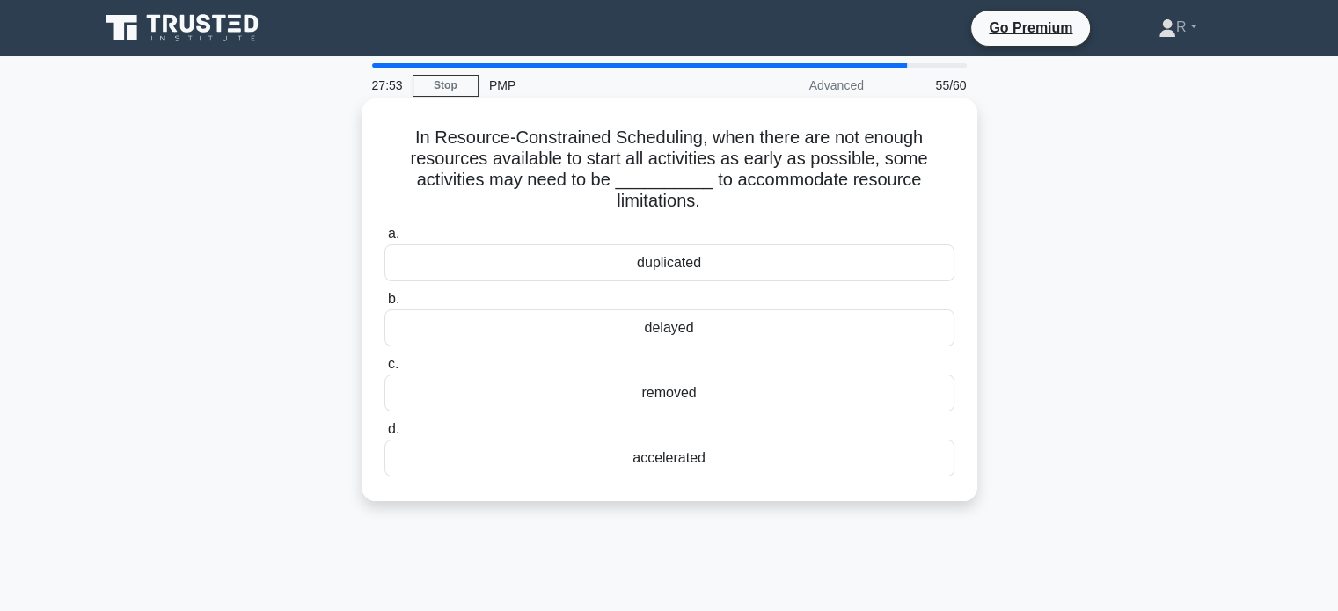
click at [704, 328] on div "delayed" at bounding box center [669, 328] width 570 height 37
click at [384, 305] on input "b. delayed" at bounding box center [384, 299] width 0 height 11
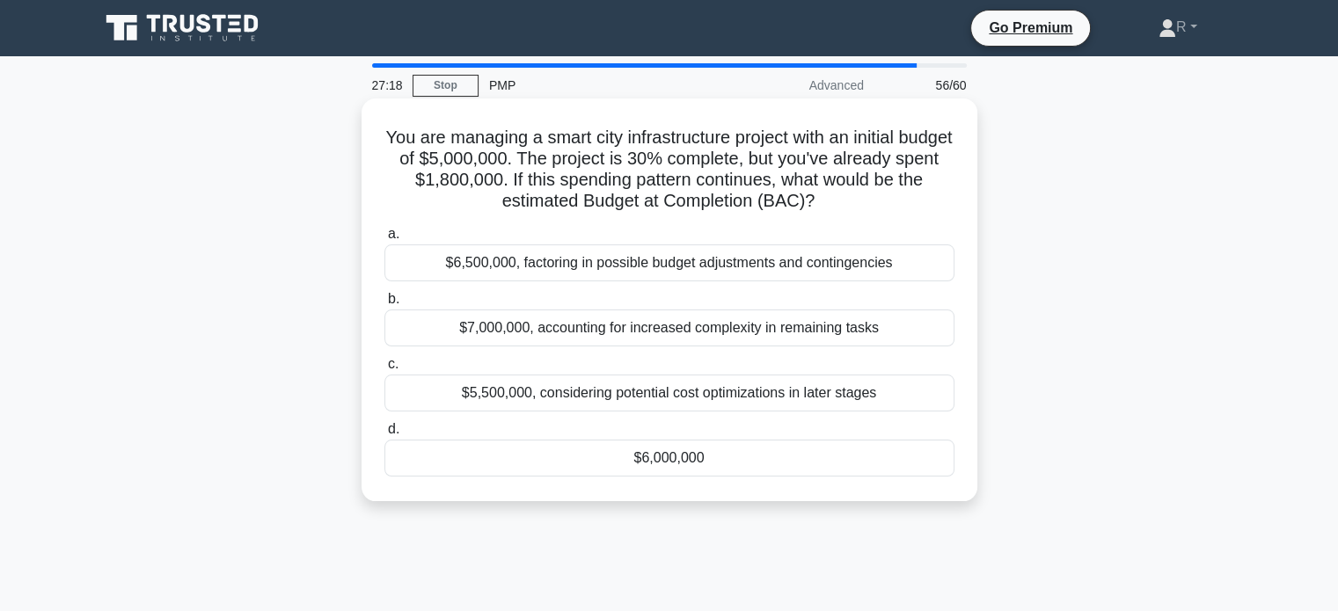
click at [543, 262] on div "$6,500,000, factoring in possible budget adjustments and contingencies" at bounding box center [669, 263] width 570 height 37
click at [384, 240] on input "a. $6,500,000, factoring in possible budget adjustments and contingencies" at bounding box center [384, 234] width 0 height 11
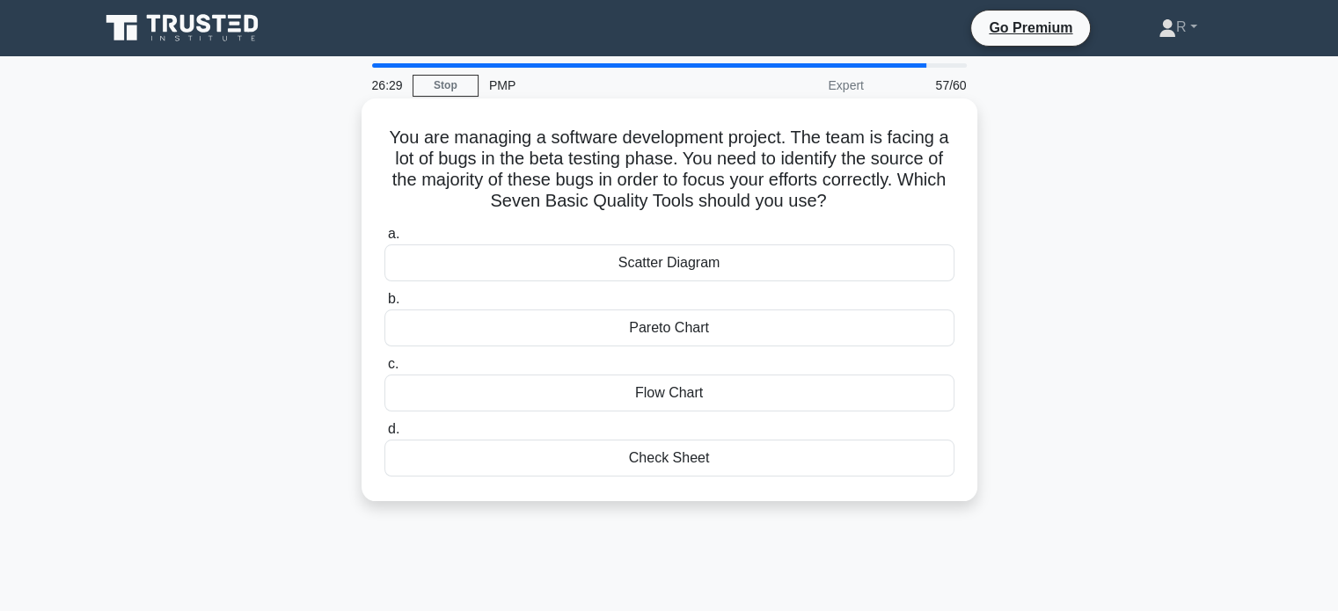
click at [616, 318] on div "Pareto Chart" at bounding box center [669, 328] width 570 height 37
click at [384, 305] on input "b. Pareto Chart" at bounding box center [384, 299] width 0 height 11
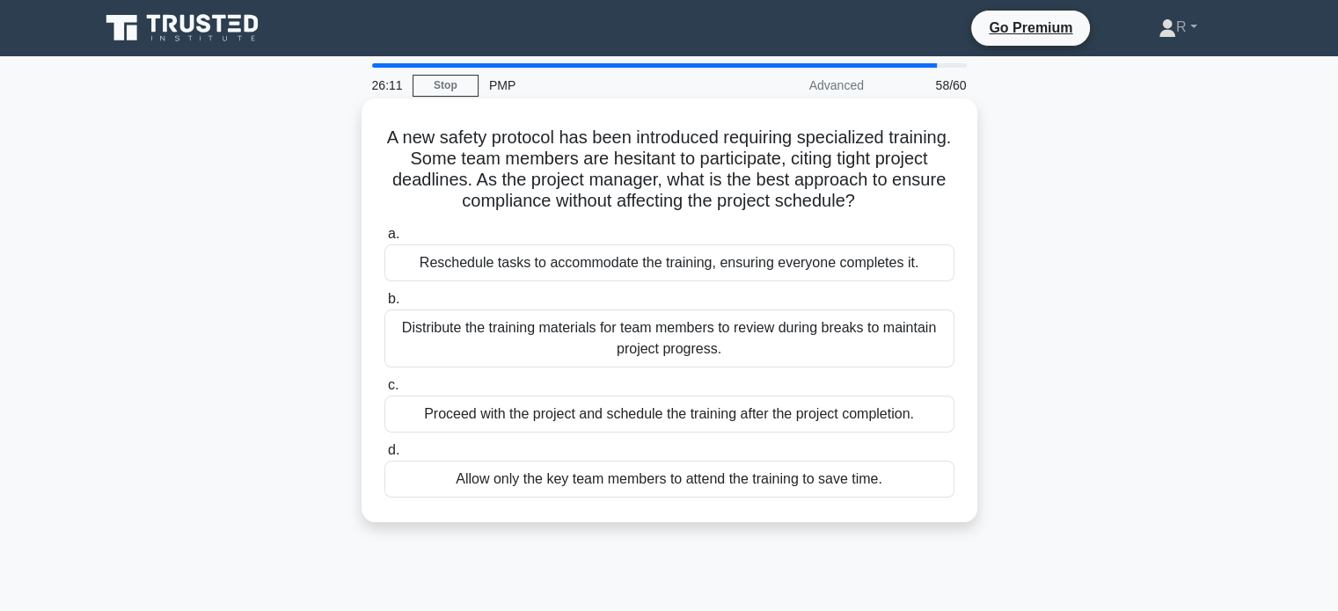
click at [802, 260] on div "Reschedule tasks to accommodate the training, ensuring everyone completes it." at bounding box center [669, 263] width 570 height 37
click at [384, 240] on input "a. Reschedule tasks to accommodate the training, ensuring everyone completes it." at bounding box center [384, 234] width 0 height 11
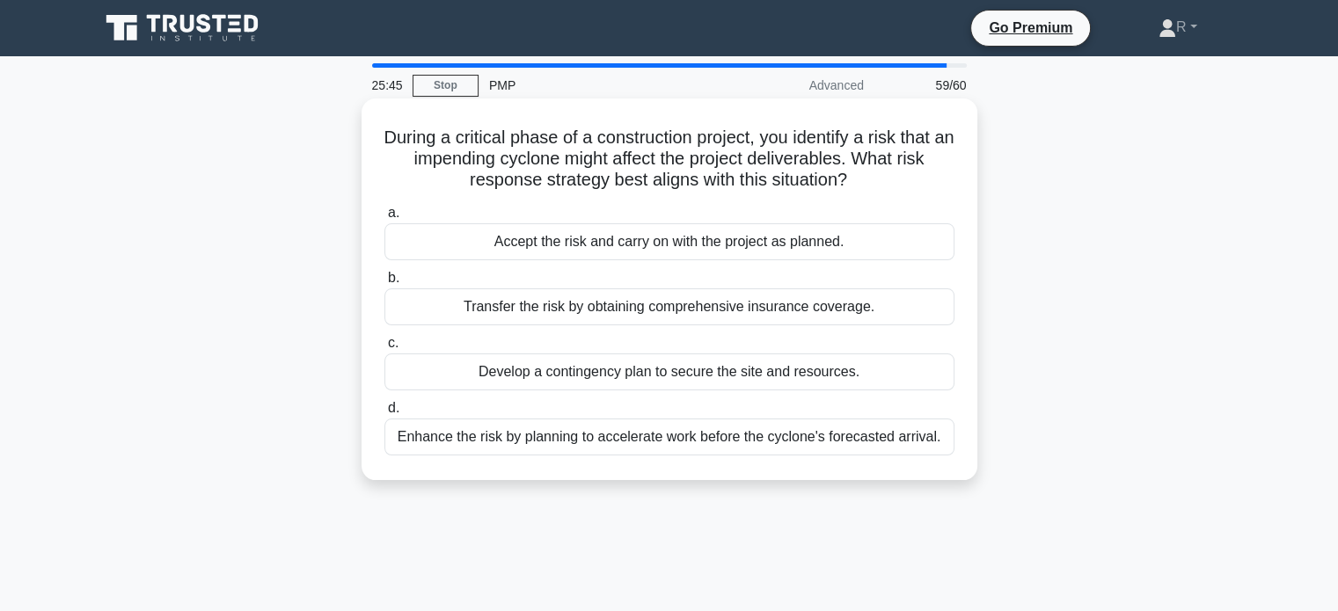
click at [834, 380] on div "Develop a contingency plan to secure the site and resources." at bounding box center [669, 372] width 570 height 37
click at [384, 349] on input "c. Develop a contingency plan to secure the site and resources." at bounding box center [384, 343] width 0 height 11
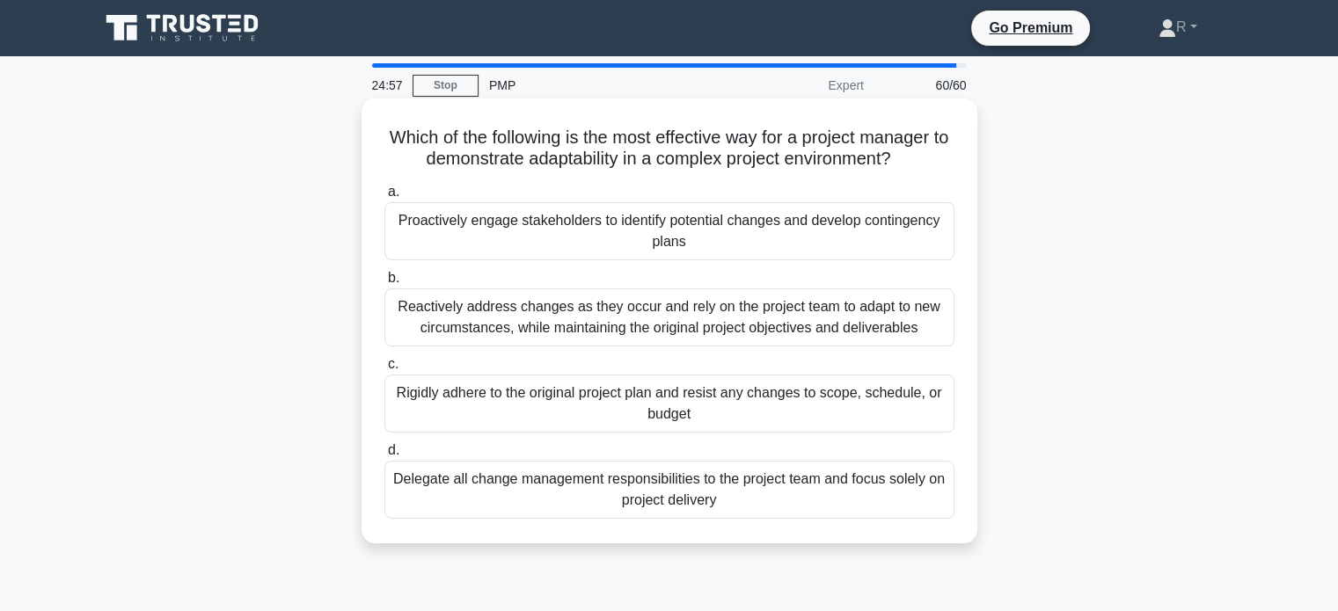
click at [706, 245] on div "Proactively engage stakeholders to identify potential changes and develop conti…" at bounding box center [669, 231] width 570 height 58
click at [384, 198] on input "a. Proactively engage stakeholders to identify potential changes and develop co…" at bounding box center [384, 192] width 0 height 11
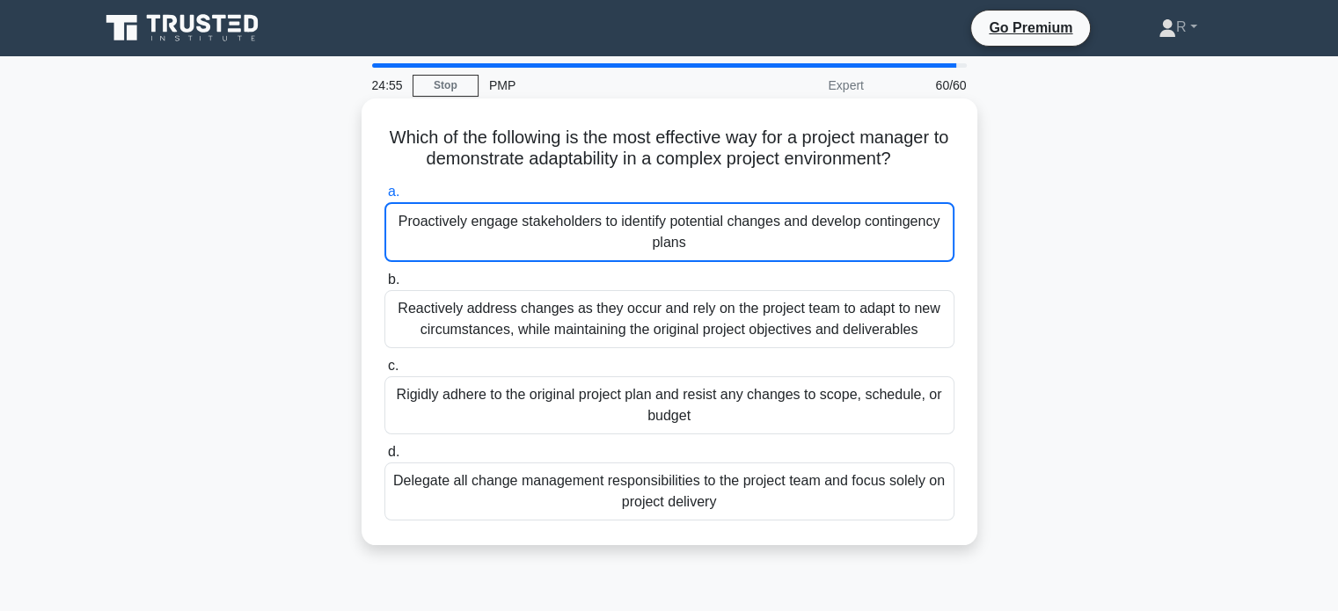
click at [706, 245] on div "Proactively engage stakeholders to identify potential changes and develop conti…" at bounding box center [669, 232] width 570 height 60
click at [384, 198] on input "a. Proactively engage stakeholders to identify potential changes and develop co…" at bounding box center [384, 192] width 0 height 11
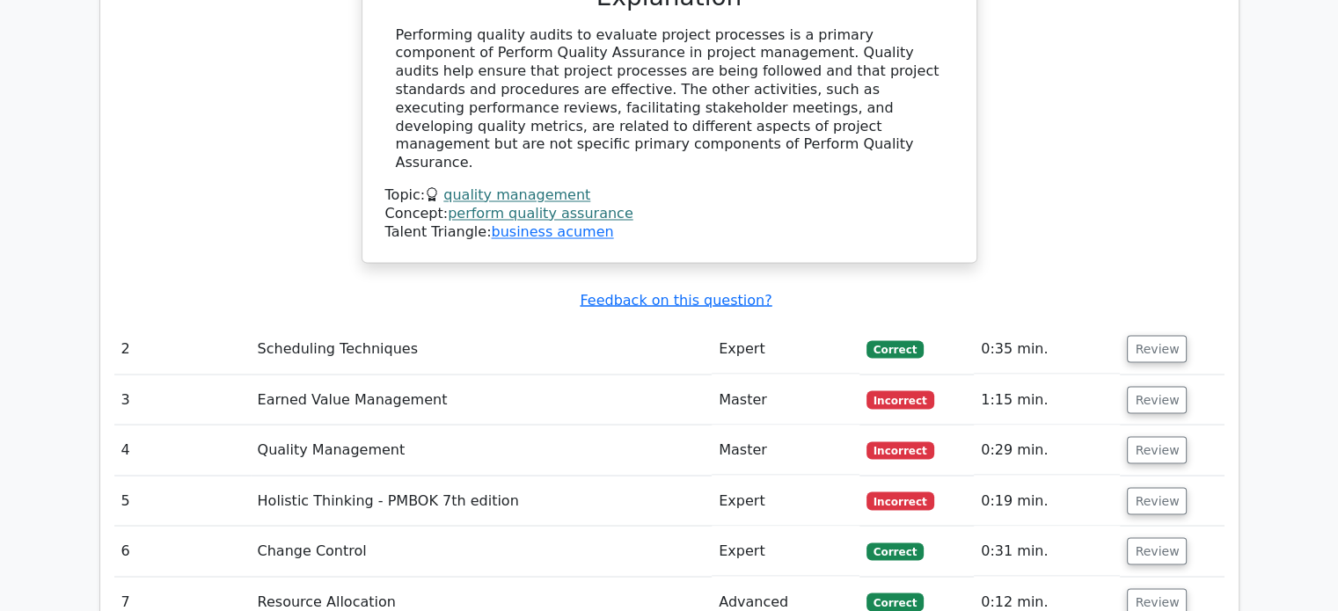
scroll to position [3079, 0]
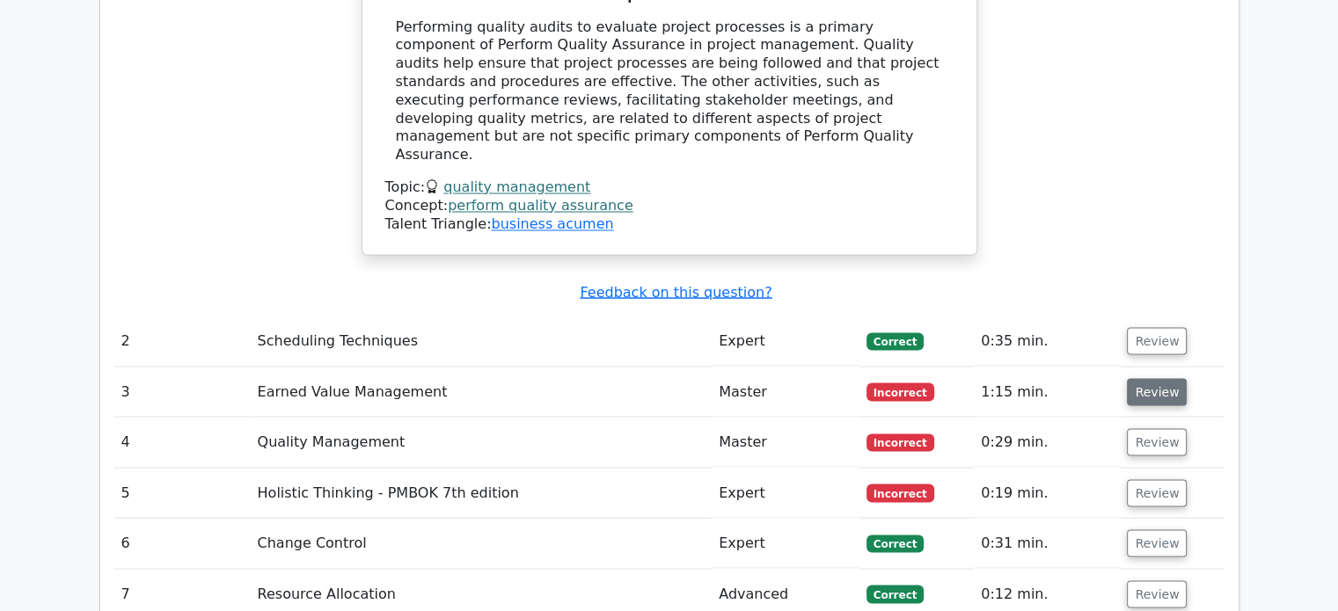
click at [1147, 378] on button "Review" at bounding box center [1157, 391] width 60 height 27
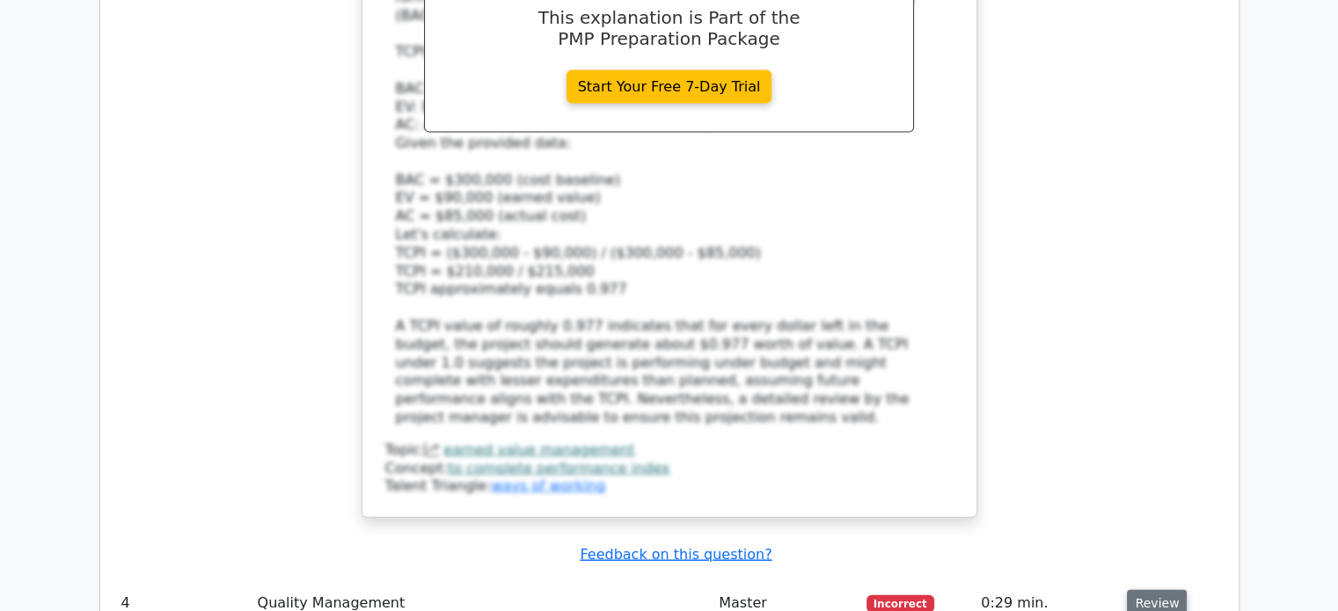
scroll to position [4047, 0]
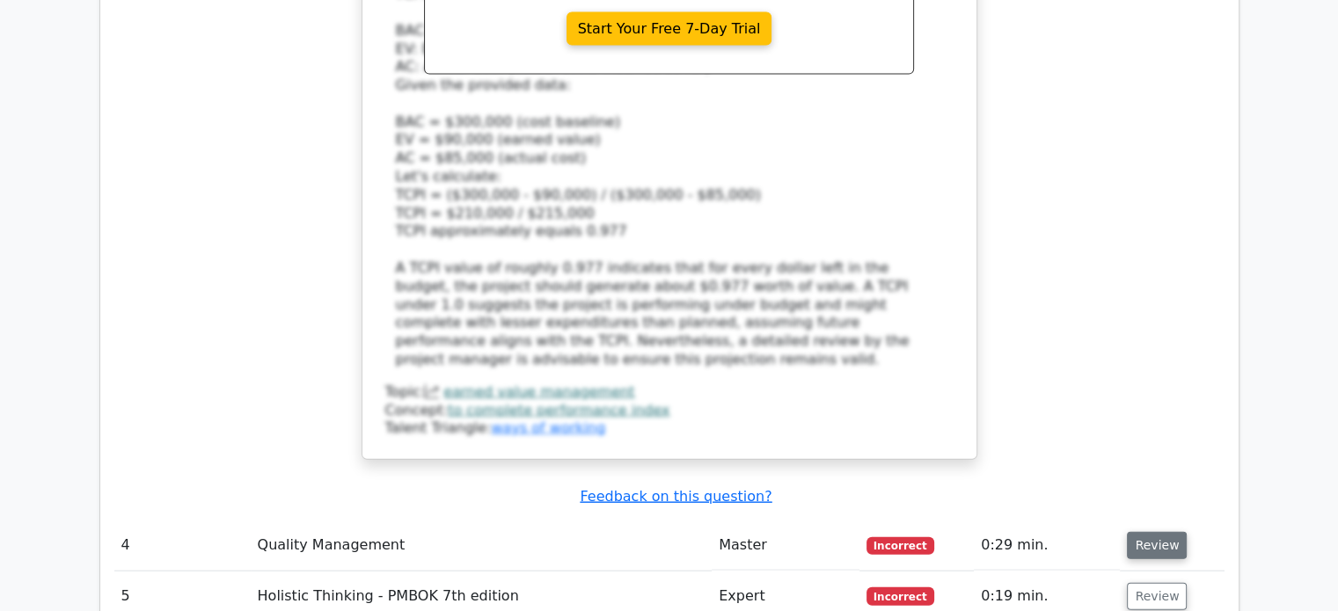
click at [1161, 532] on button "Review" at bounding box center [1157, 545] width 60 height 27
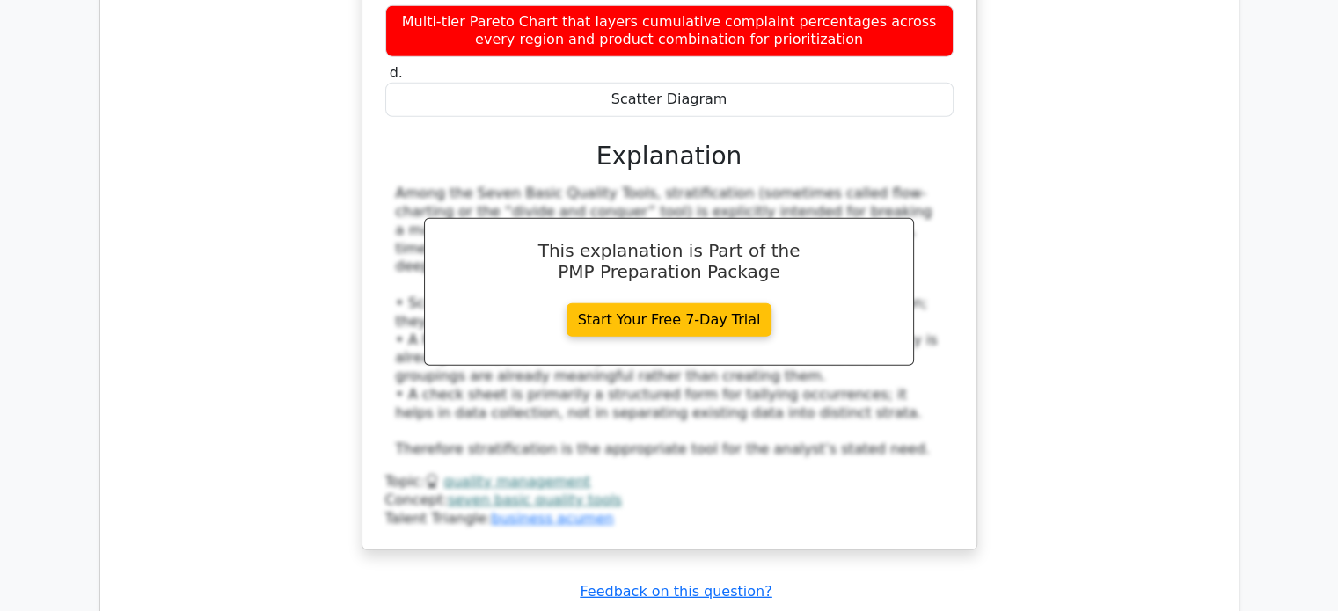
scroll to position [5103, 0]
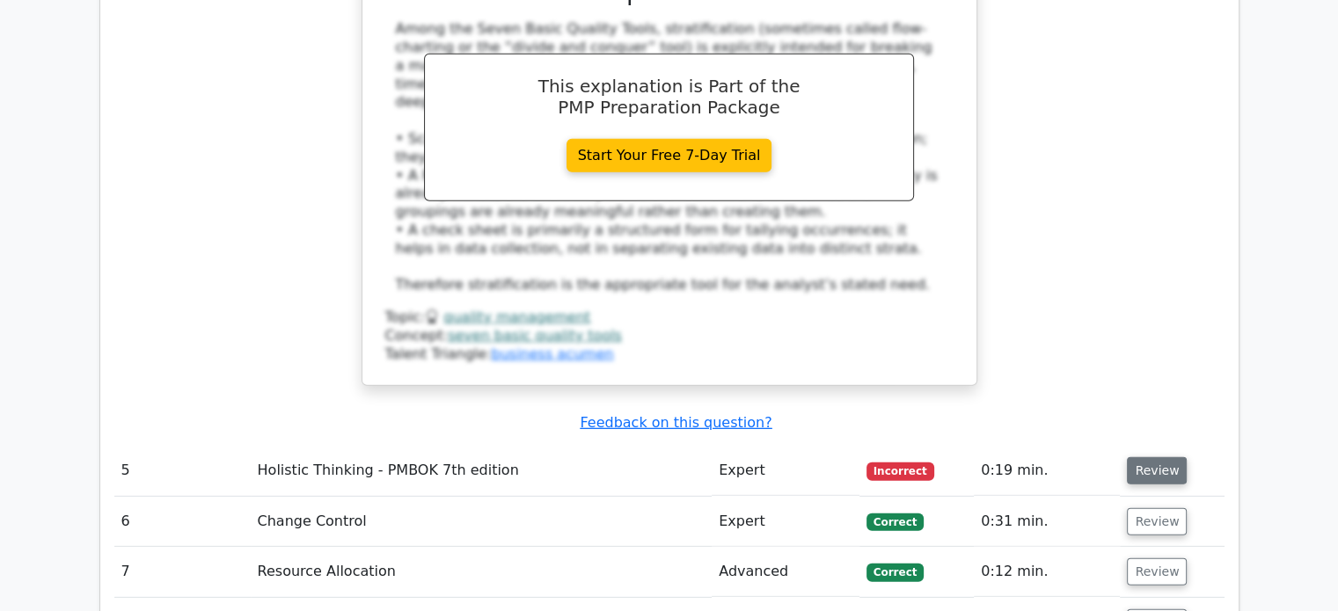
click at [1155, 458] on button "Review" at bounding box center [1157, 471] width 60 height 27
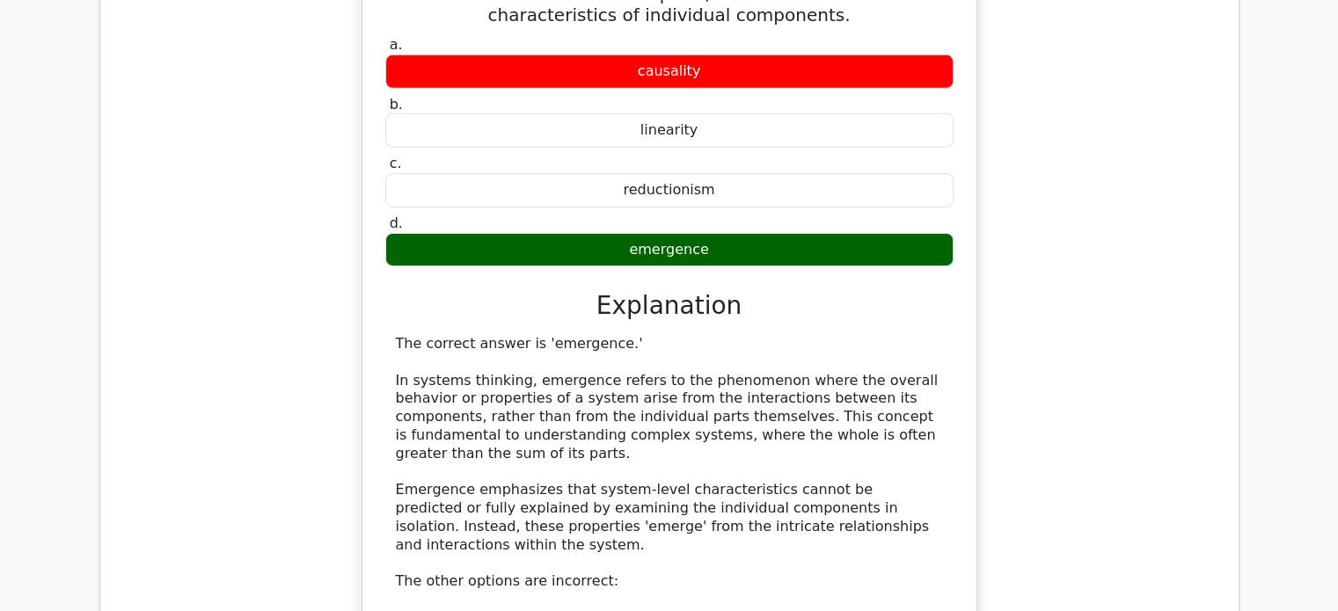
scroll to position [5719, 0]
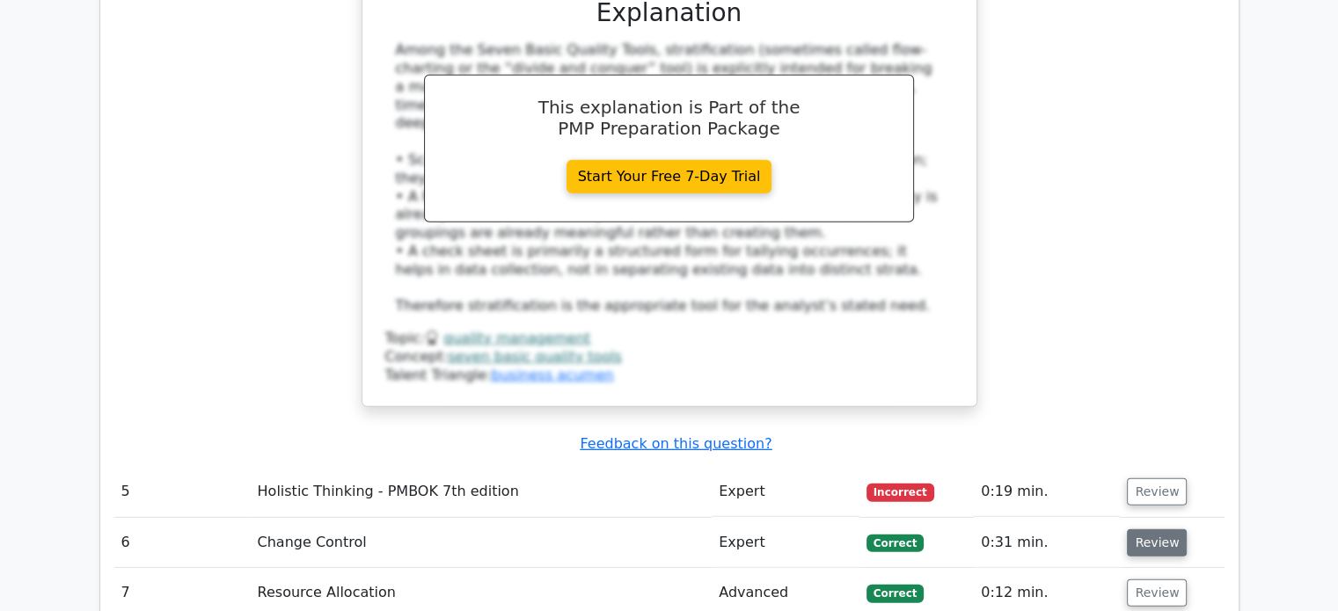
scroll to position [5191, 0]
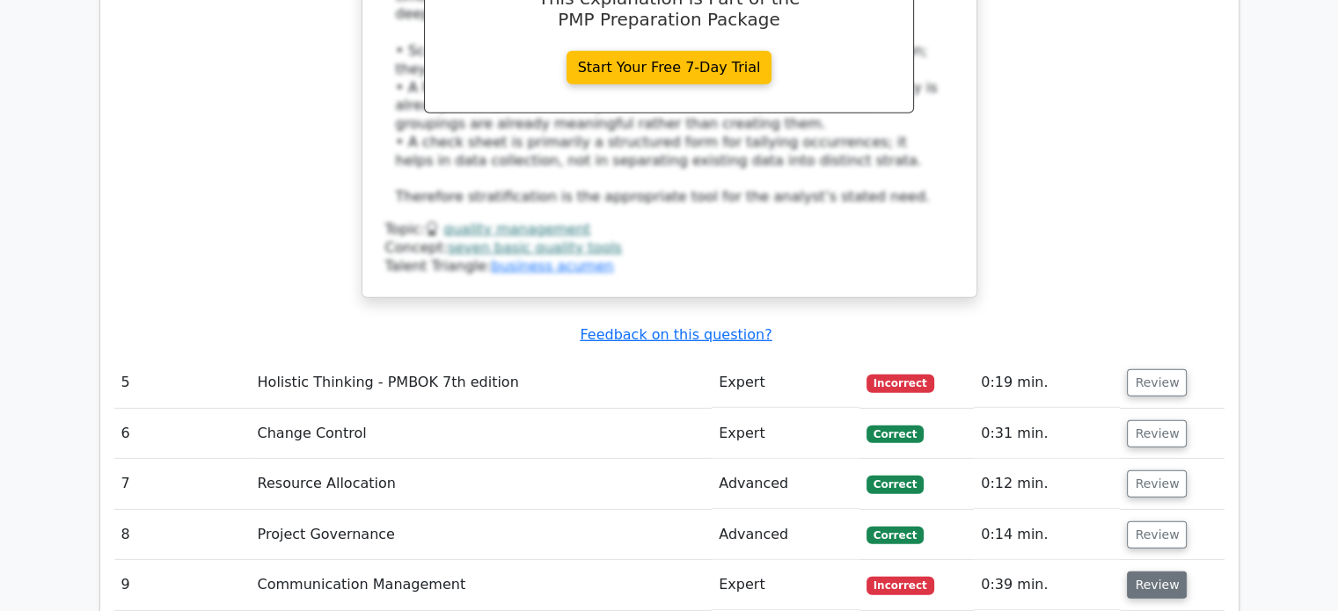
click at [1149, 572] on button "Review" at bounding box center [1157, 585] width 60 height 27
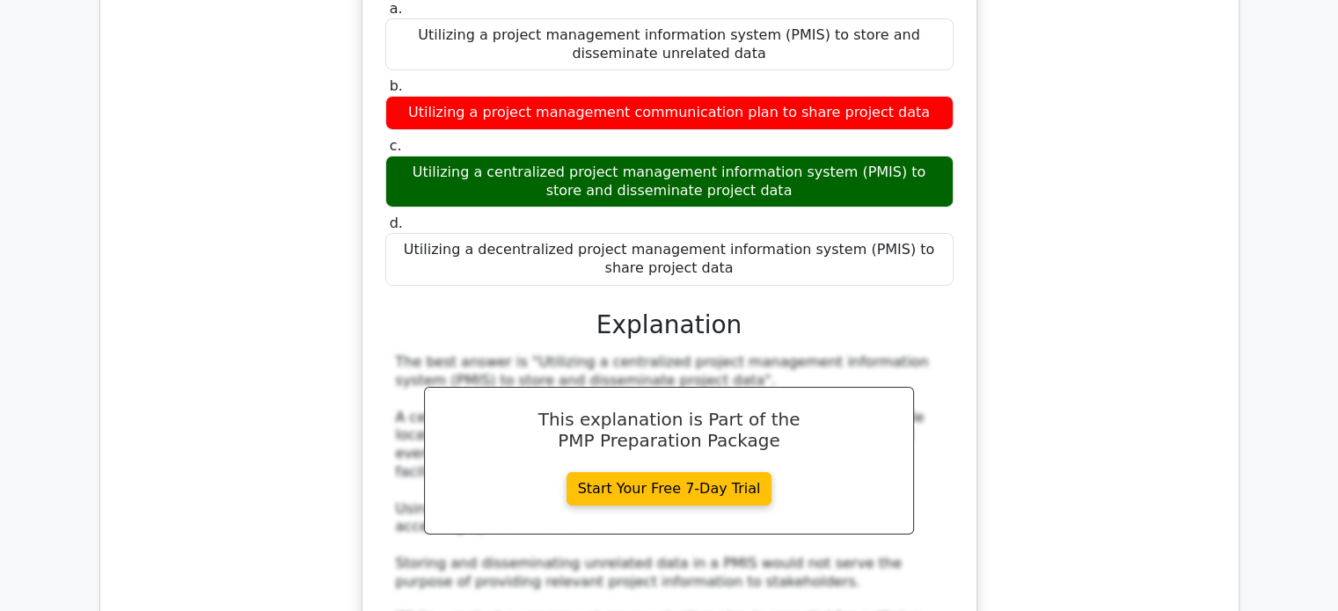
scroll to position [6159, 0]
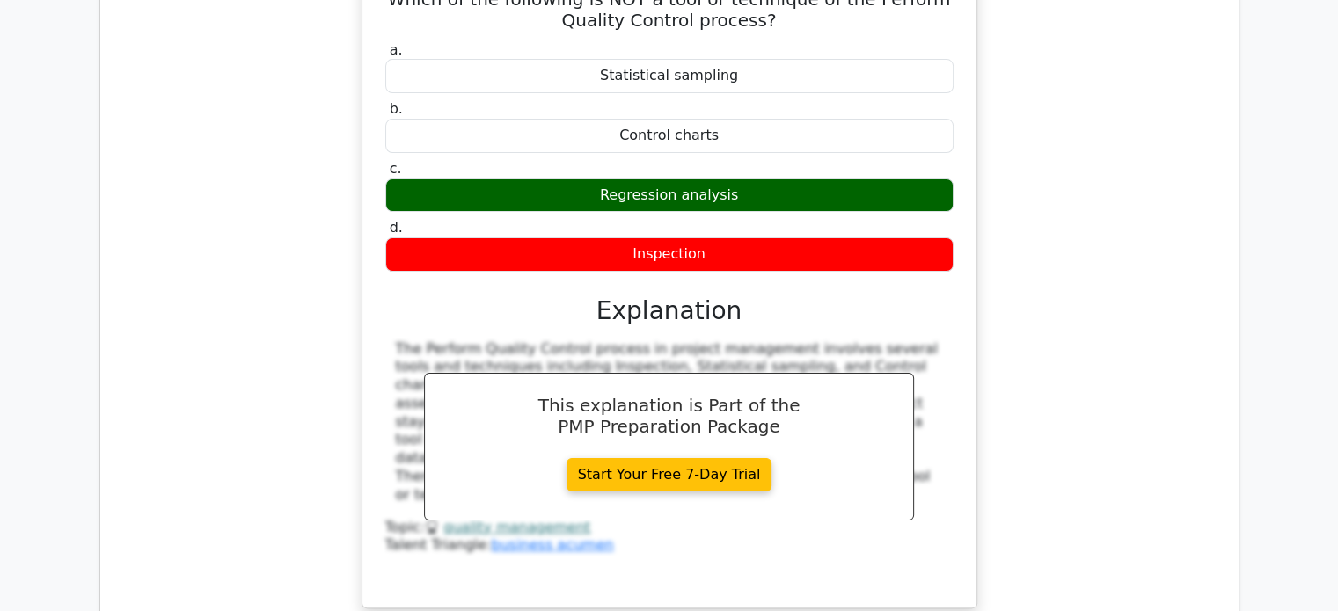
scroll to position [7302, 0]
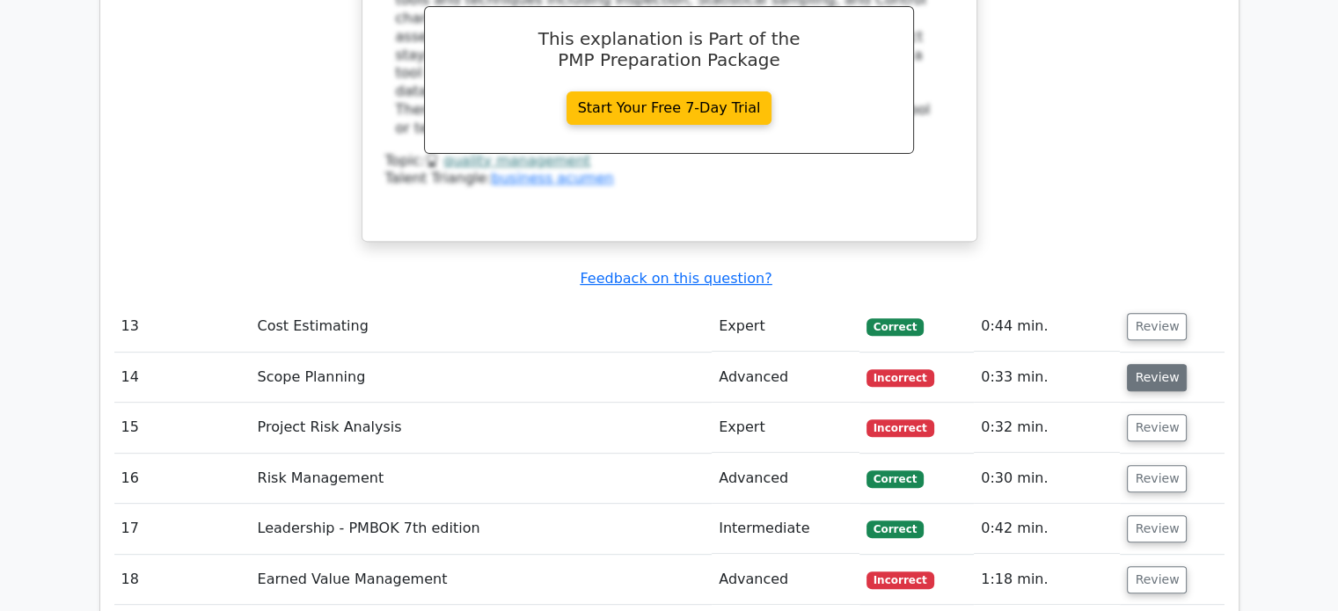
click at [1158, 364] on button "Review" at bounding box center [1157, 377] width 60 height 27
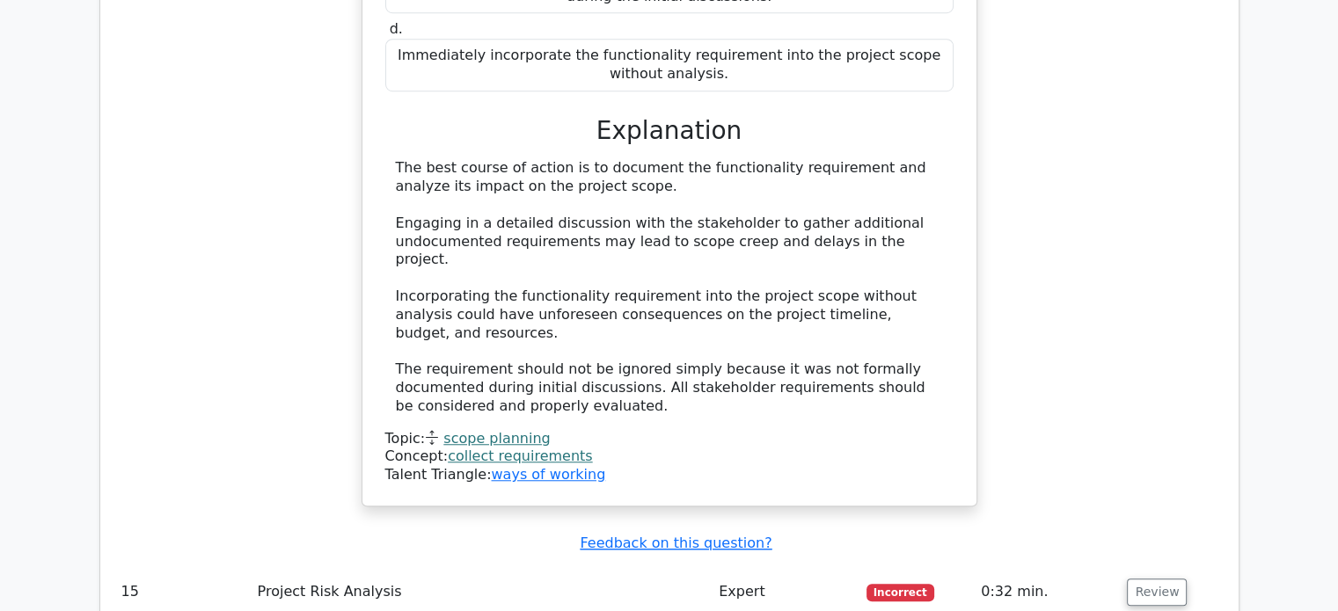
scroll to position [8094, 0]
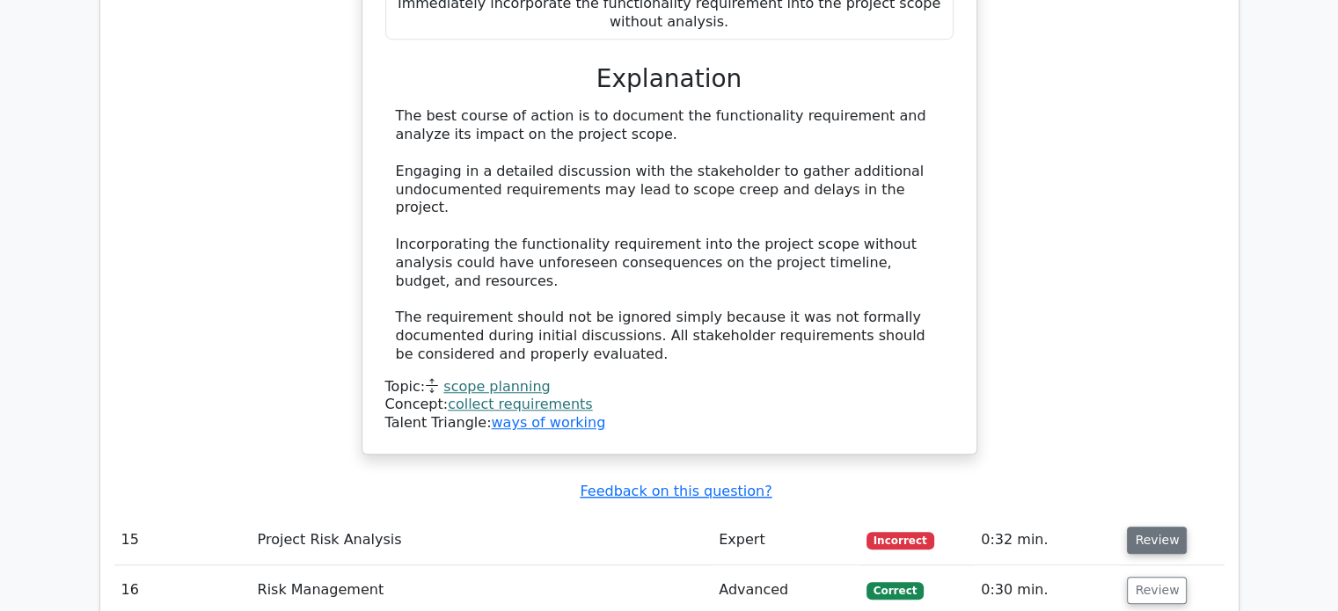
click at [1129, 527] on button "Review" at bounding box center [1157, 540] width 60 height 27
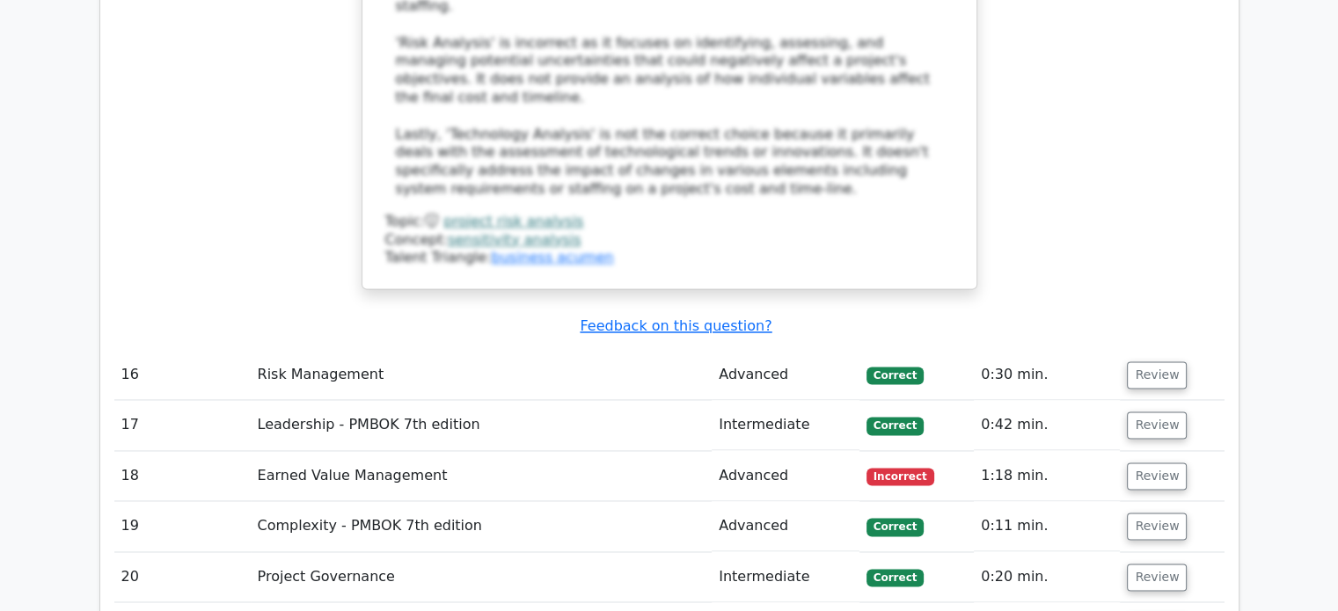
scroll to position [9312, 0]
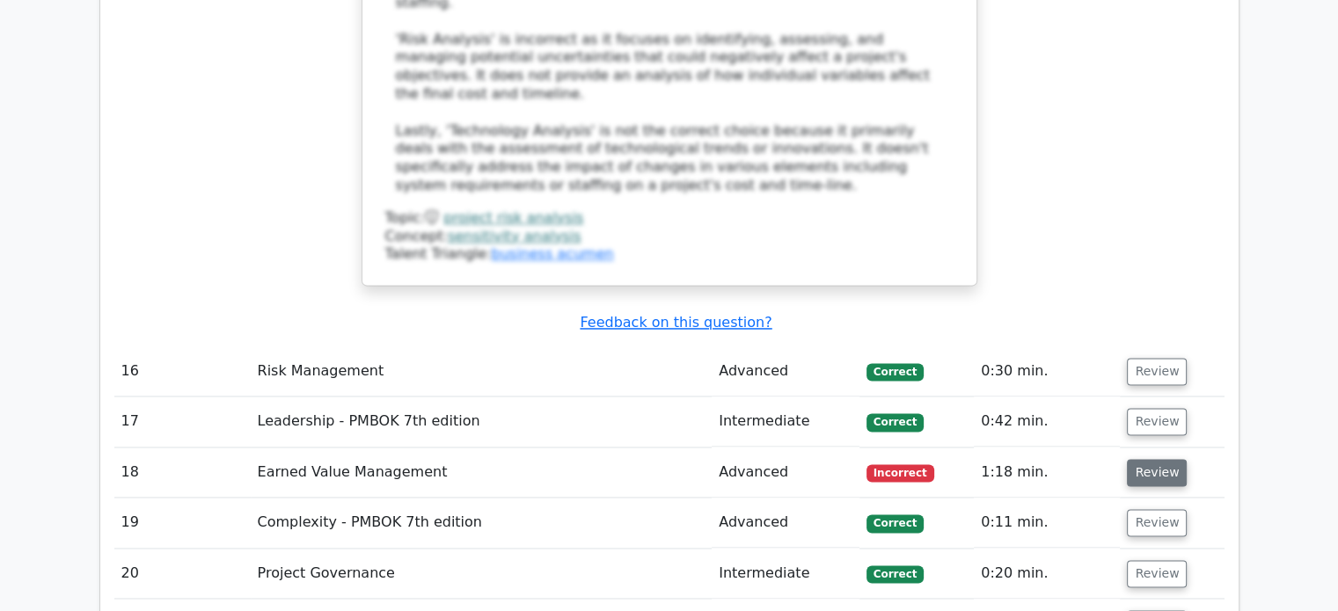
click at [1160, 459] on button "Review" at bounding box center [1157, 472] width 60 height 27
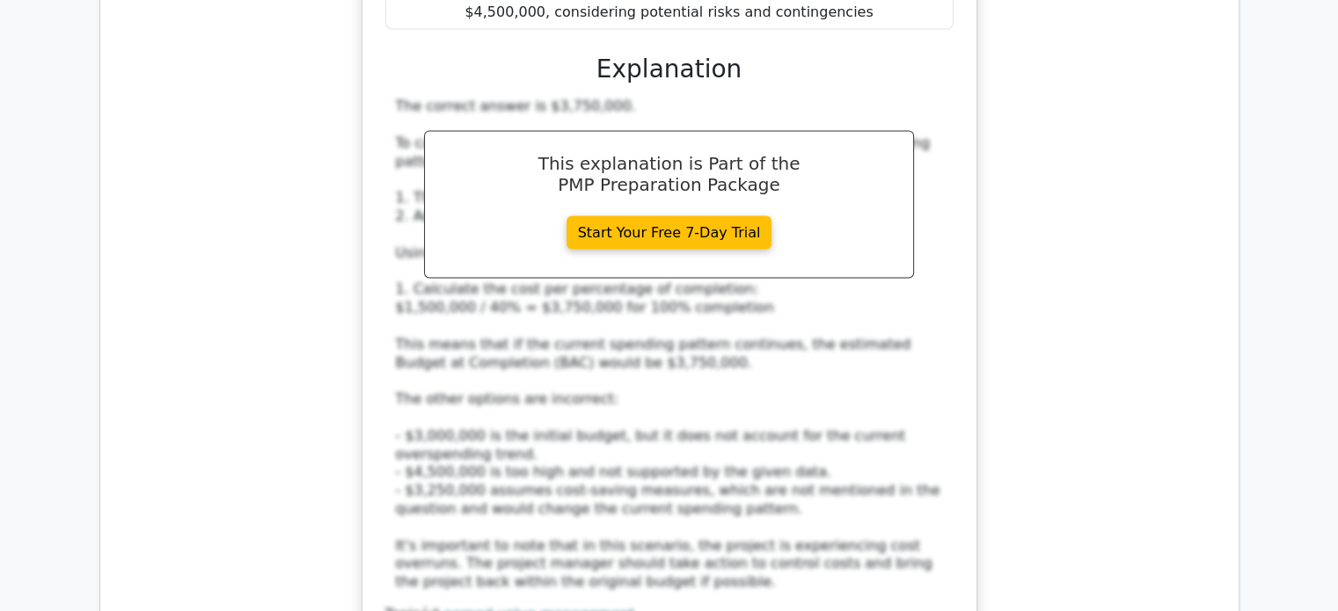
scroll to position [10192, 0]
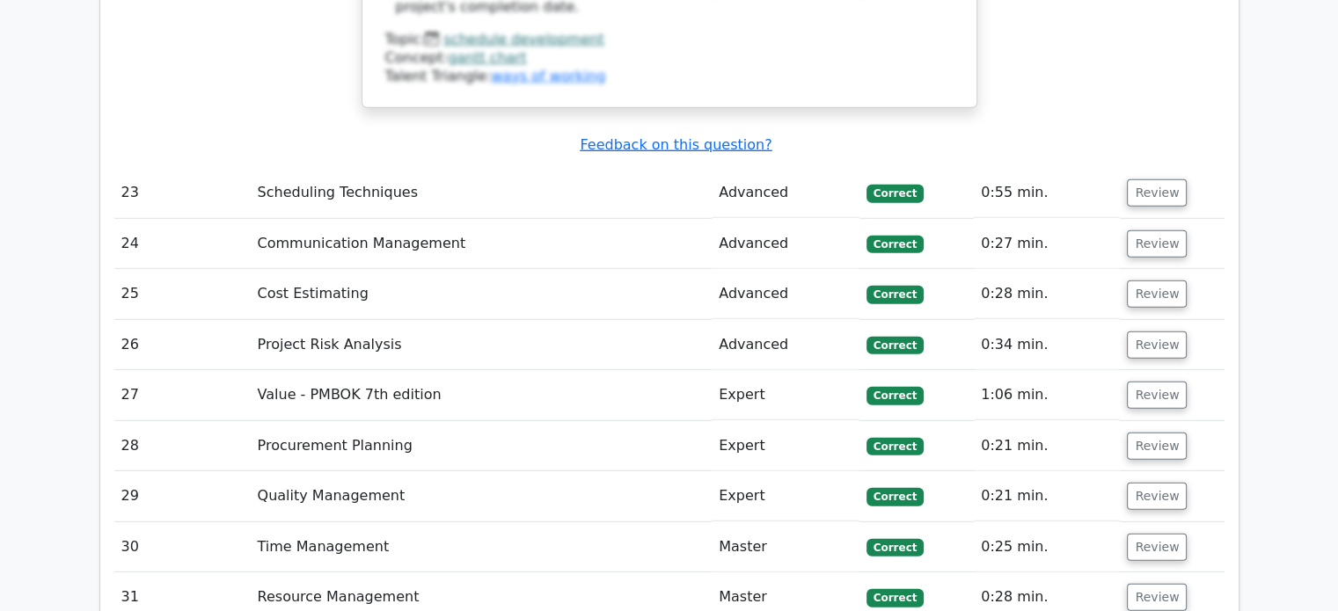
scroll to position [11775, 0]
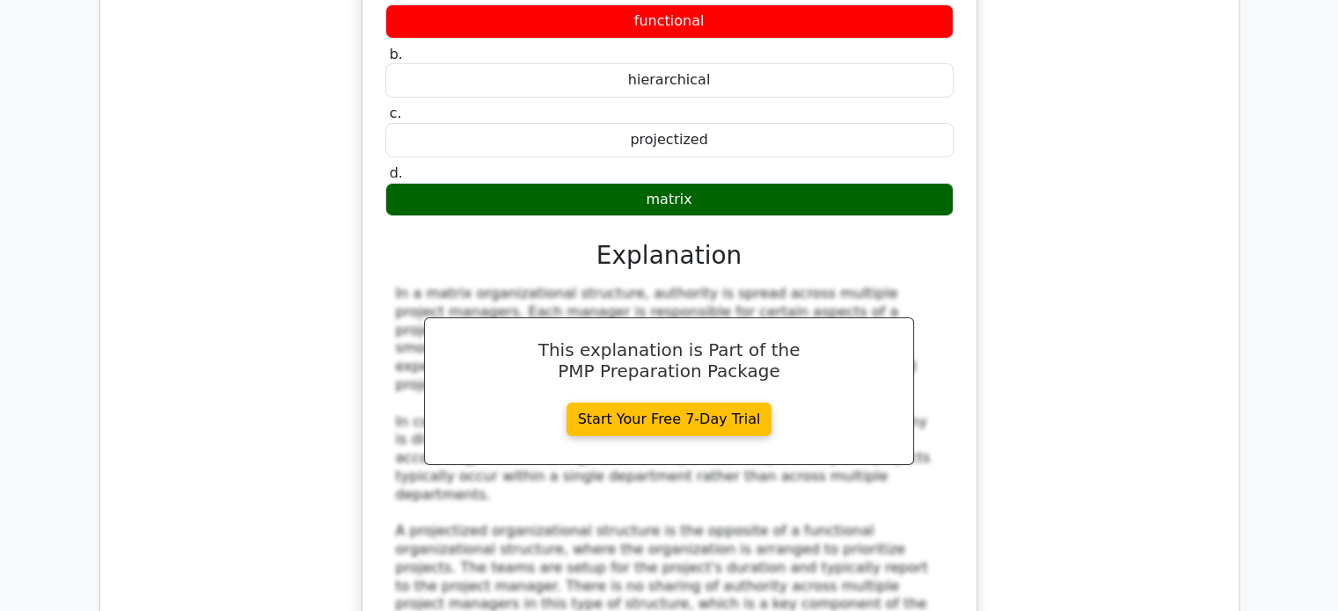
scroll to position [12567, 0]
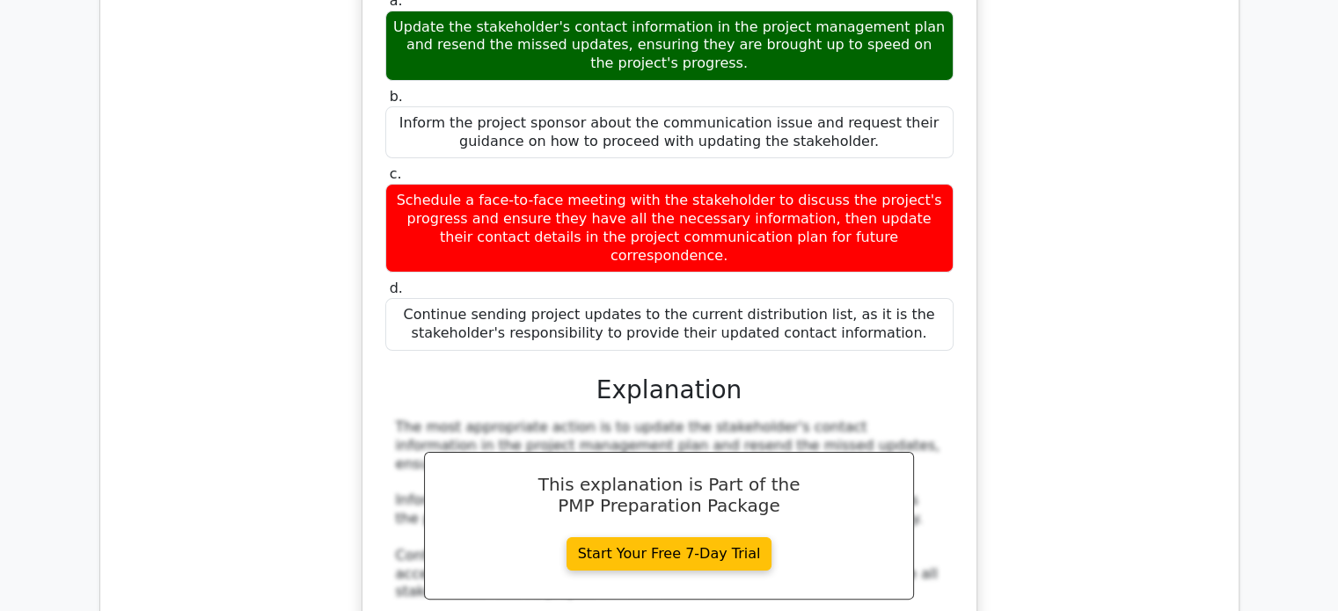
scroll to position [13623, 0]
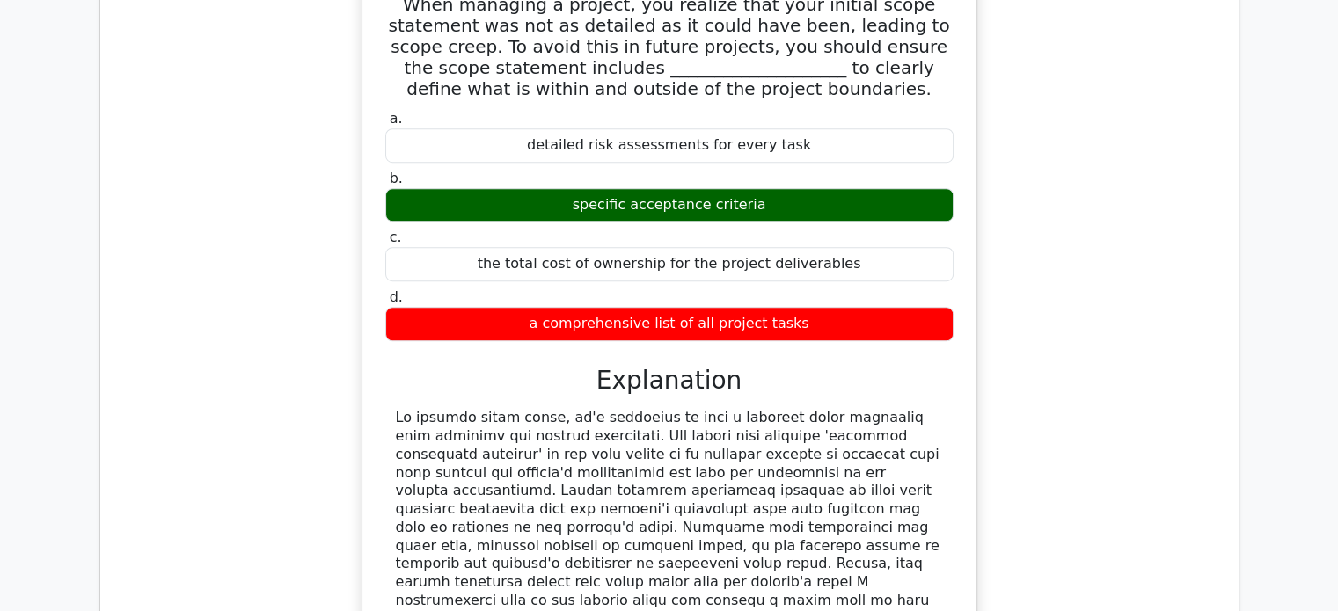
scroll to position [14767, 0]
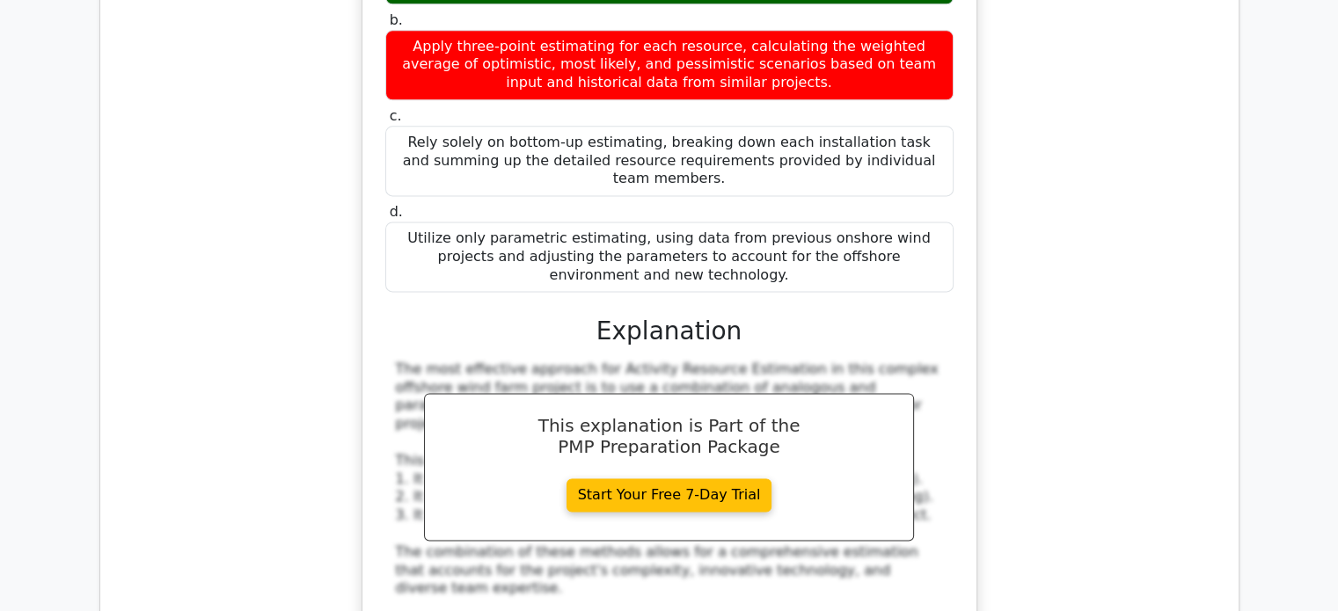
scroll to position [15735, 0]
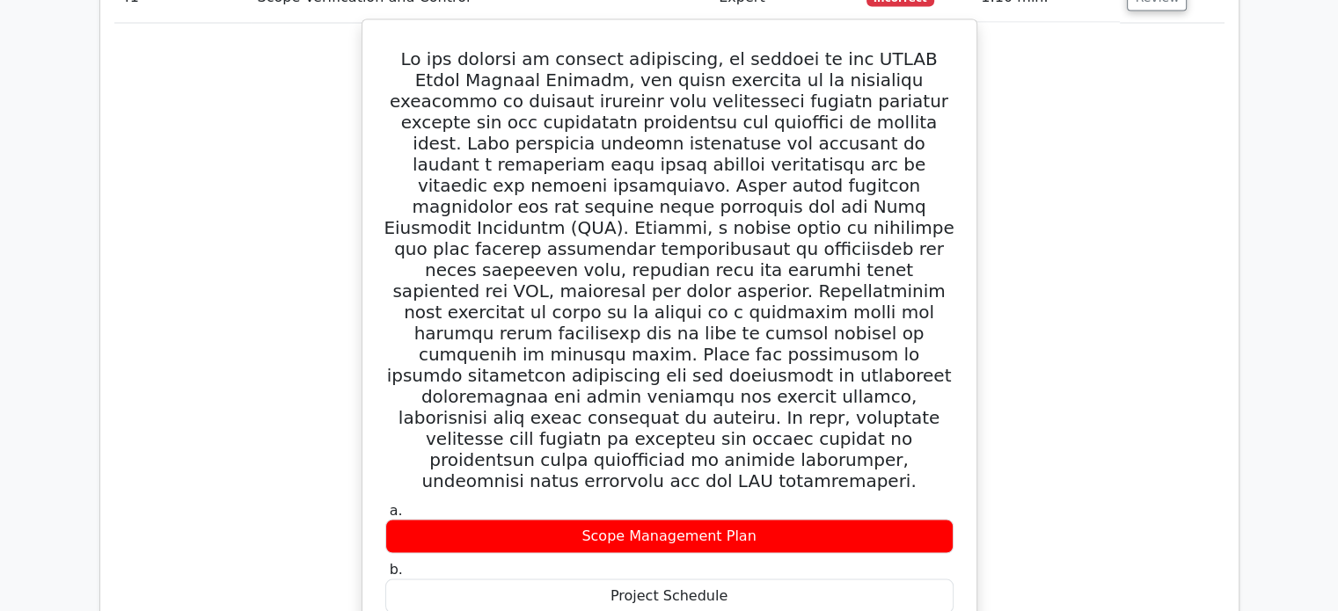
scroll to position [17054, 0]
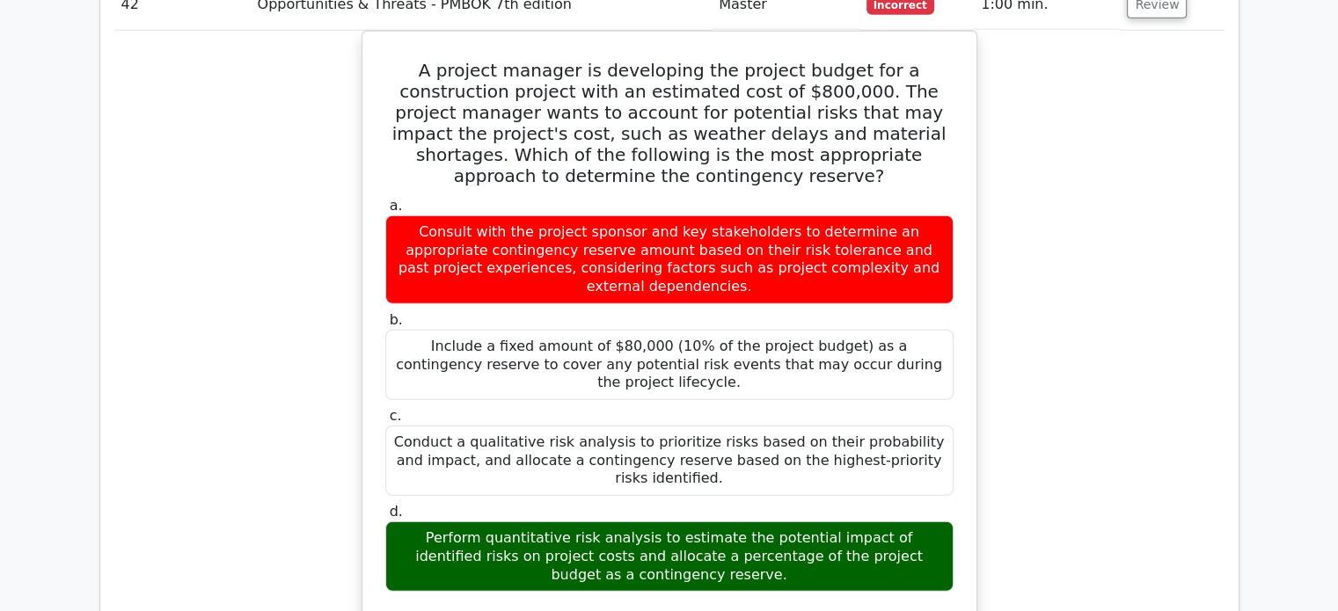
scroll to position [18198, 0]
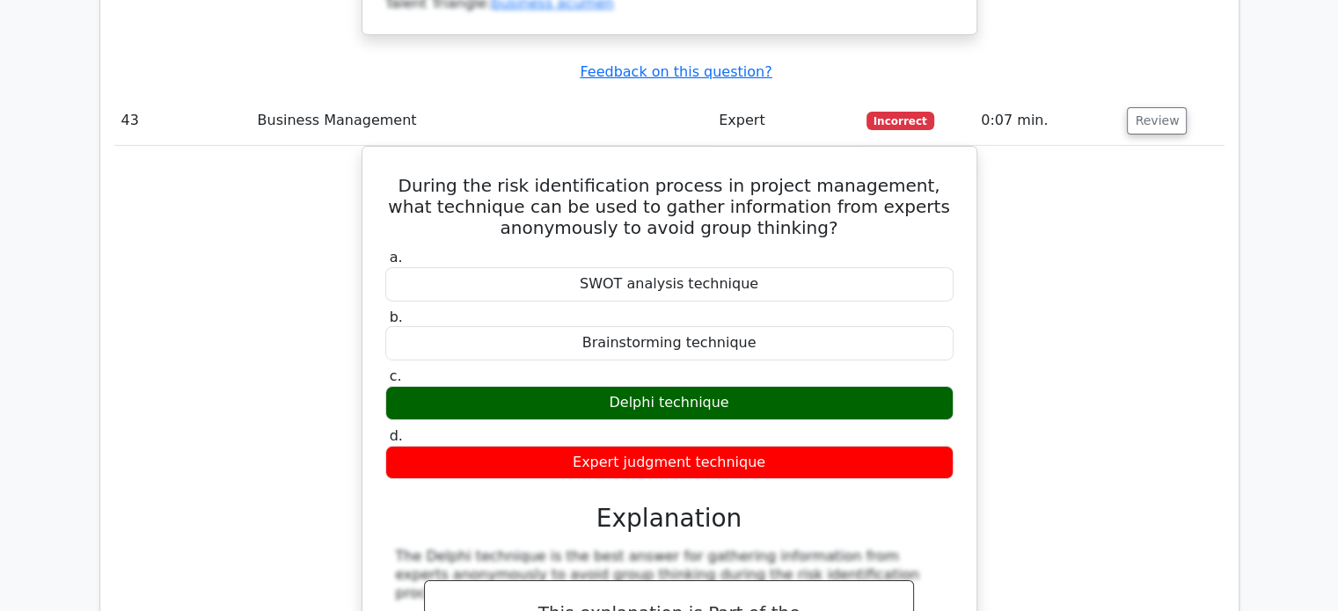
scroll to position [19342, 0]
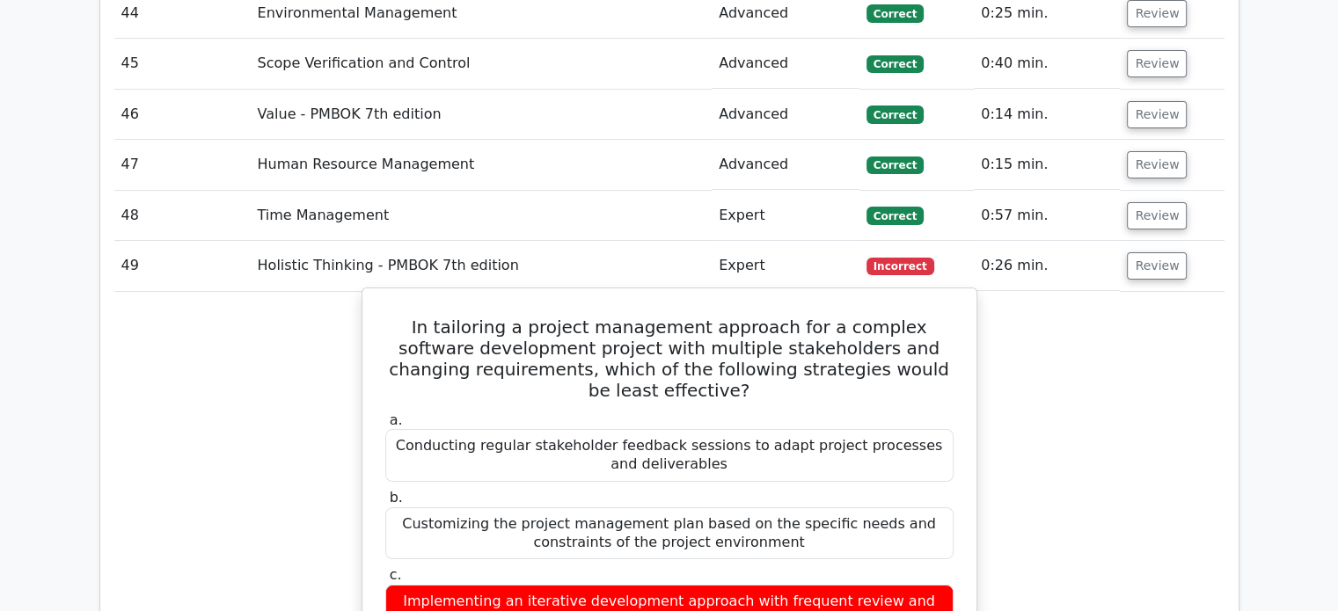
scroll to position [20661, 0]
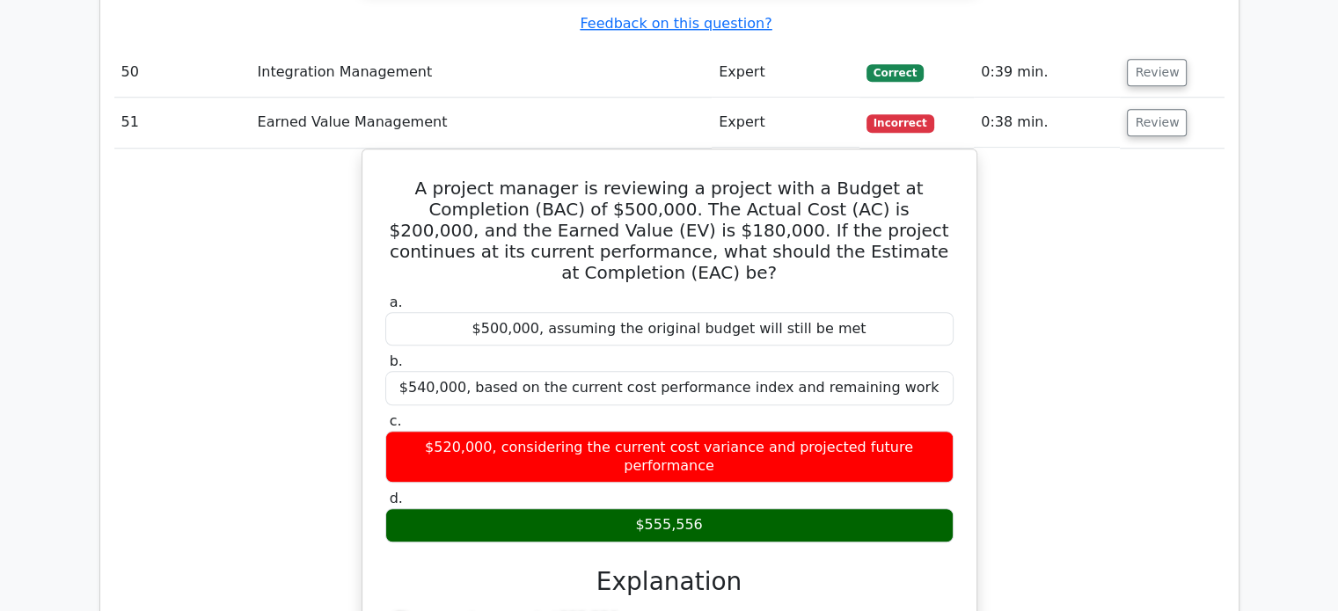
scroll to position [21717, 0]
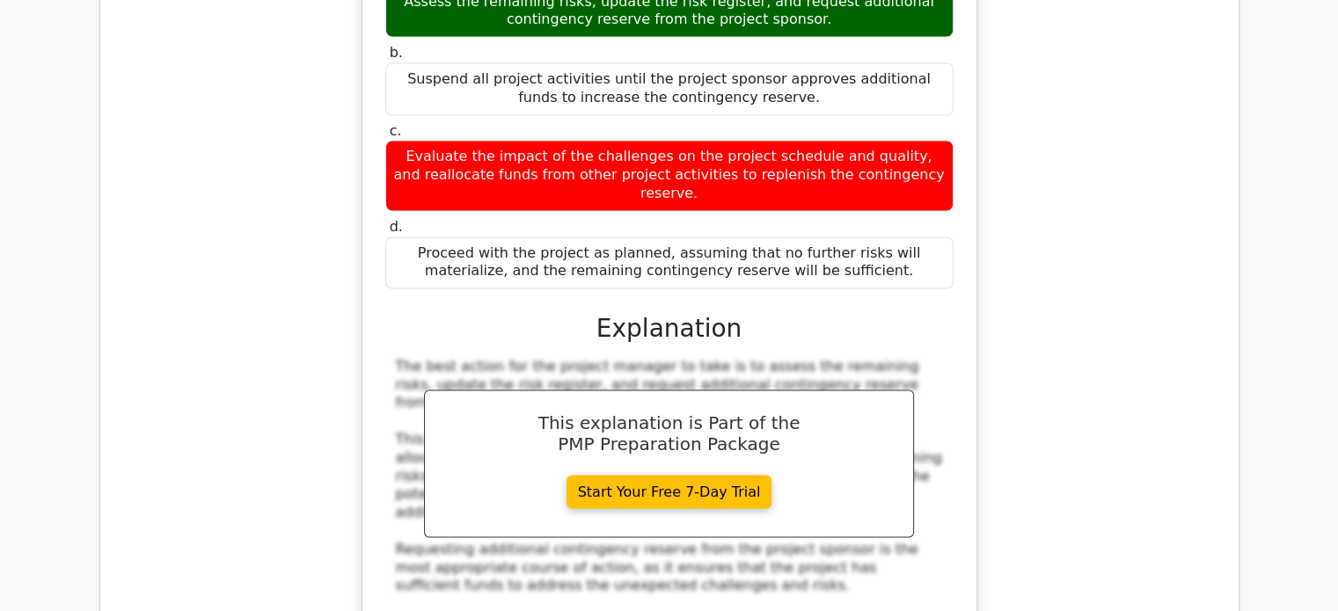
scroll to position [23125, 0]
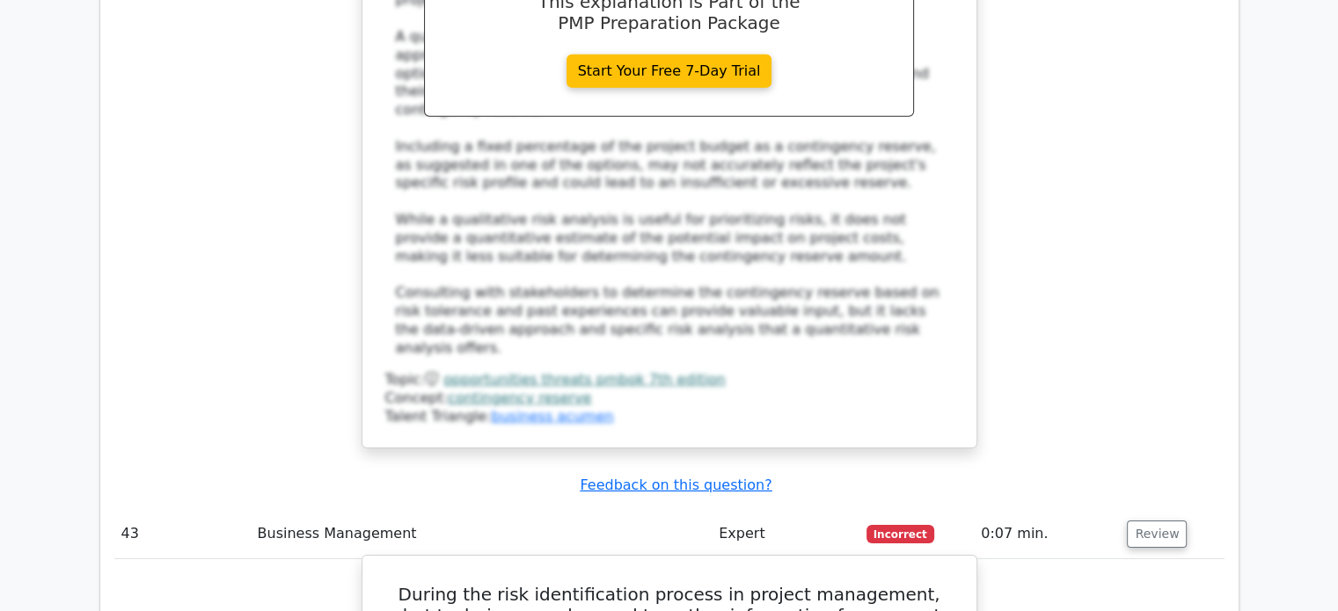
scroll to position [18638, 0]
